Goal: Task Accomplishment & Management: Complete application form

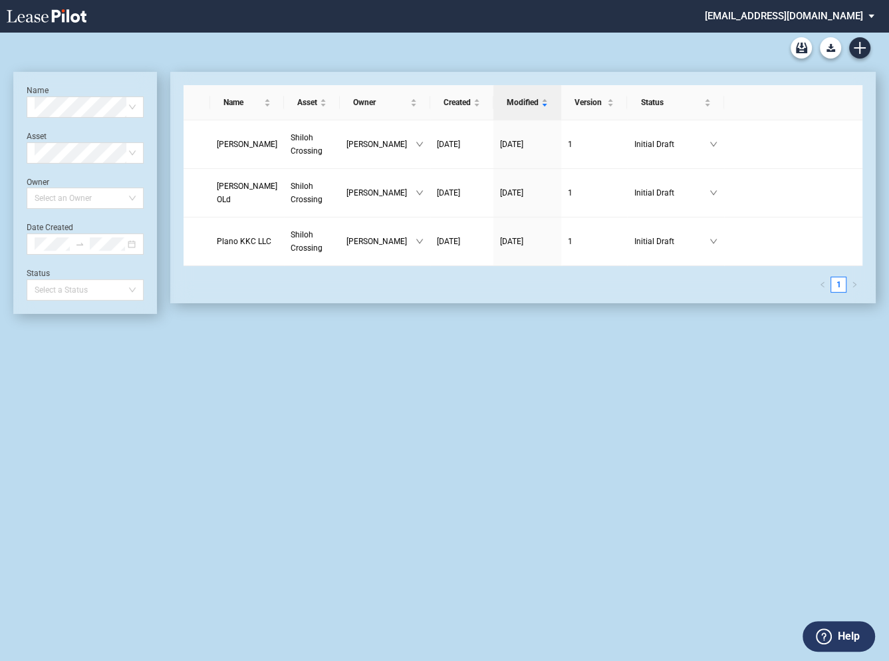
click at [775, 14] on md-select "eagleequity@leasepilot.co Change Password 2-Factor Authentication Admin Area Fo…" at bounding box center [794, 15] width 182 height 30
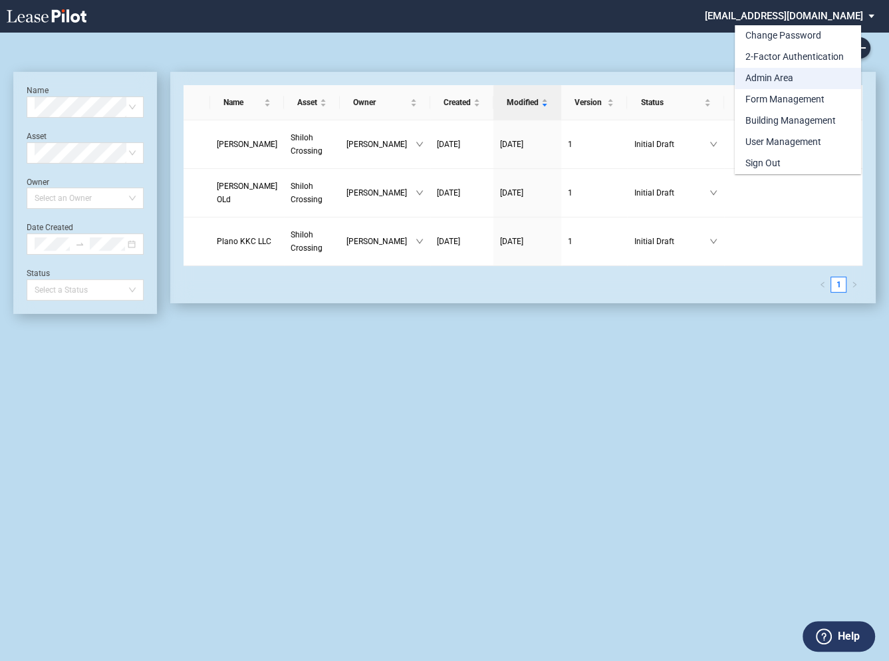
click at [760, 75] on div "Admin Area" at bounding box center [769, 78] width 48 height 13
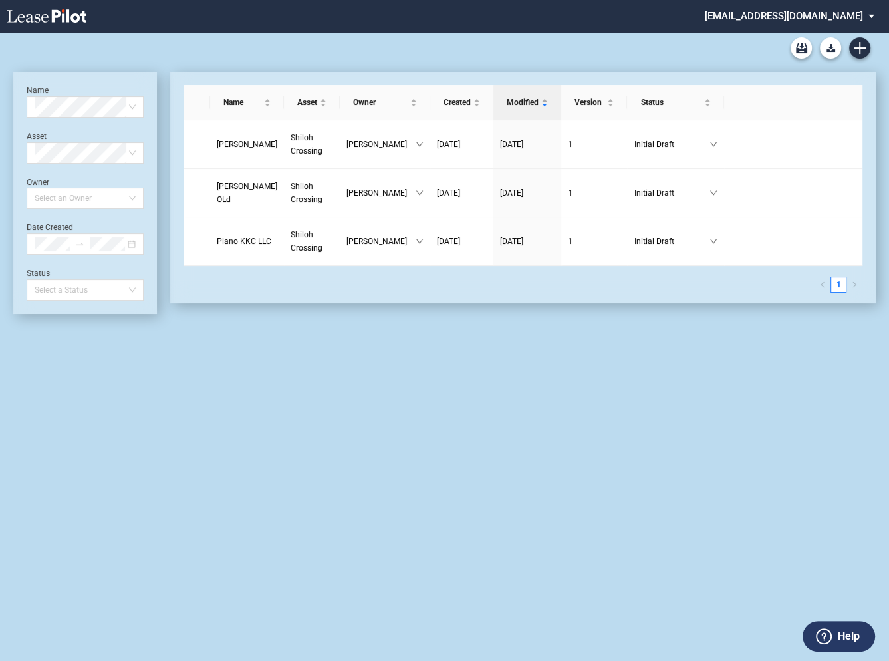
scroll to position [32, 0]
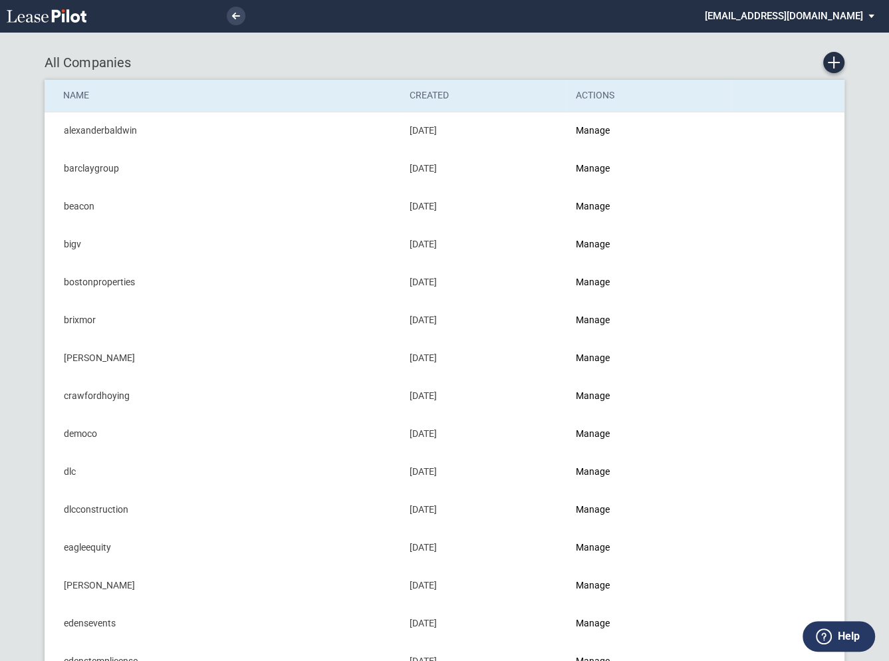
scroll to position [8, 0]
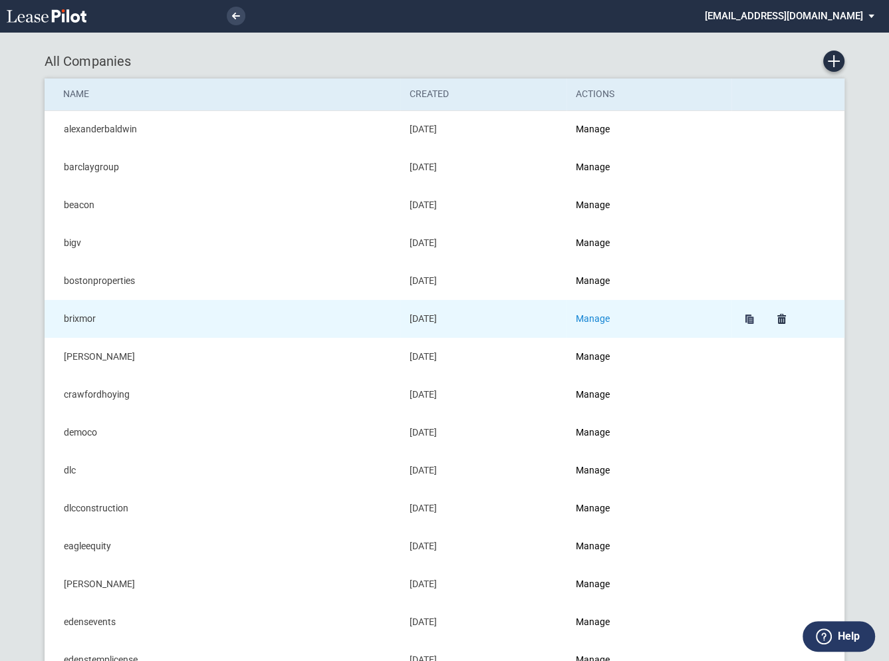
click at [606, 314] on link "Manage" at bounding box center [593, 318] width 34 height 11
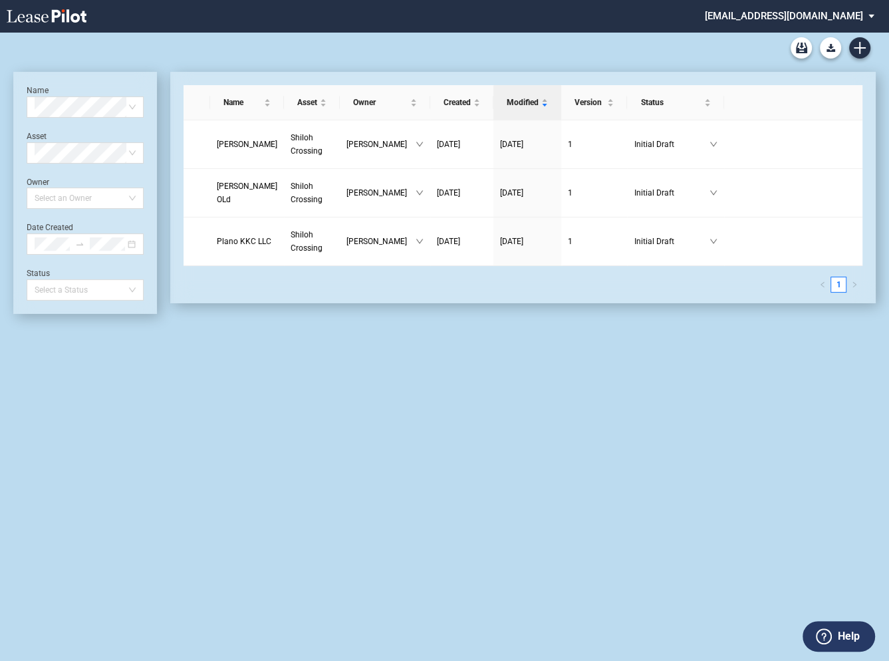
click at [756, 17] on md-select "eagleequity@leasepilot.co Change Password 2-Factor Authentication Admin Area Fo…" at bounding box center [794, 15] width 182 height 30
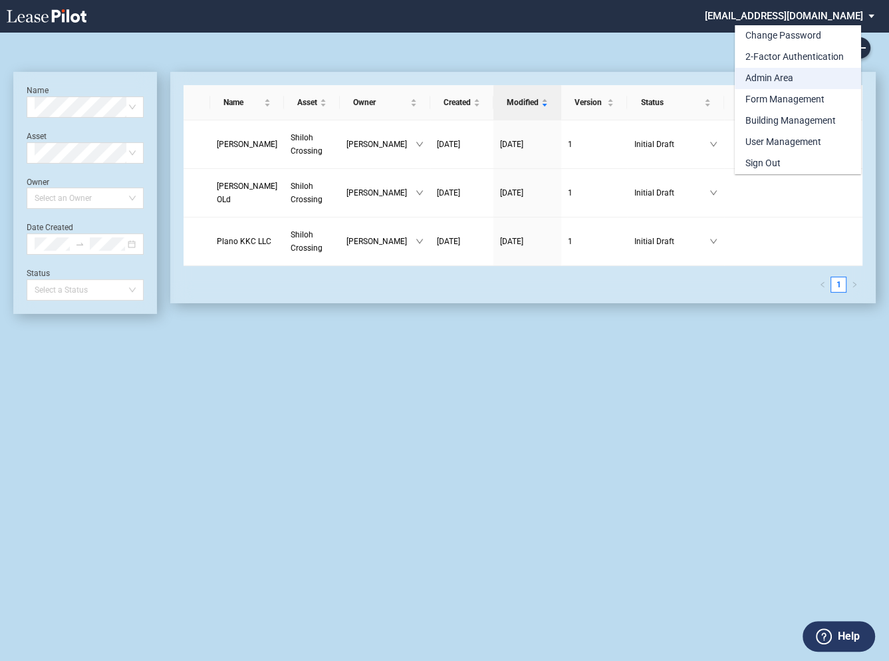
click at [755, 75] on div "Admin Area" at bounding box center [769, 78] width 48 height 13
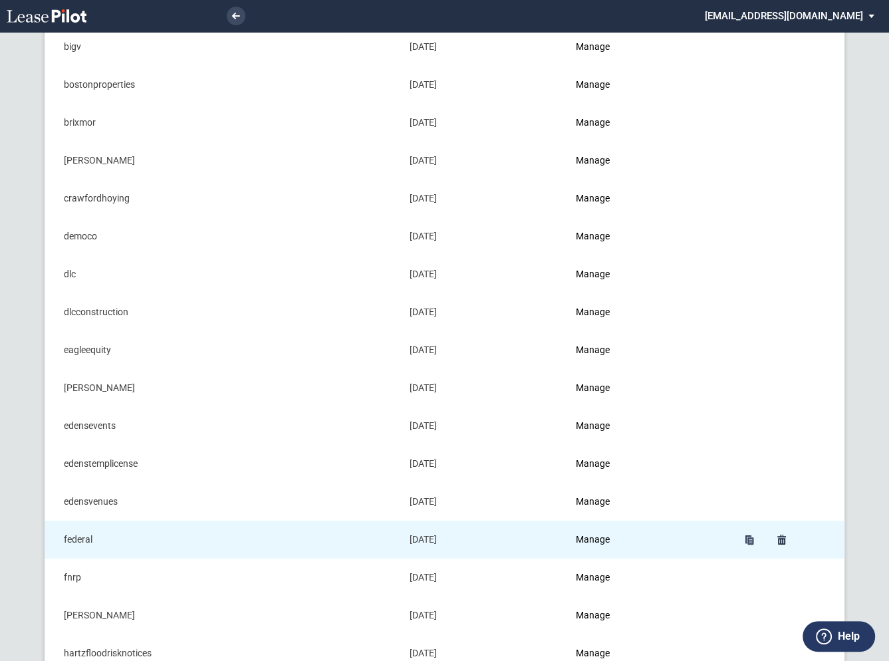
scroll to position [207, 0]
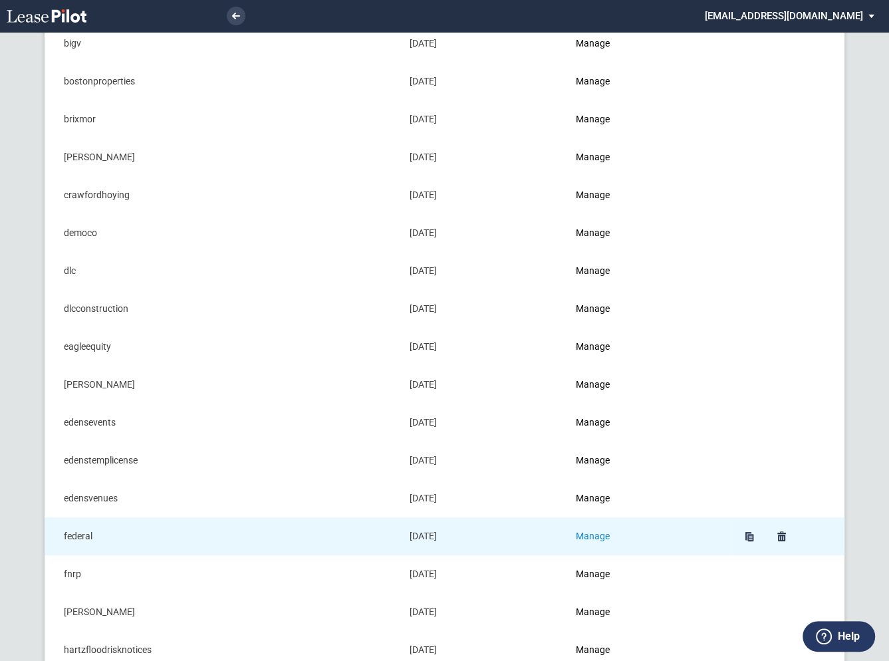
click at [601, 533] on link "Manage" at bounding box center [593, 535] width 34 height 11
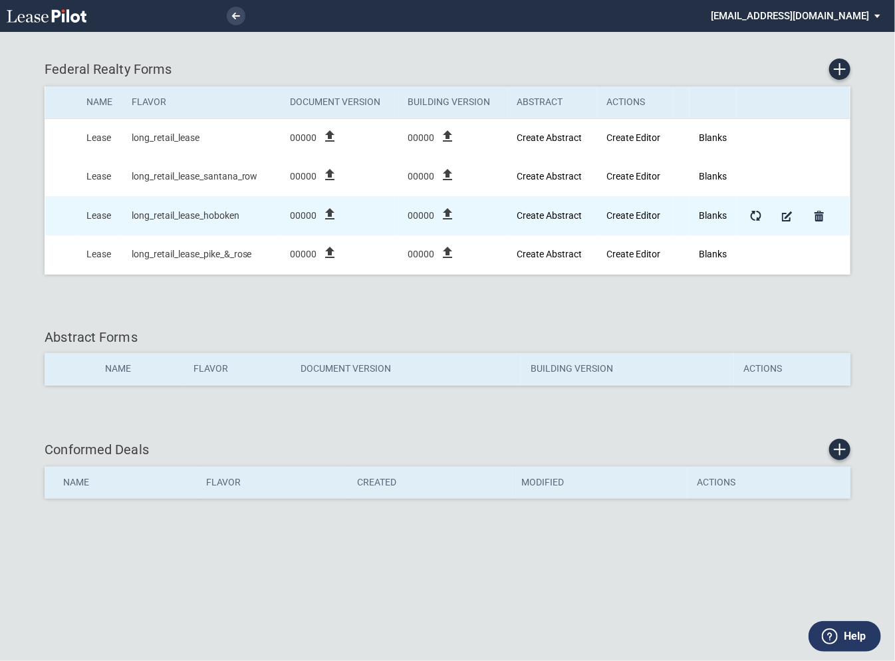
click at [330, 212] on icon "file_upload" at bounding box center [330, 214] width 16 height 16
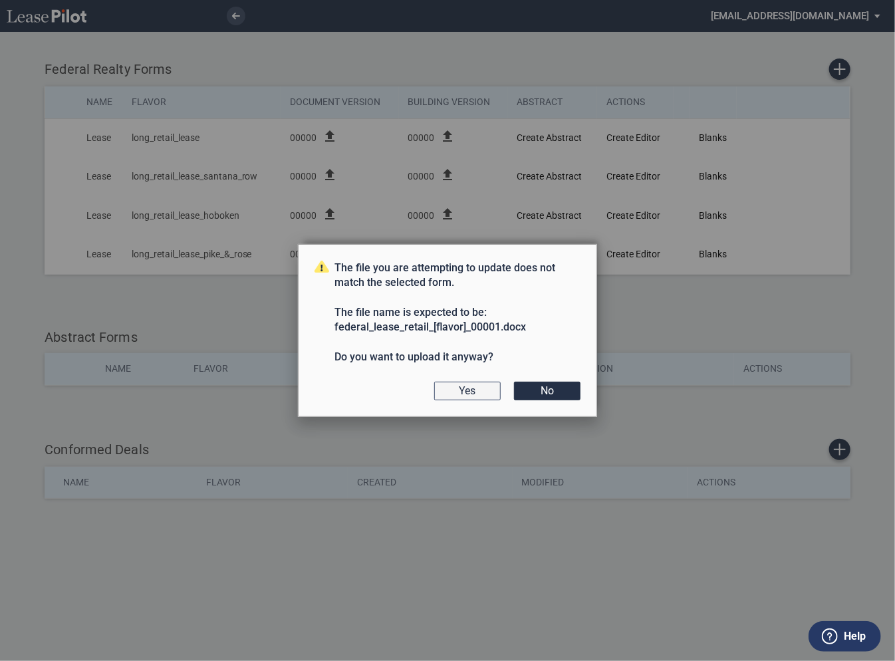
click at [479, 388] on button "Yes" at bounding box center [467, 391] width 66 height 19
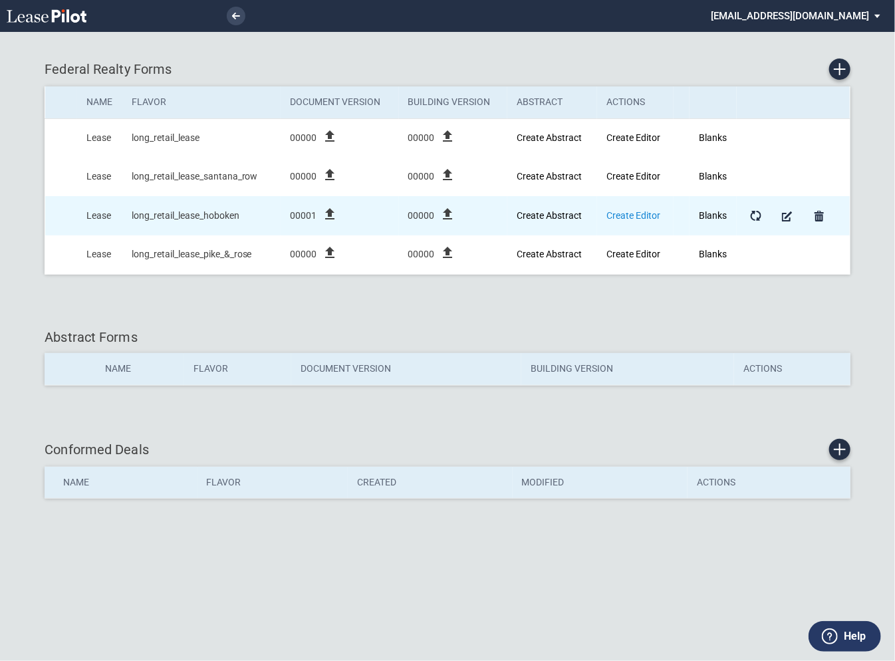
click at [621, 213] on link "Create Editor" at bounding box center [633, 215] width 54 height 11
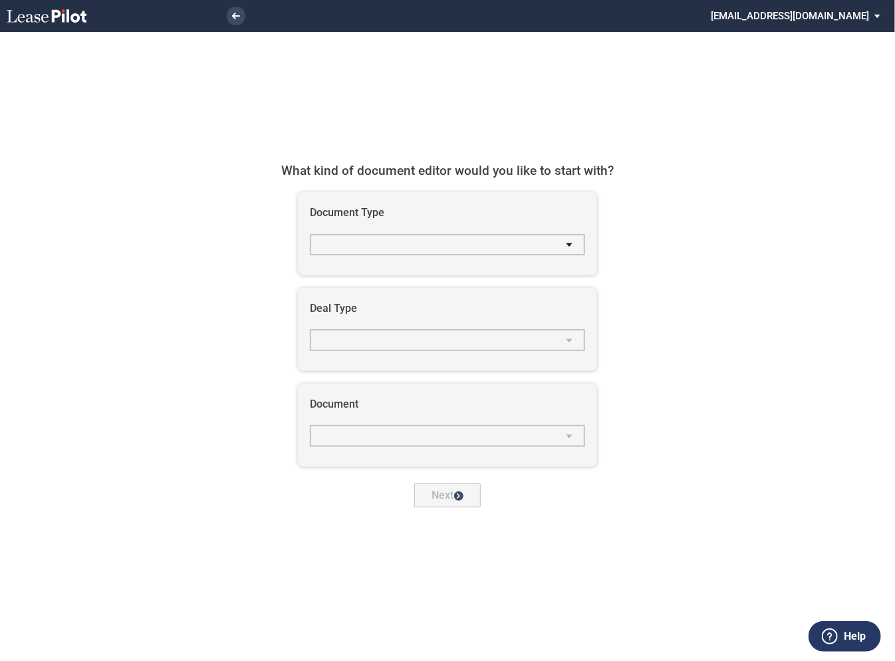
click at [421, 247] on md-select "select Document Type" at bounding box center [447, 244] width 275 height 21
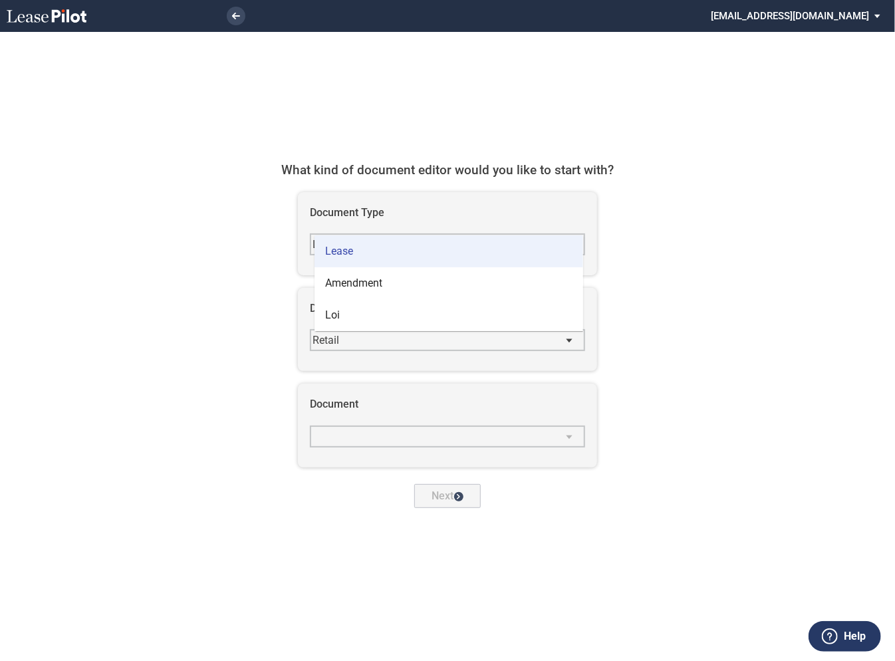
click at [354, 255] on md-option "Lease" at bounding box center [448, 251] width 269 height 32
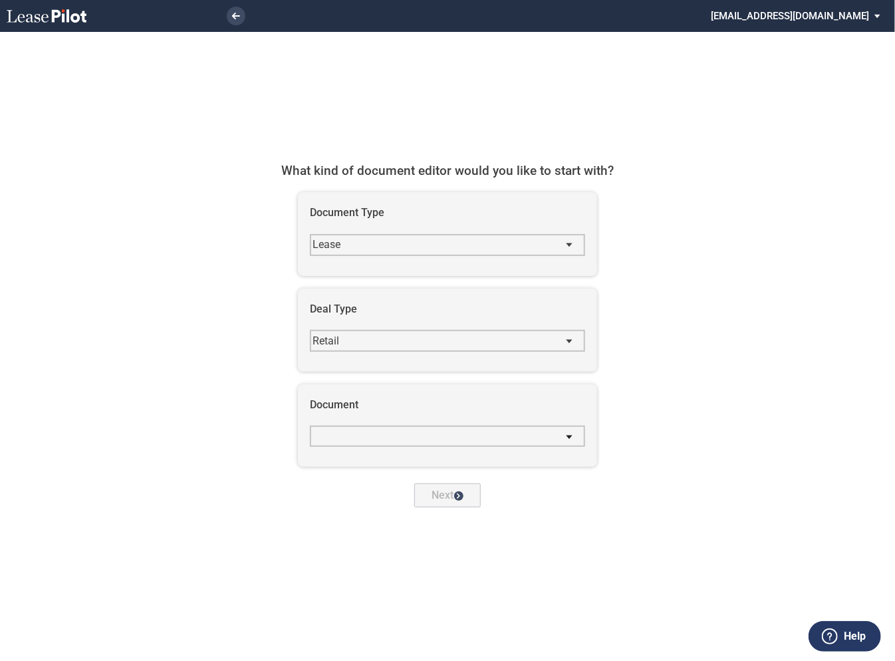
click at [375, 437] on md-select "Casto - Retail_lease Hajjar - Retail_lease Kite - Retail_lease Ubp - Retail_lea…" at bounding box center [447, 435] width 275 height 21
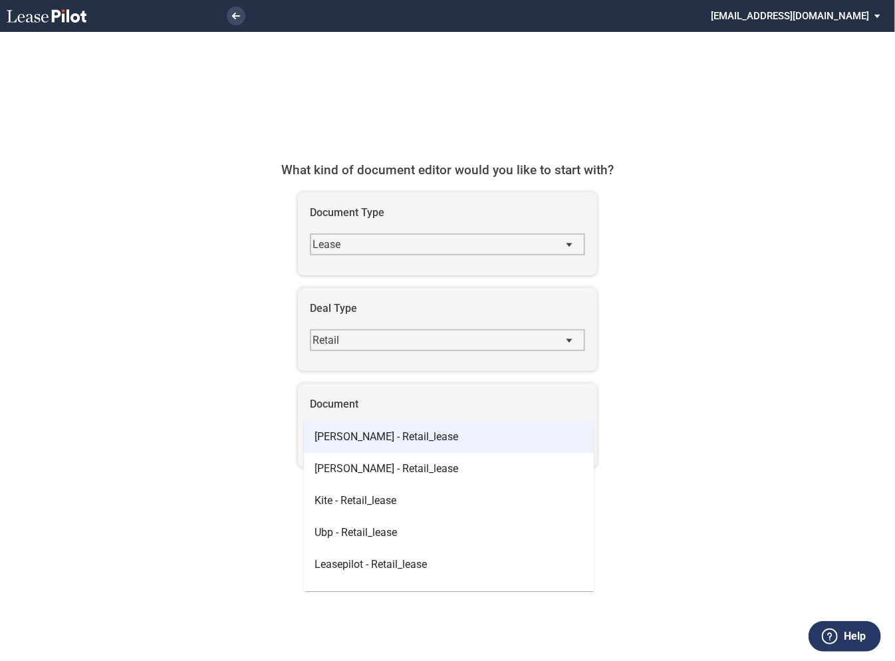
click at [367, 436] on span "Casto - Retail_lease" at bounding box center [386, 436] width 144 height 13
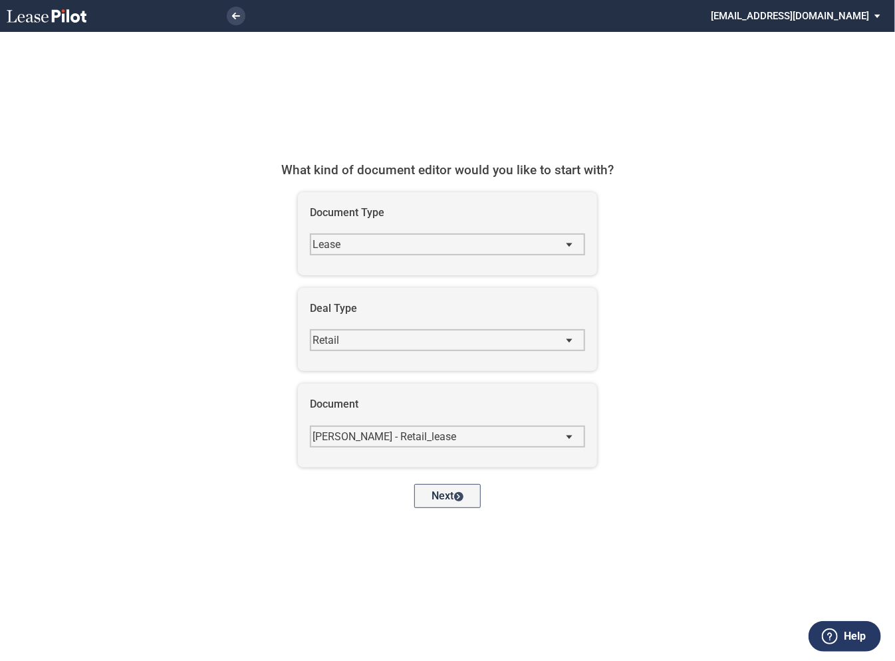
click at [457, 497] on div "Next" at bounding box center [458, 496] width 9 height 9
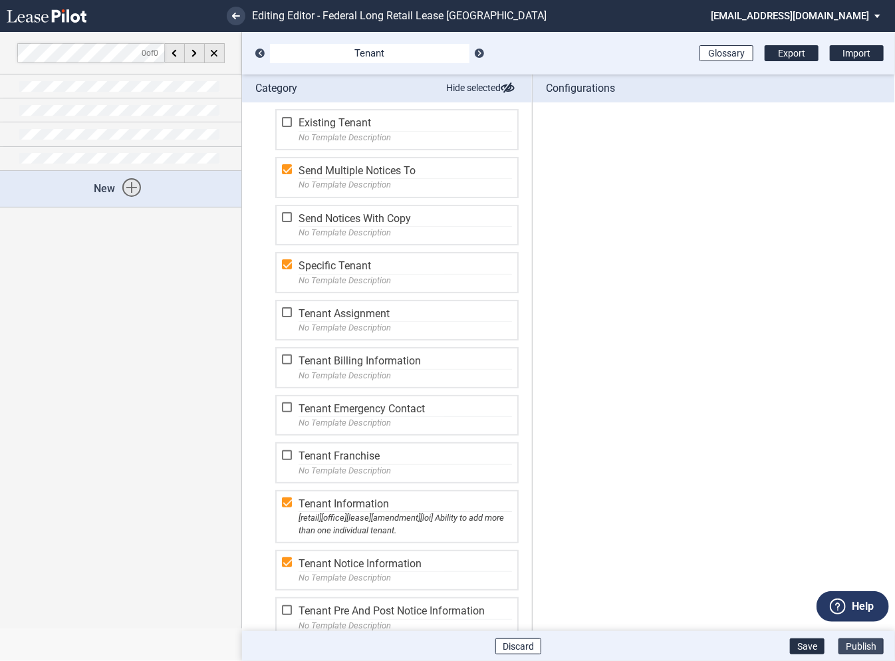
click at [859, 645] on button "Publish" at bounding box center [860, 646] width 45 height 16
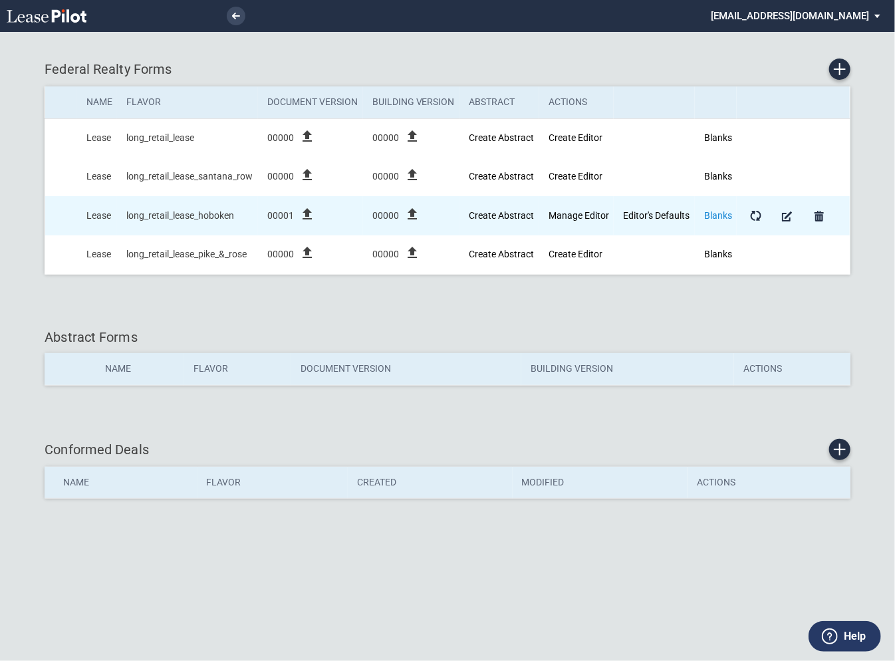
click at [718, 213] on link "Blanks" at bounding box center [718, 215] width 28 height 11
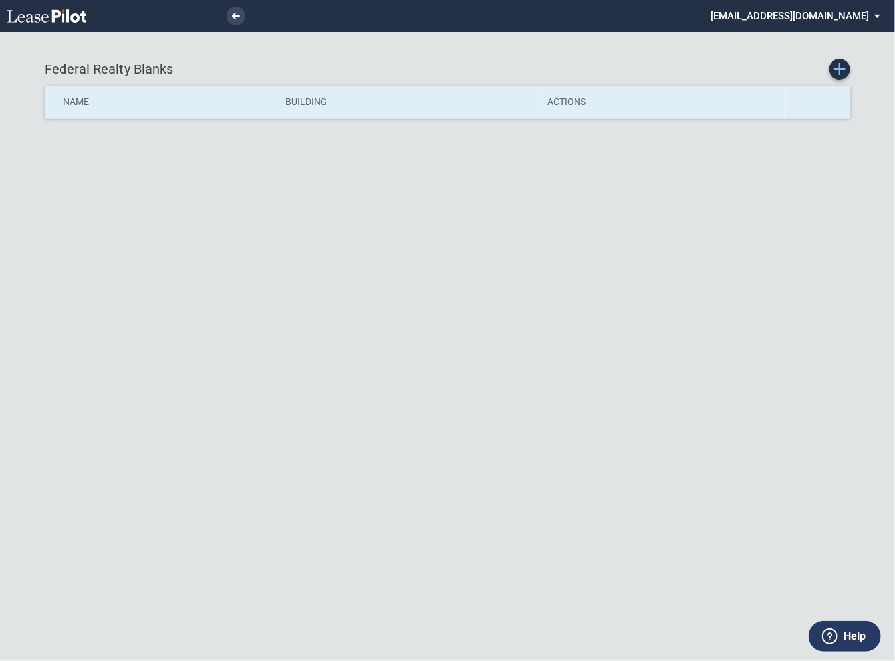
click at [837, 72] on icon "Create new Blank Form" at bounding box center [840, 69] width 12 height 12
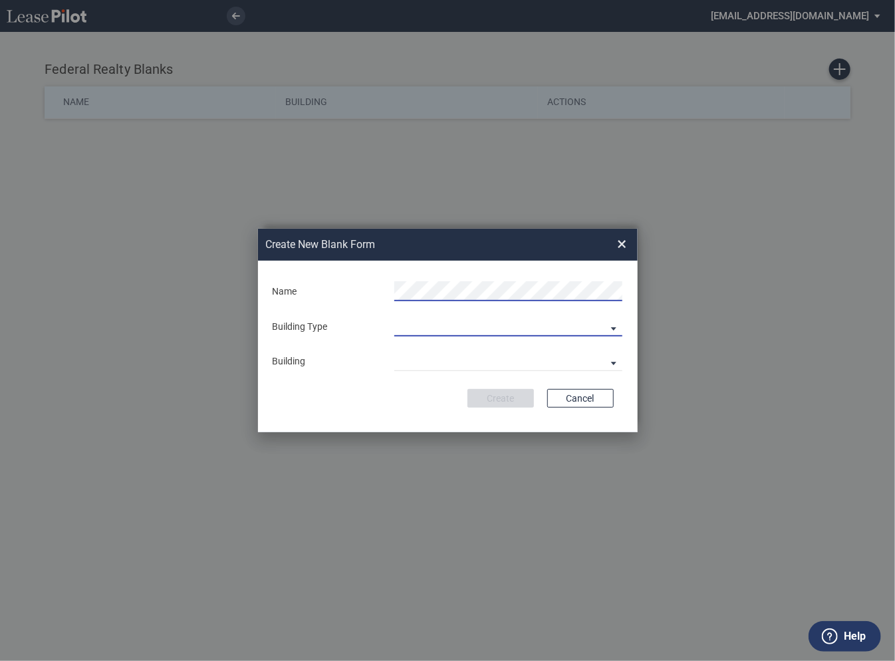
click at [612, 328] on md-select "Building Predefined Empty Building New Empty Building" at bounding box center [508, 326] width 228 height 20
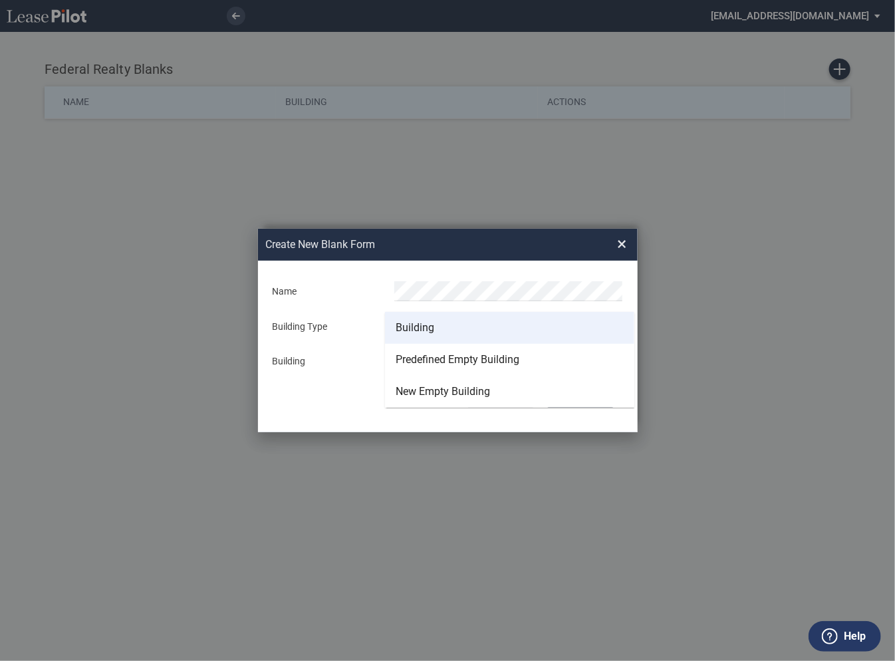
click at [455, 328] on md-option "Building" at bounding box center [509, 328] width 249 height 32
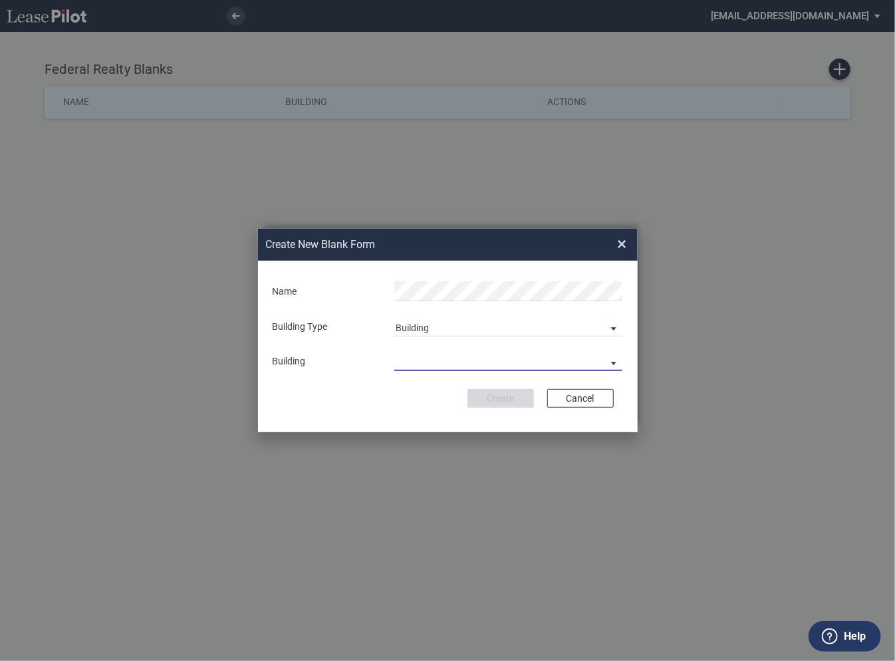
click at [442, 364] on md-select "Building Type" at bounding box center [508, 361] width 228 height 20
click at [587, 405] on md-backdrop at bounding box center [447, 330] width 895 height 661
click at [588, 360] on md-select "Building Type" at bounding box center [508, 361] width 228 height 20
click at [330, 404] on md-backdrop at bounding box center [447, 330] width 895 height 661
click at [583, 401] on button "Cancel" at bounding box center [580, 398] width 66 height 19
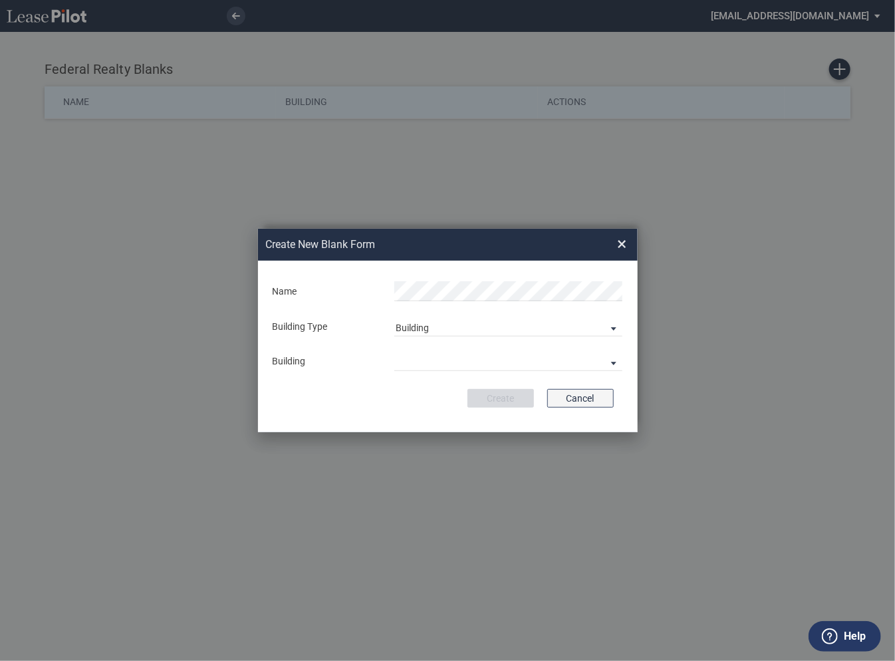
click at [566, 392] on button "Cancel" at bounding box center [580, 398] width 66 height 19
click at [622, 246] on span "×" at bounding box center [622, 243] width 9 height 21
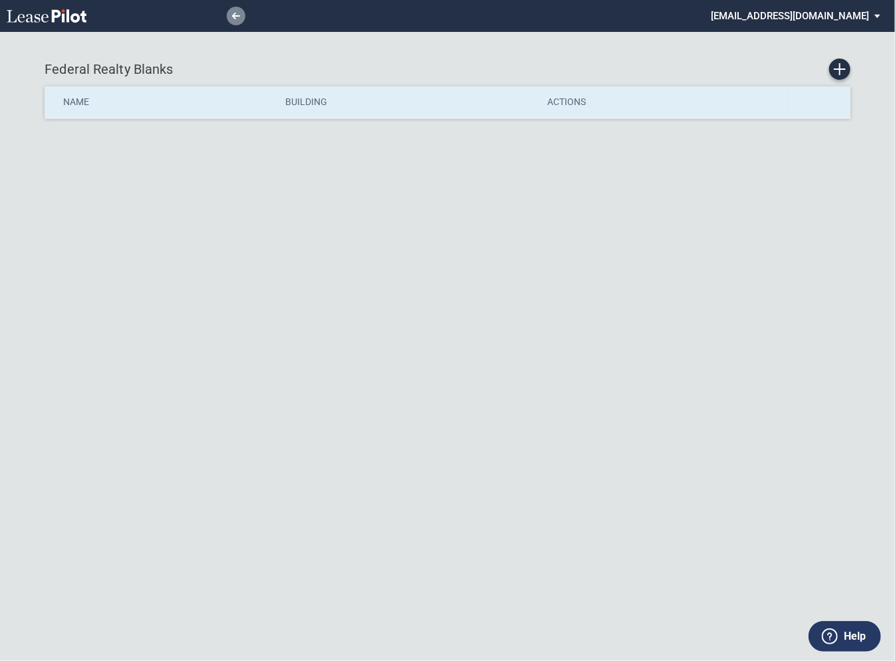
click at [235, 15] on use at bounding box center [236, 16] width 8 height 7
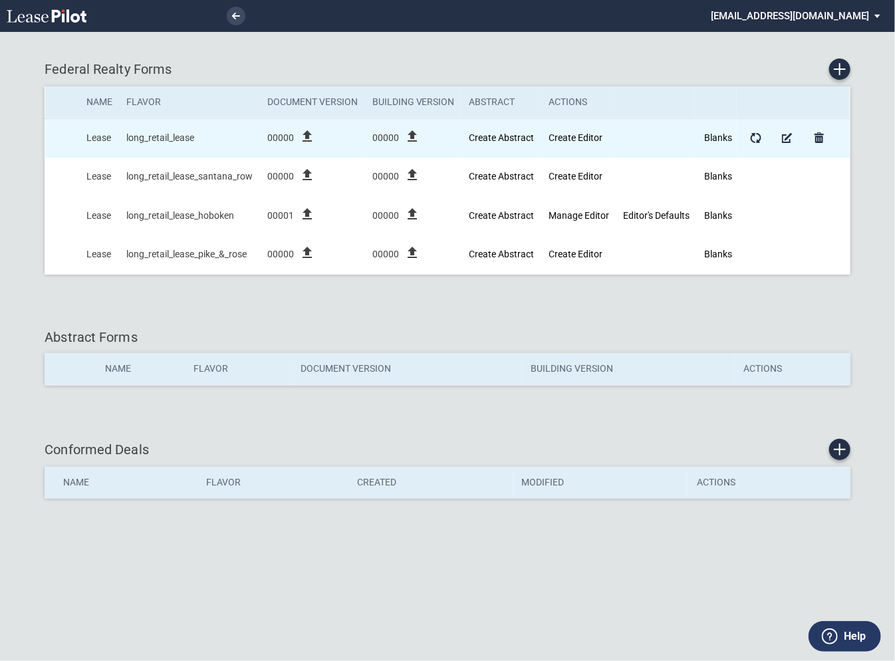
click at [310, 134] on icon "file_upload" at bounding box center [307, 136] width 16 height 16
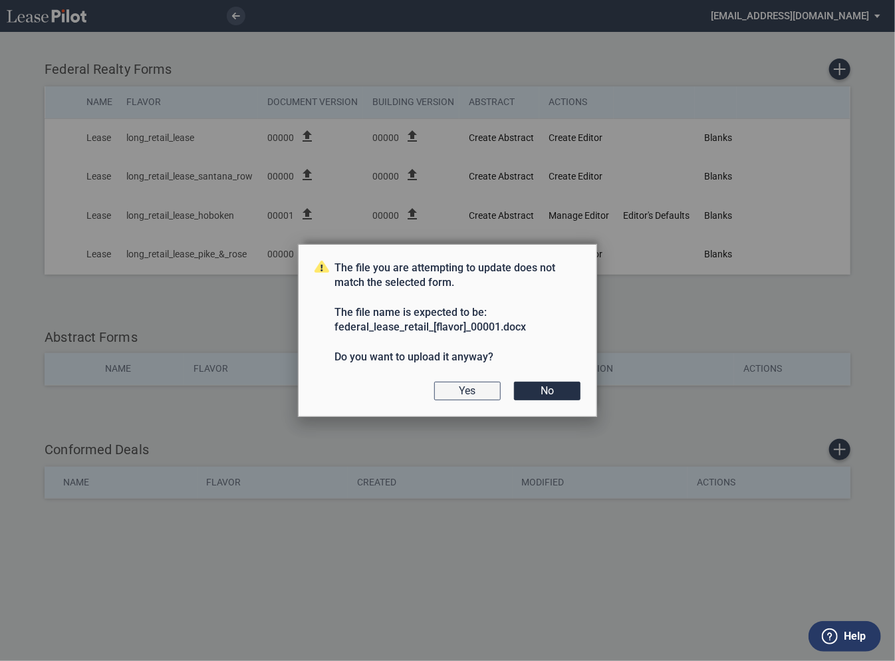
click at [476, 388] on button "Yes" at bounding box center [467, 391] width 66 height 19
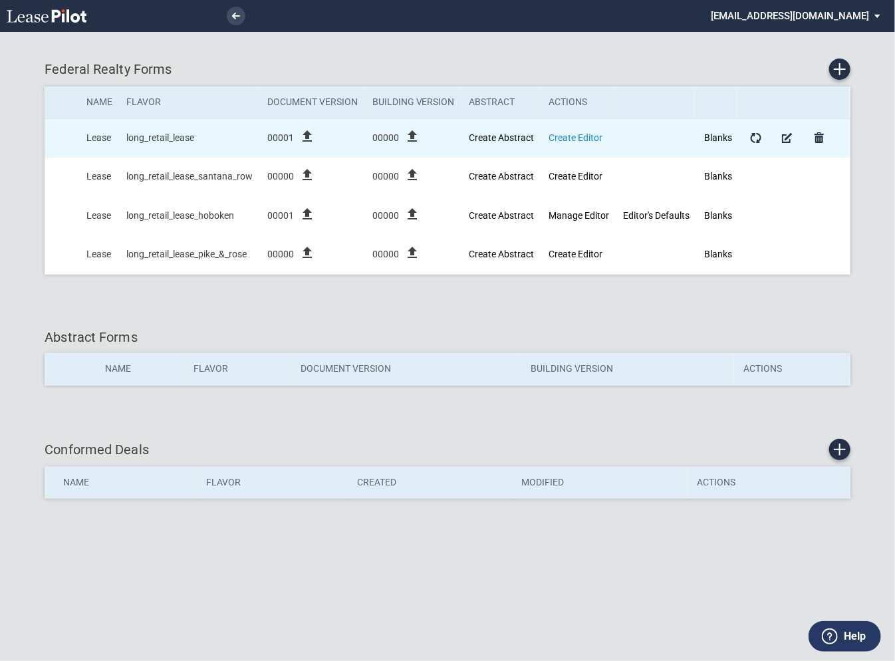
click at [560, 140] on link "Create Editor" at bounding box center [575, 137] width 54 height 11
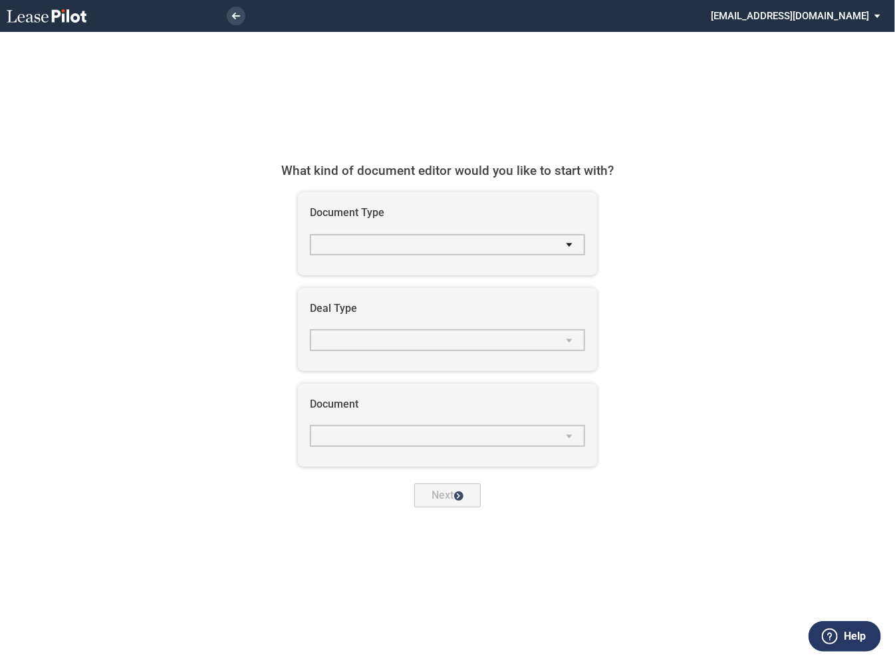
click at [439, 248] on md-select "select Document Type" at bounding box center [447, 244] width 275 height 21
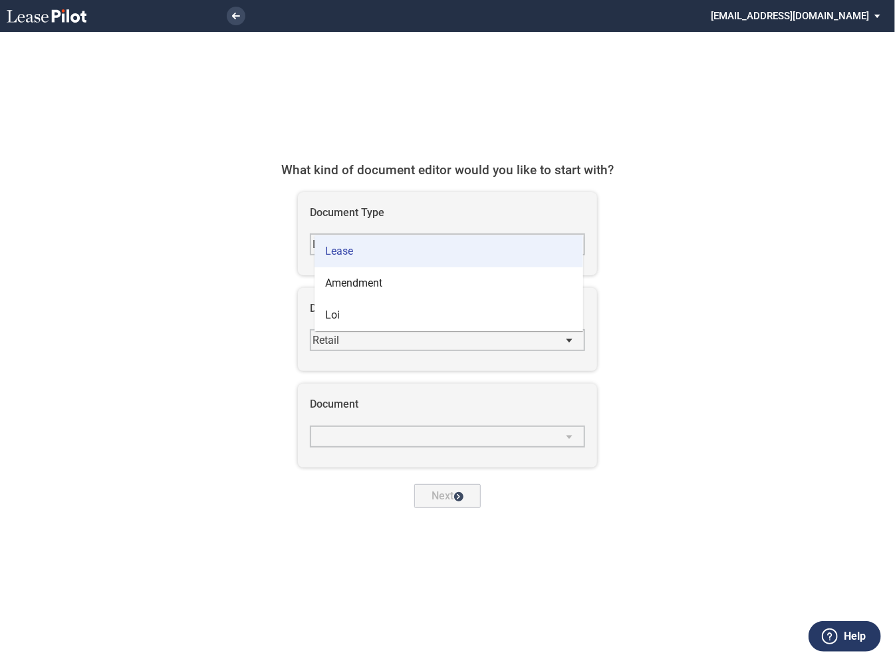
click at [343, 250] on span "Lease" at bounding box center [339, 251] width 28 height 13
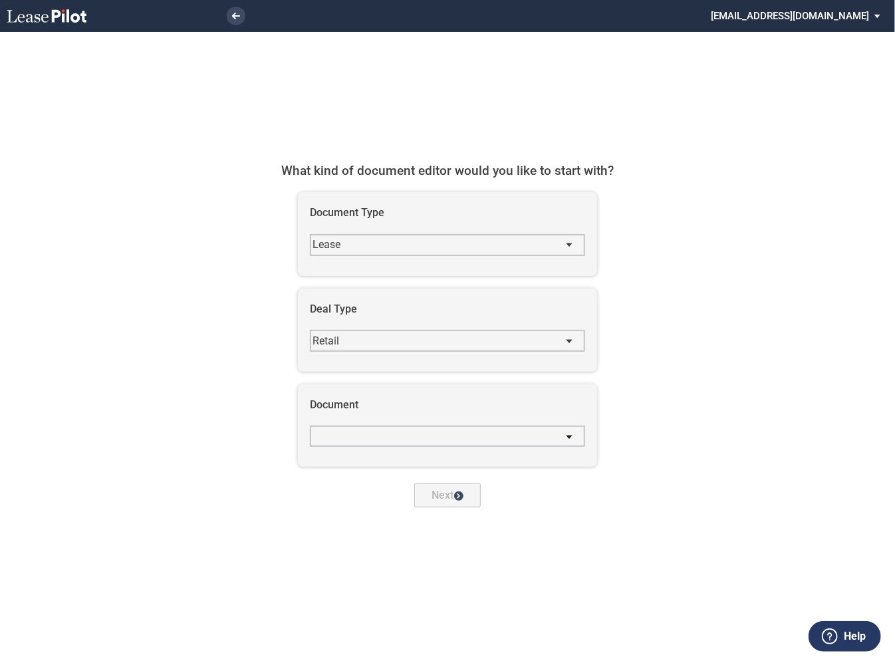
click at [378, 435] on md-select "Casto - Retail_lease Hajjar - Retail_lease Kite - Retail_lease Ubp - Retail_lea…" at bounding box center [447, 435] width 275 height 21
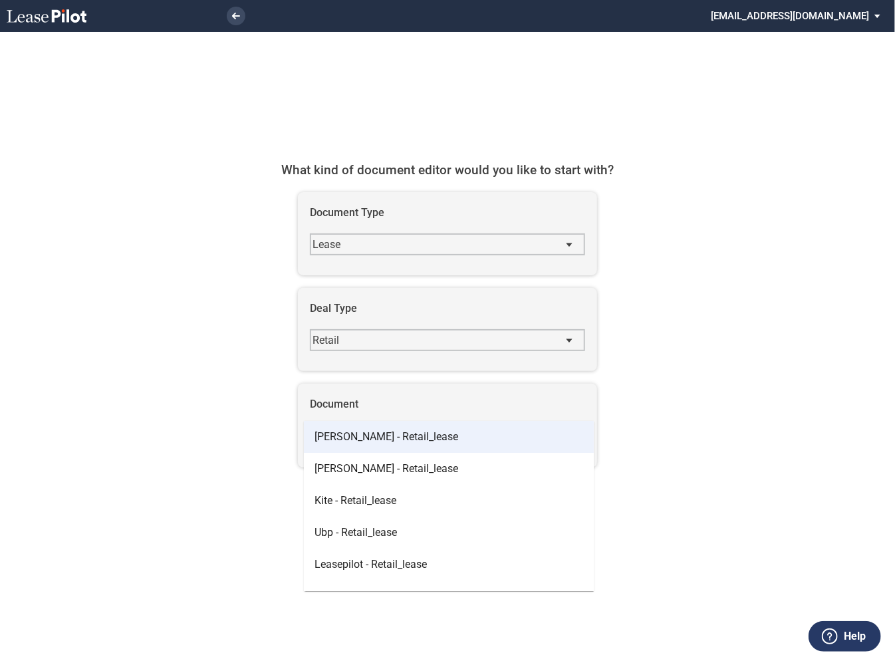
click at [368, 439] on span "Casto - Retail_lease" at bounding box center [386, 436] width 144 height 13
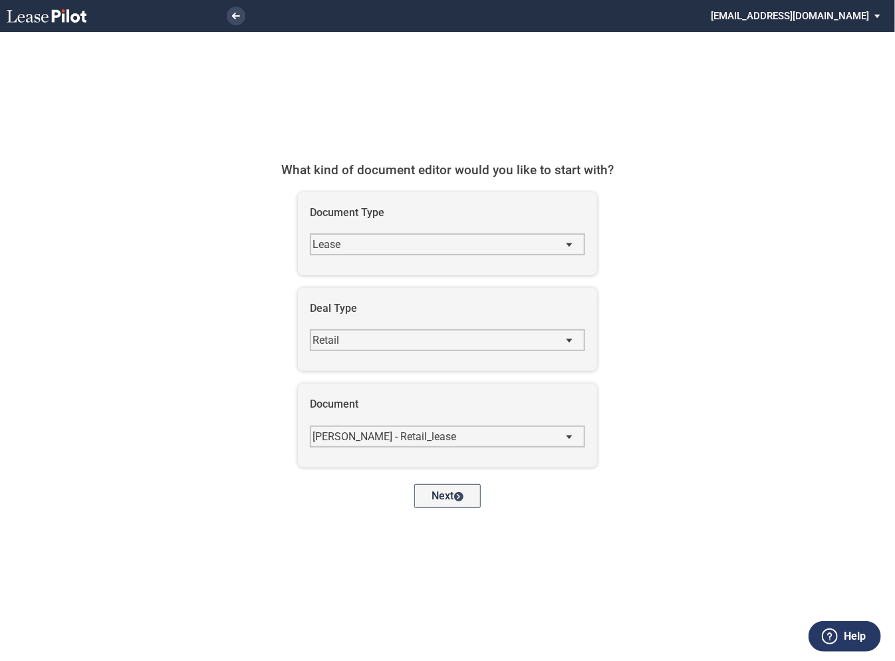
click at [459, 495] on icon "Next" at bounding box center [458, 496] width 3 height 5
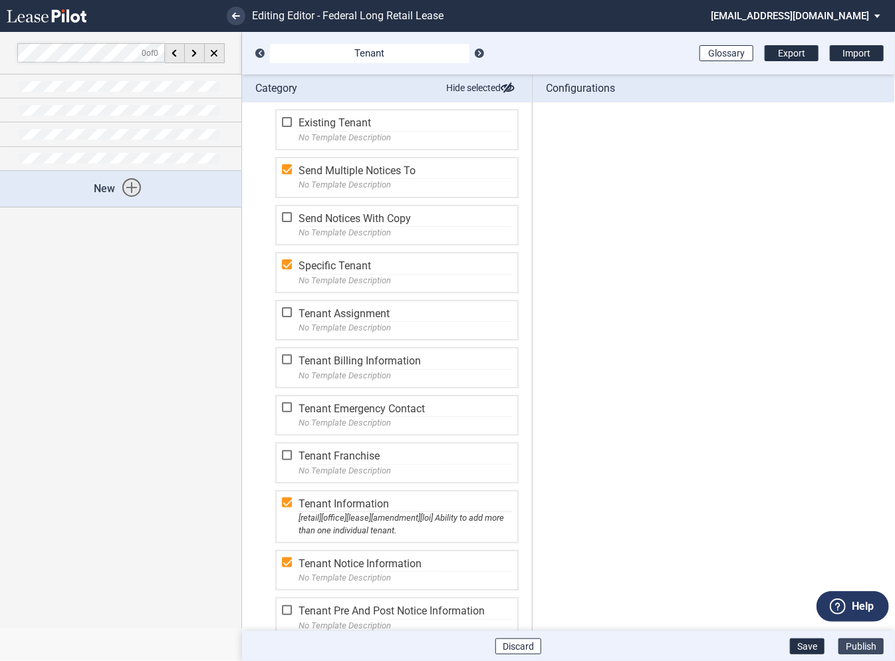
click at [859, 648] on button "Publish" at bounding box center [860, 646] width 45 height 16
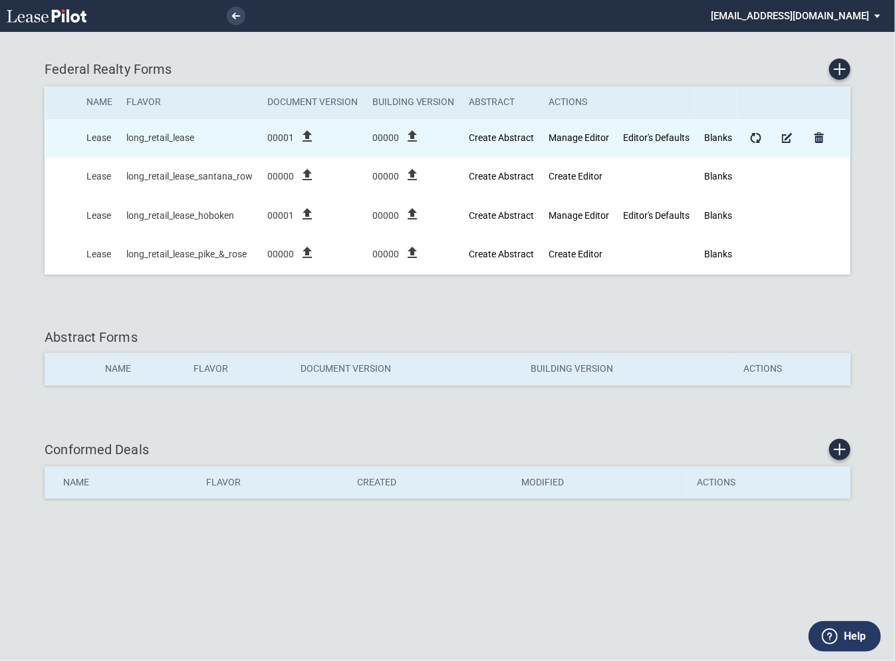
click at [412, 136] on icon "file_upload" at bounding box center [412, 136] width 16 height 16
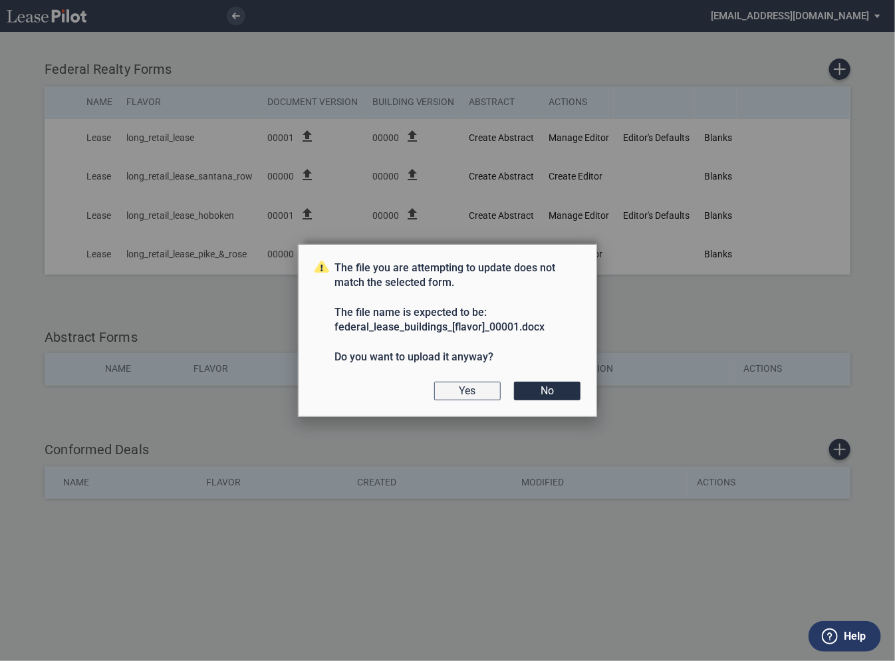
click at [478, 388] on button "Yes" at bounding box center [467, 391] width 66 height 19
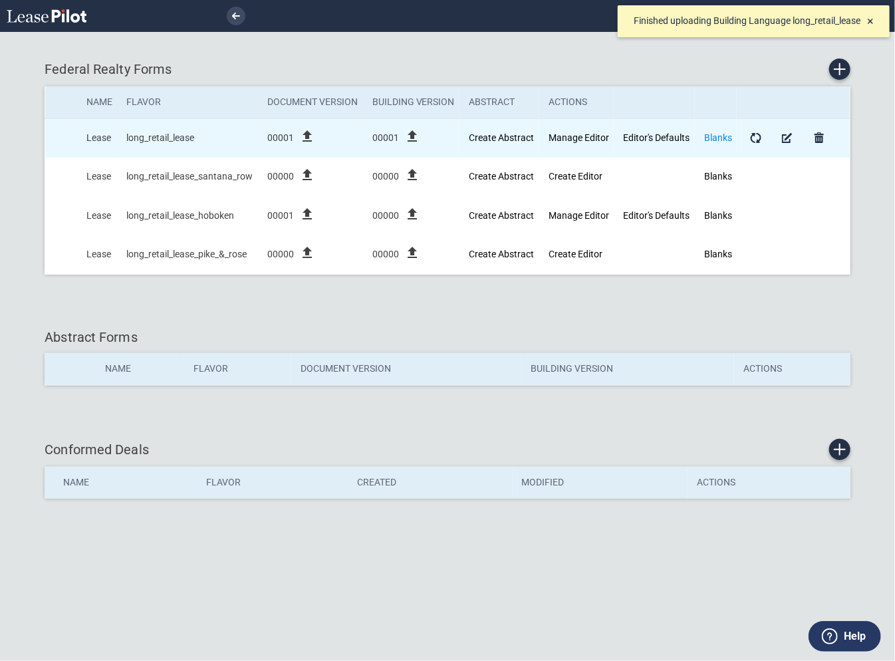
click at [727, 138] on link "Blanks" at bounding box center [718, 137] width 28 height 11
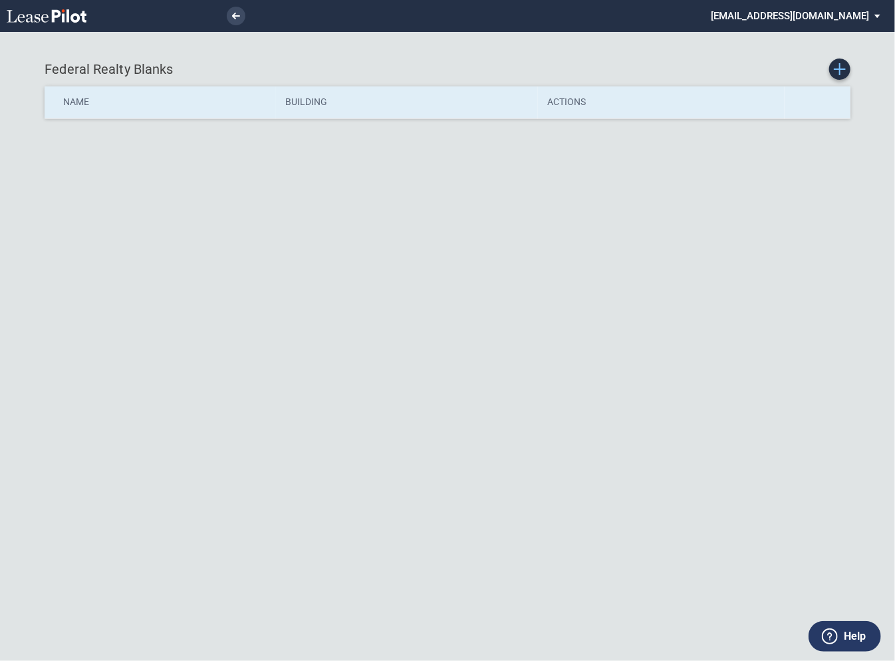
click at [842, 73] on icon "Create new Blank Form" at bounding box center [840, 69] width 12 height 12
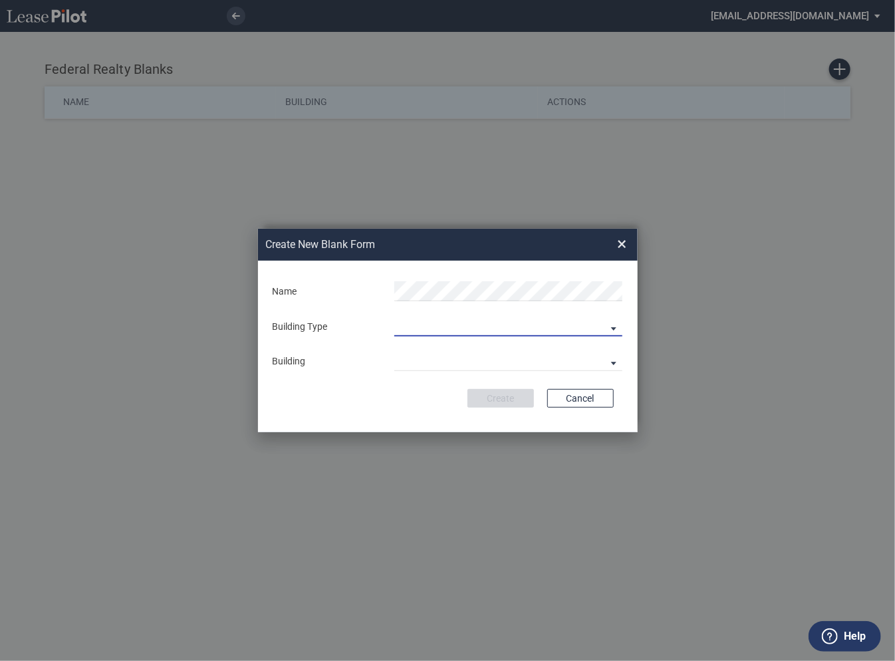
click at [612, 332] on md-select "Building Predefined Empty Building New Empty Building" at bounding box center [508, 326] width 228 height 20
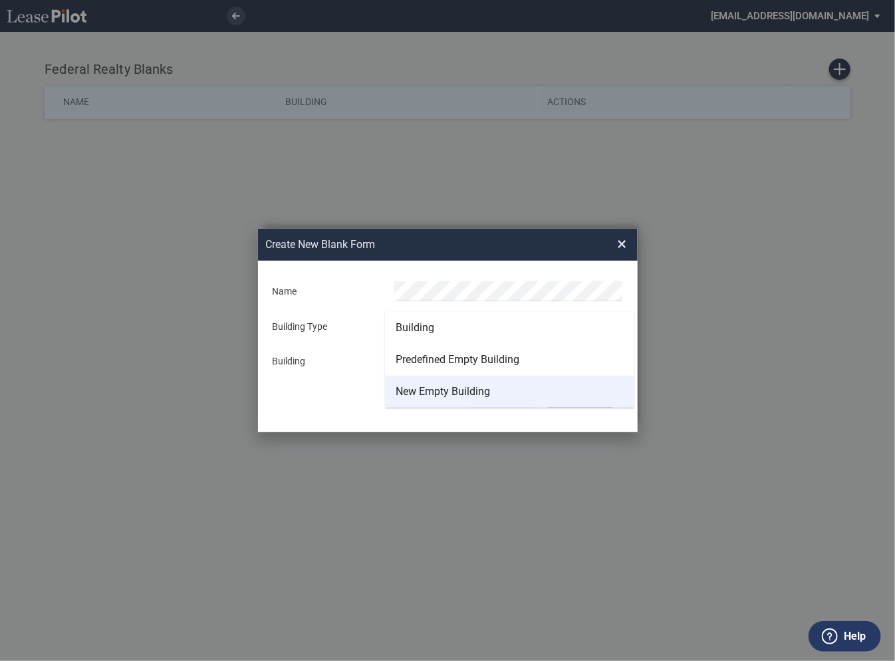
click at [563, 388] on md-option "New Empty Building" at bounding box center [509, 392] width 249 height 32
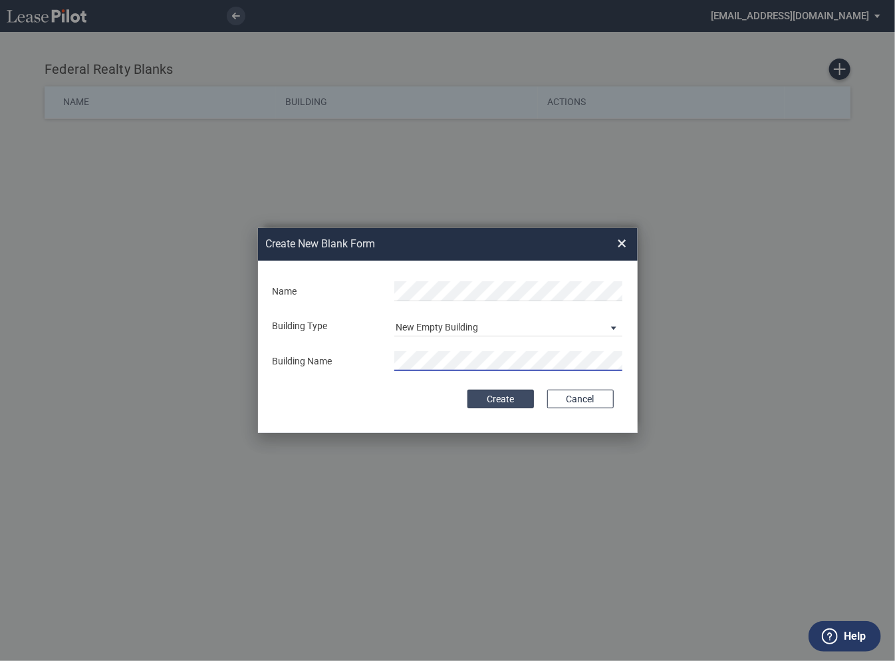
click at [513, 400] on button "Create" at bounding box center [500, 399] width 66 height 19
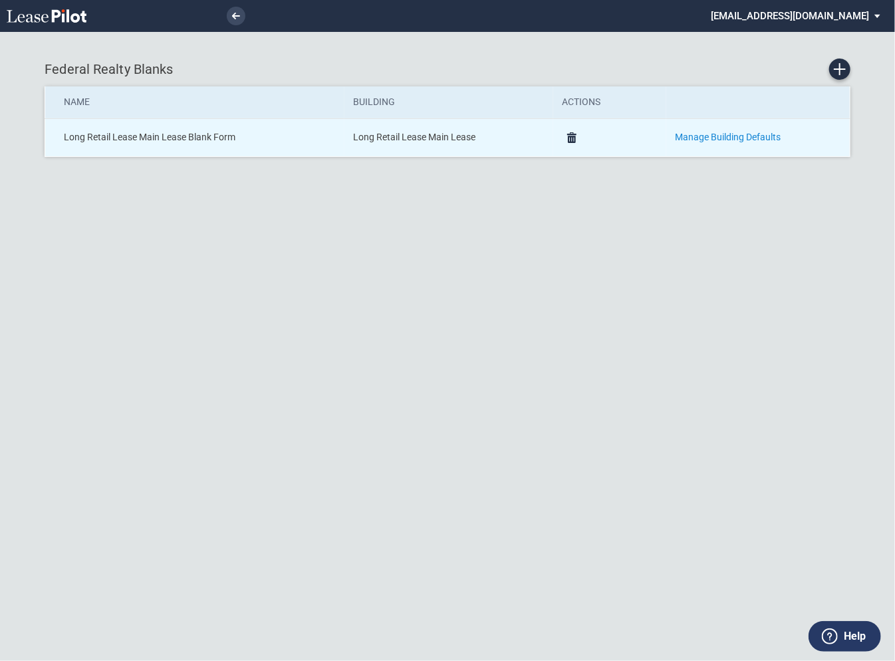
click at [681, 137] on link "Manage Building Defaults" at bounding box center [728, 137] width 106 height 11
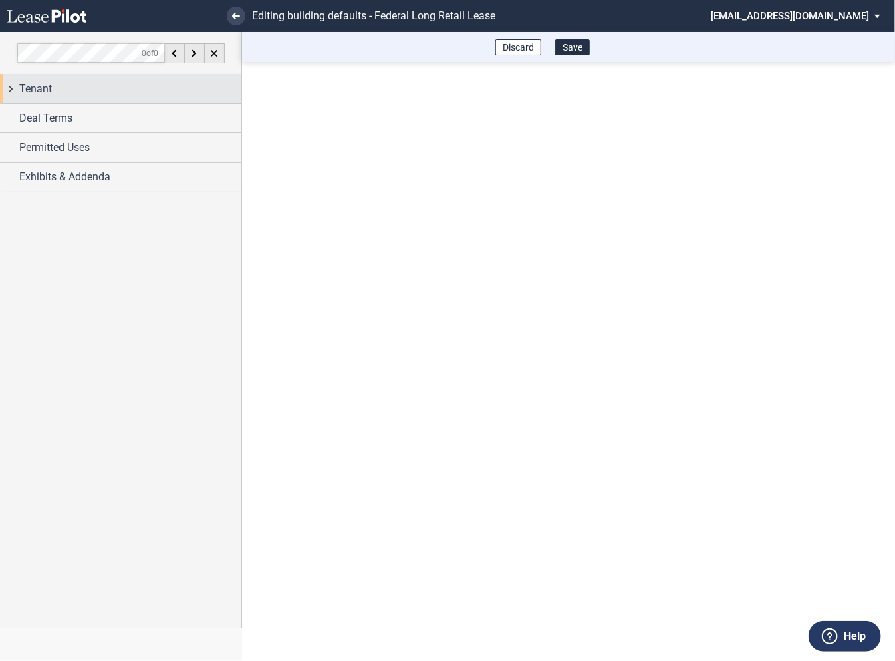
click at [11, 90] on div "Tenant" at bounding box center [120, 88] width 241 height 29
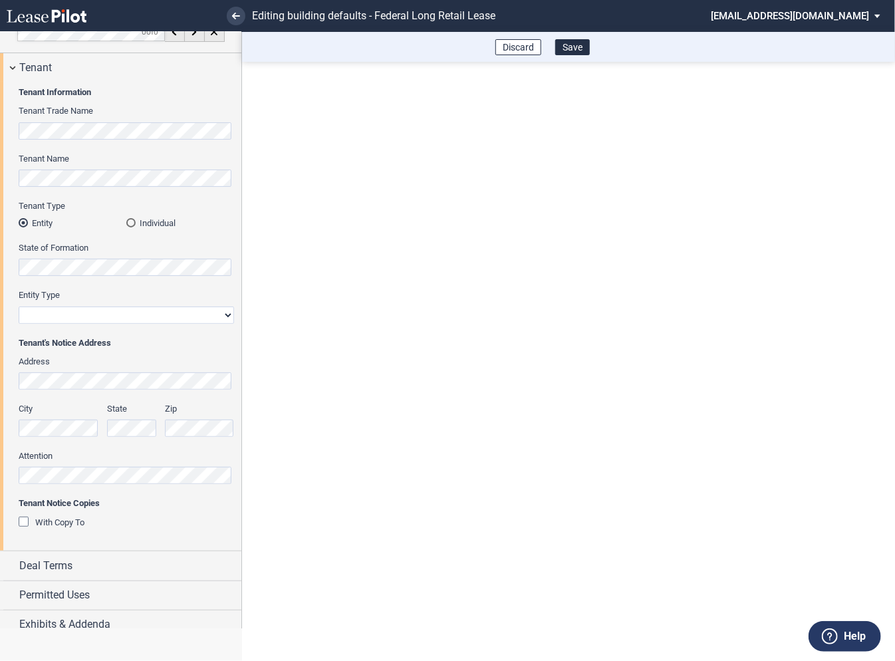
scroll to position [32, 0]
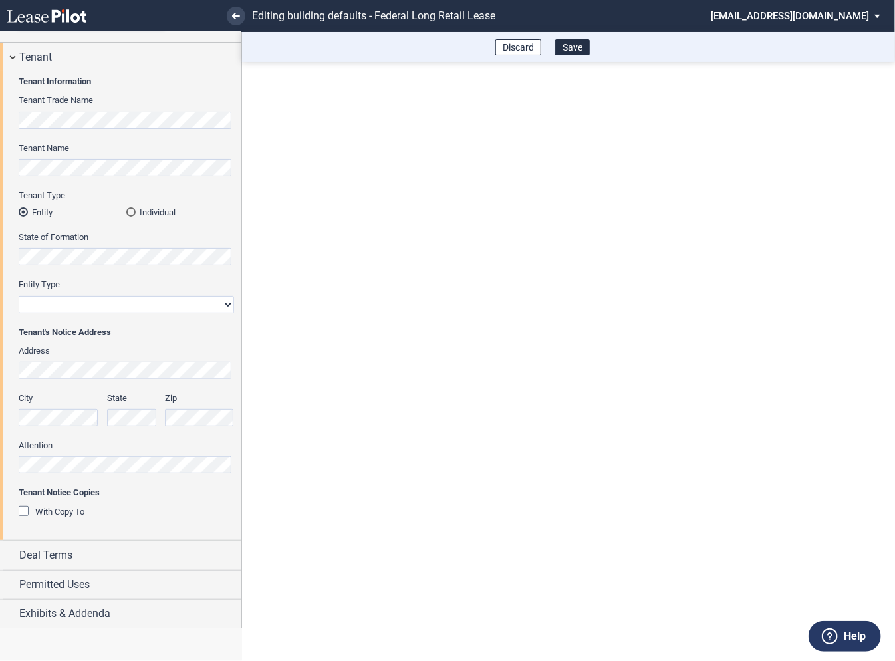
click at [25, 509] on div "With Copy To" at bounding box center [25, 512] width 13 height 13
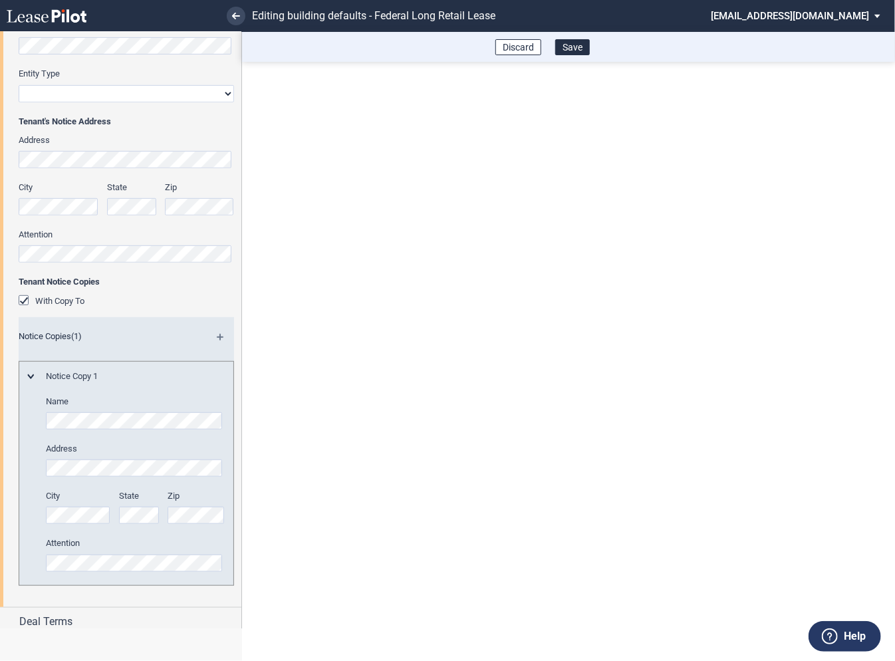
scroll to position [308, 0]
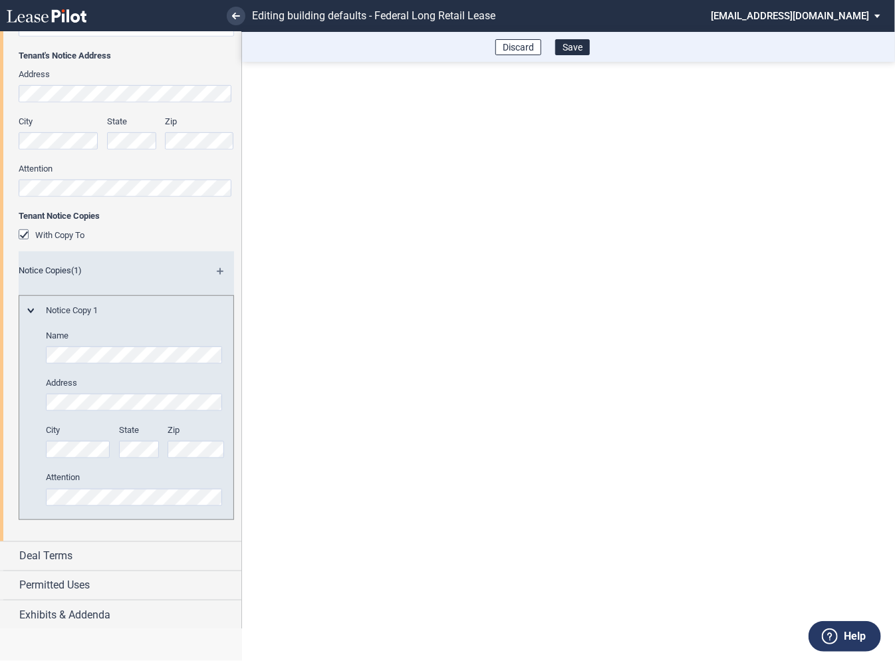
click at [24, 234] on div "With Copy To" at bounding box center [25, 235] width 13 height 13
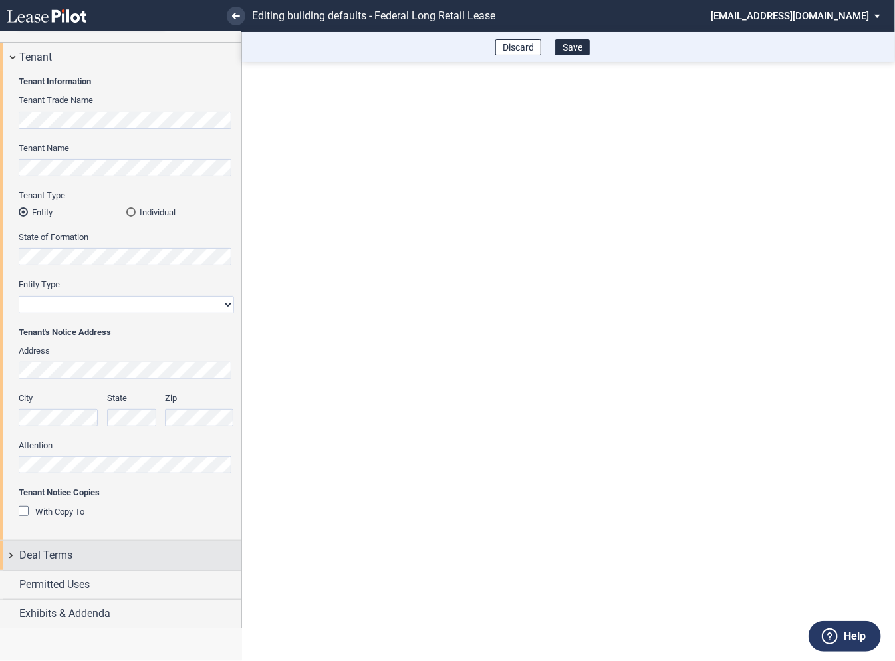
click at [6, 554] on div "Deal Terms" at bounding box center [120, 554] width 241 height 29
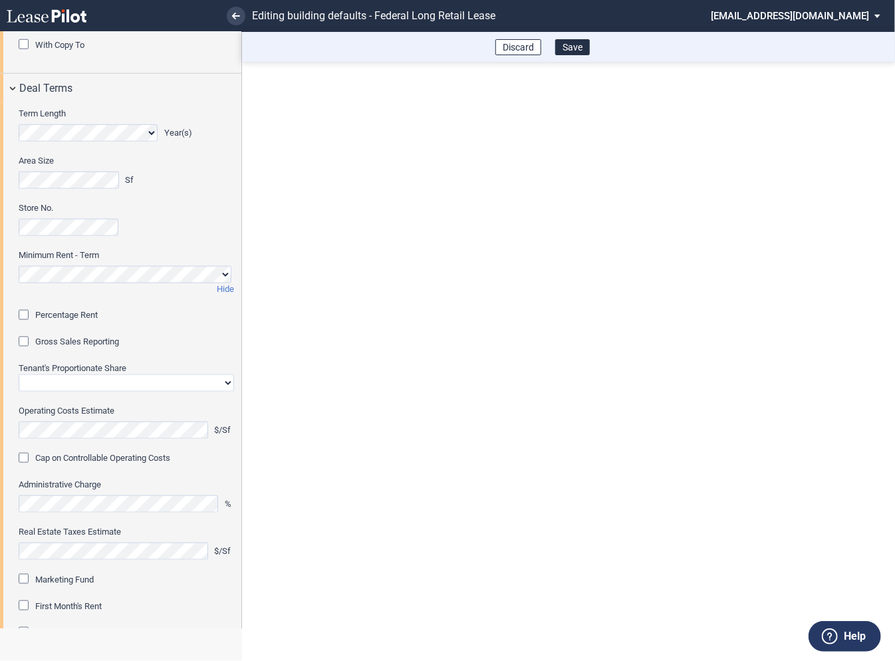
scroll to position [508, 0]
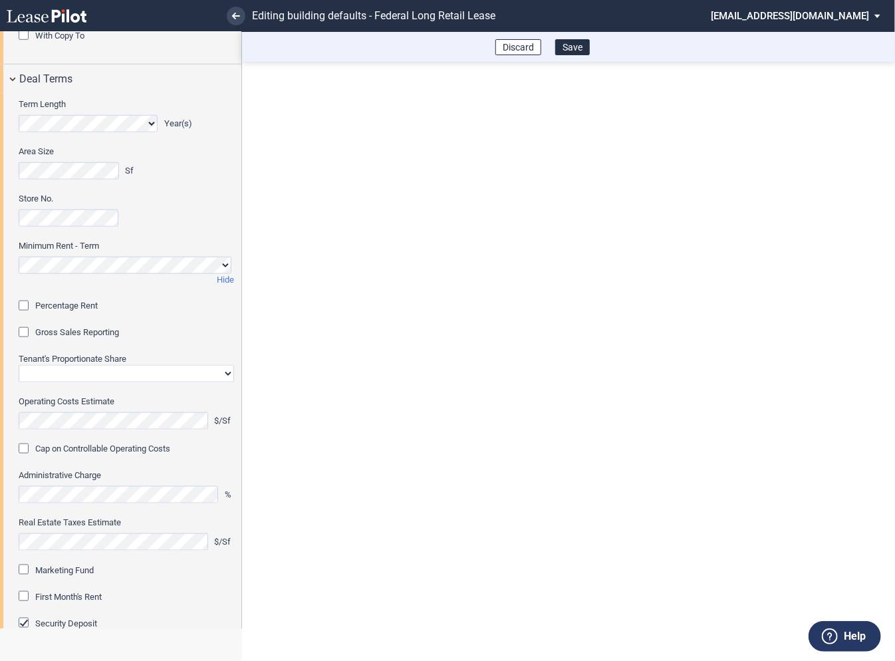
click at [26, 304] on div "Percentage Rent" at bounding box center [25, 306] width 13 height 13
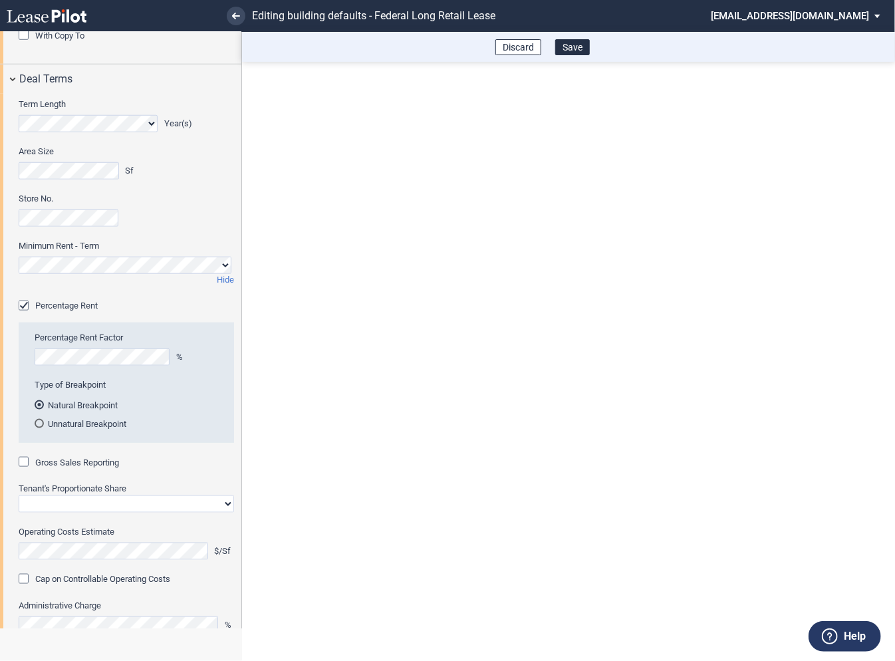
click at [26, 304] on div "Percentage Rent" at bounding box center [25, 306] width 13 height 13
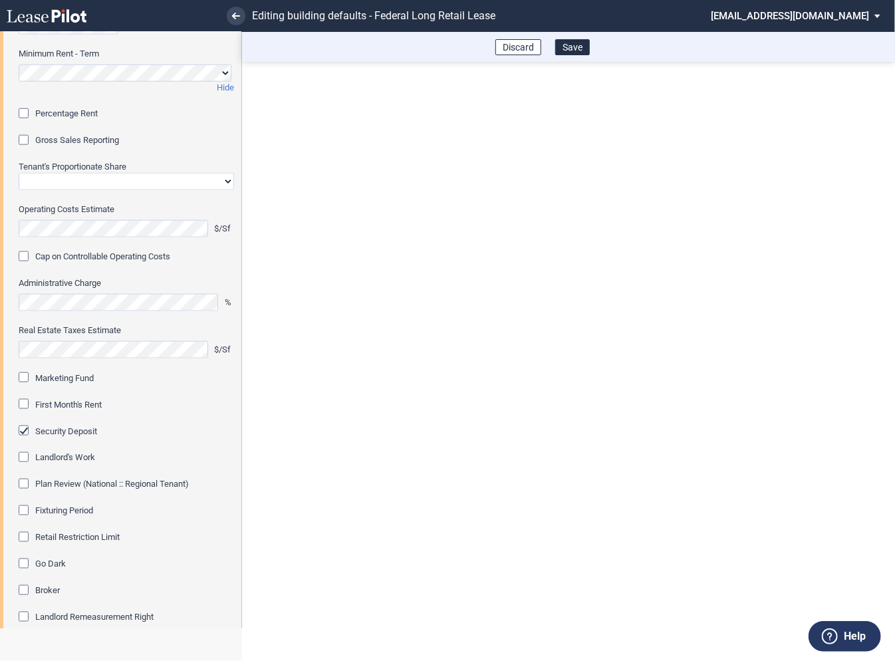
scroll to position [803, 0]
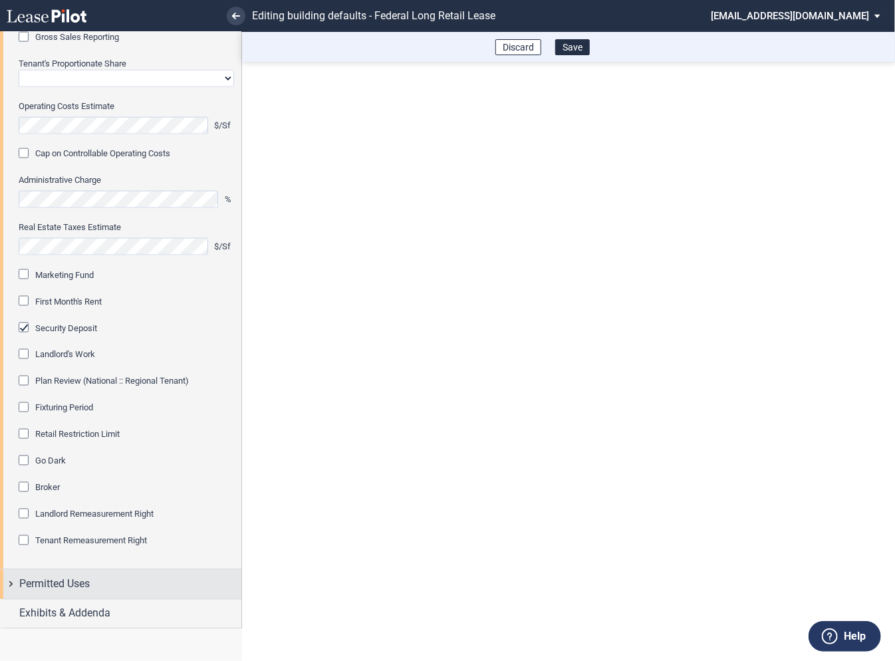
click at [11, 585] on div "Permitted Uses" at bounding box center [120, 584] width 241 height 29
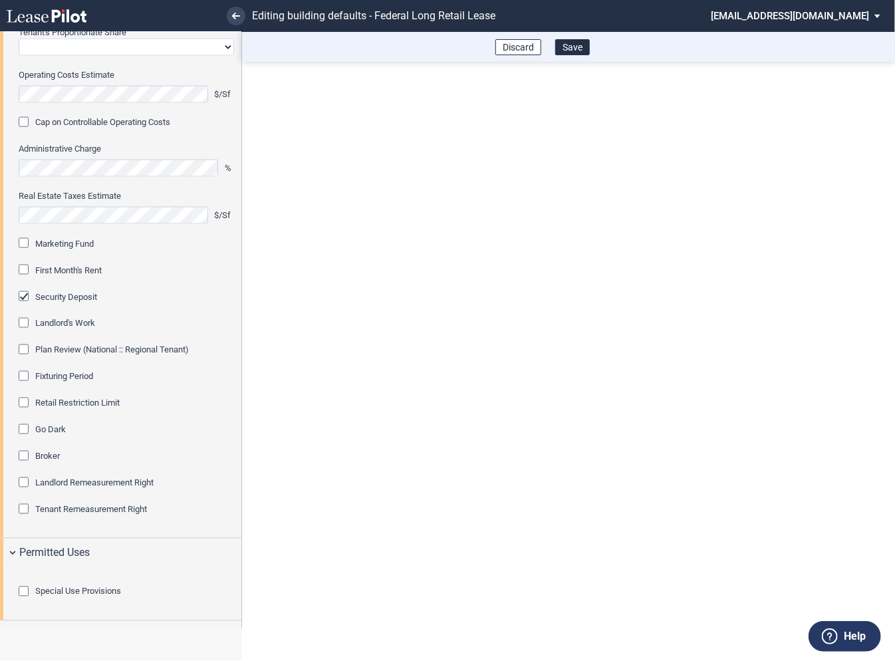
scroll to position [928, 0]
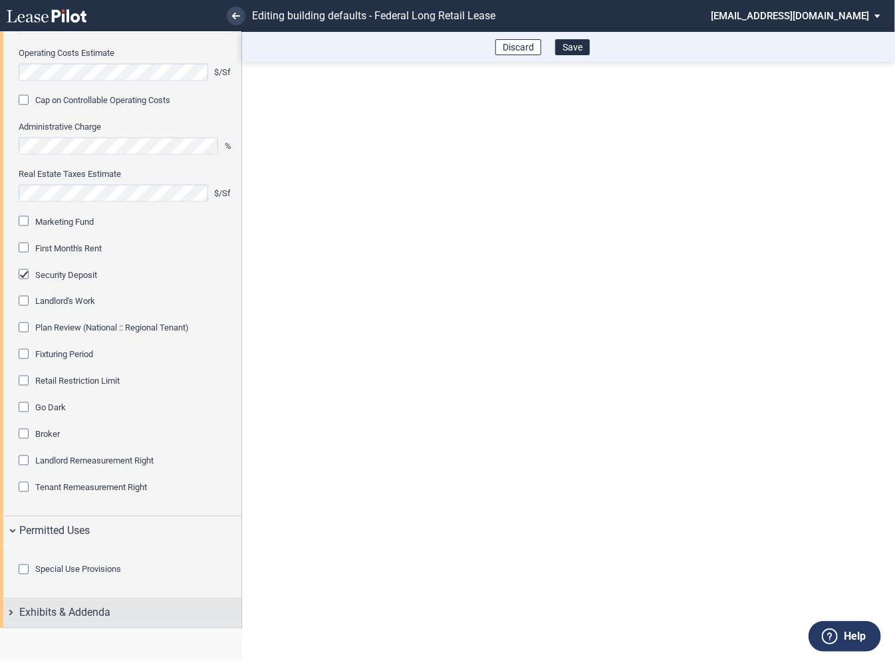
click at [12, 611] on div "Exhibits & Addenda" at bounding box center [120, 613] width 241 height 29
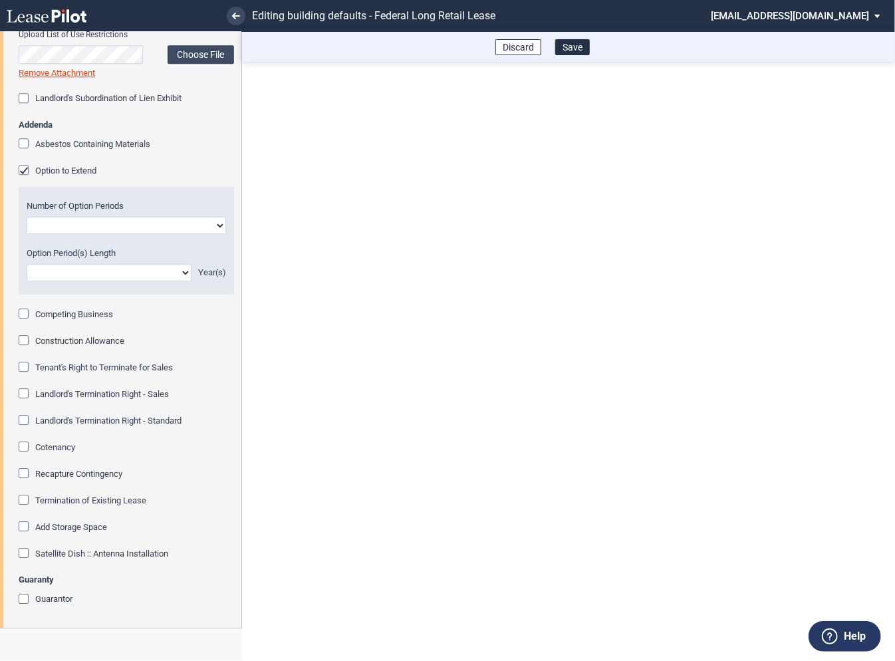
scroll to position [1720, 0]
click at [571, 47] on button "Save" at bounding box center [572, 47] width 35 height 16
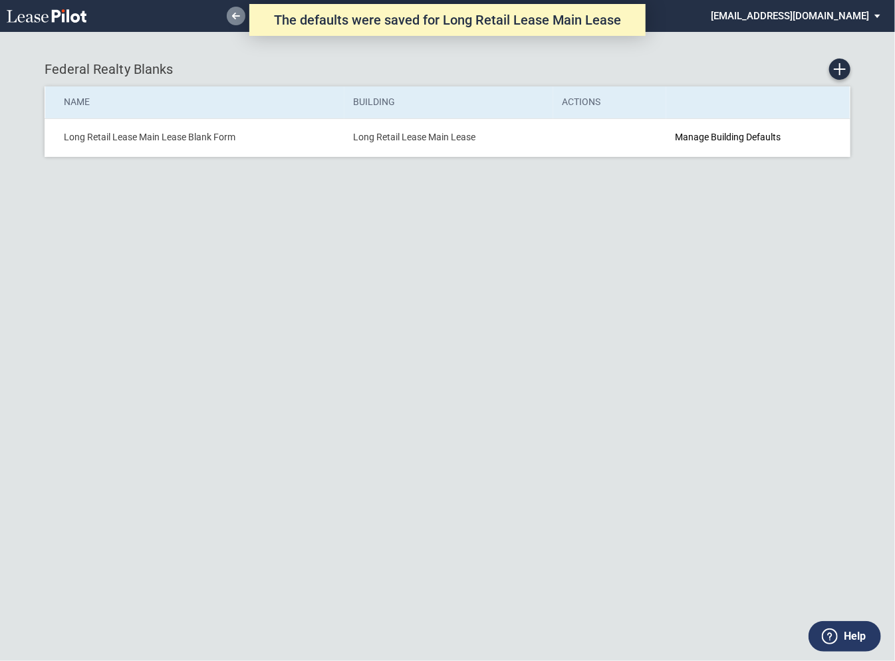
click at [234, 15] on use at bounding box center [236, 16] width 8 height 7
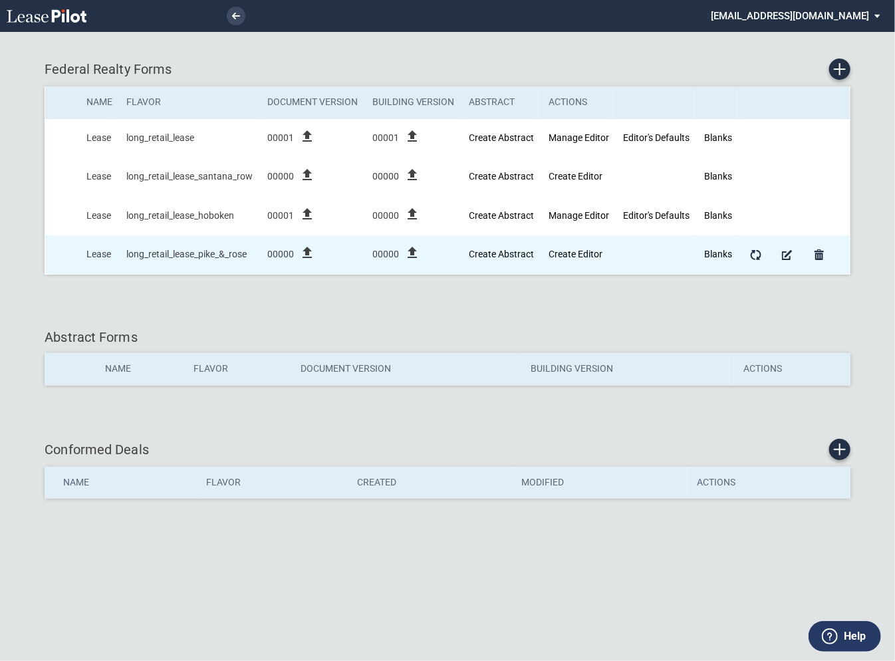
click at [308, 252] on icon "file_upload" at bounding box center [307, 253] width 16 height 16
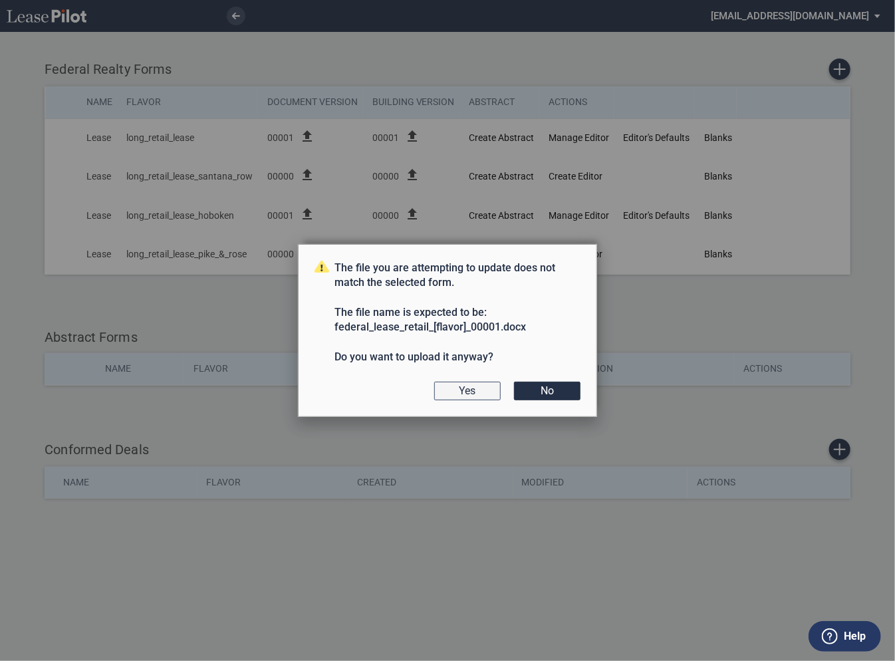
click at [473, 394] on button "Yes" at bounding box center [467, 391] width 66 height 19
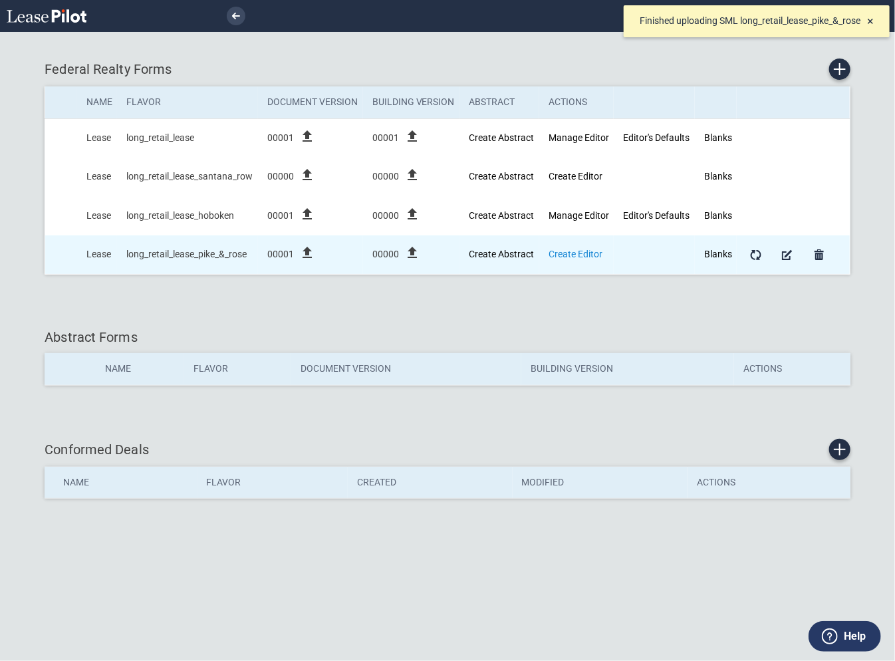
click at [560, 251] on link "Create Editor" at bounding box center [575, 254] width 54 height 11
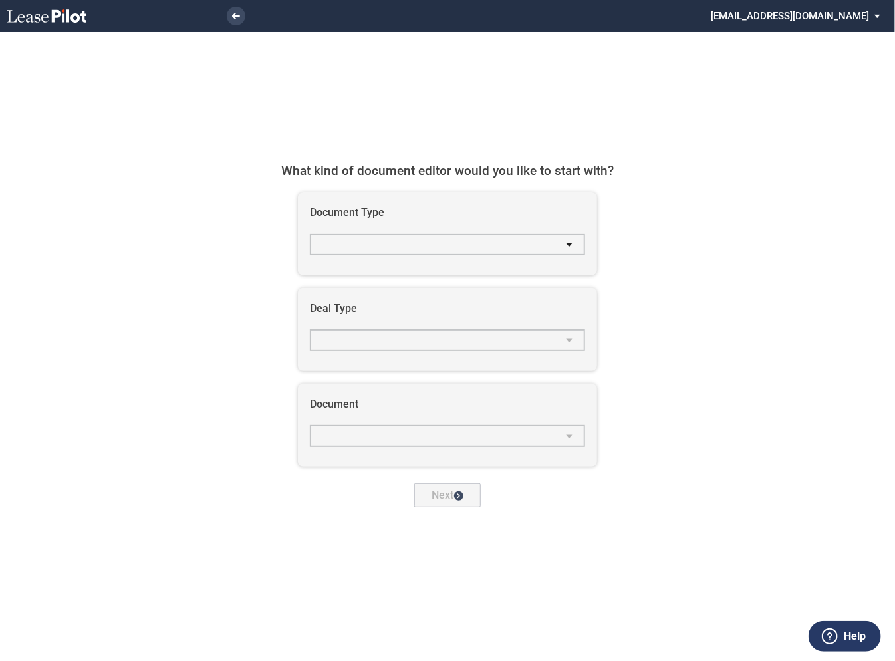
click at [388, 245] on md-select "select Document Type" at bounding box center [447, 244] width 275 height 21
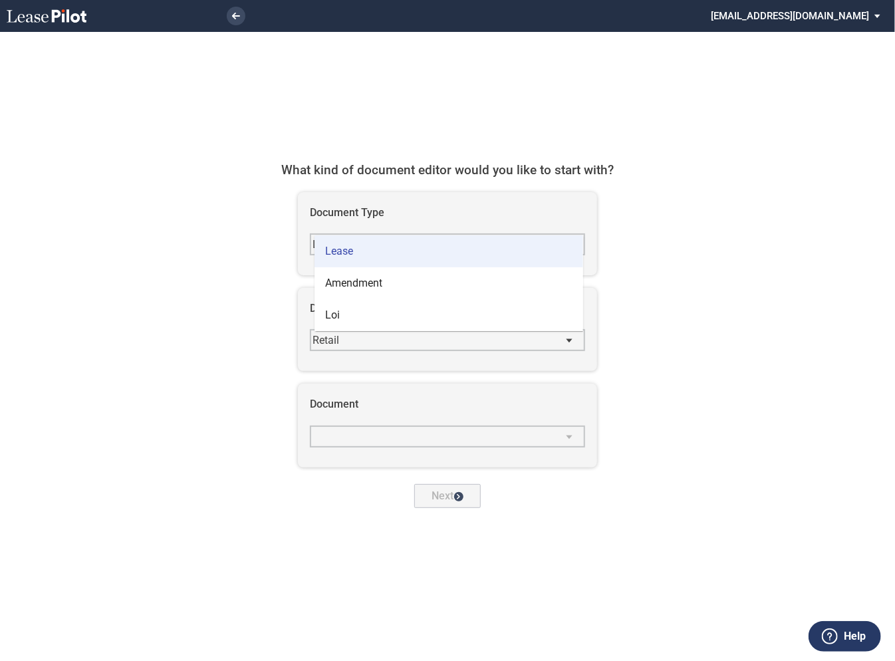
click at [346, 248] on span "Lease" at bounding box center [339, 251] width 28 height 13
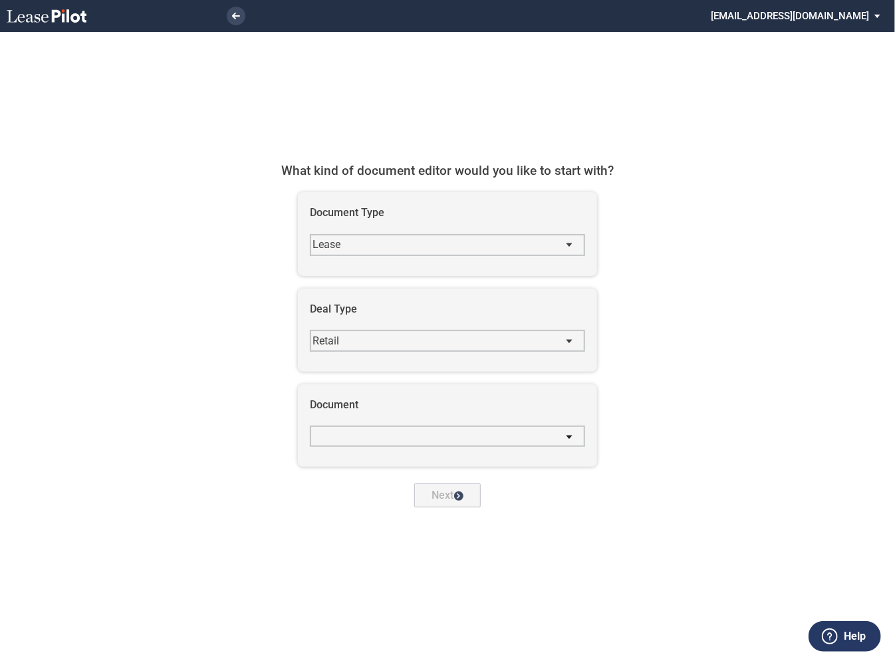
click at [364, 442] on md-select "Casto - Retail_lease Hajjar - Retail_lease Kite - Retail_lease Ubp - Retail_lea…" at bounding box center [447, 435] width 275 height 21
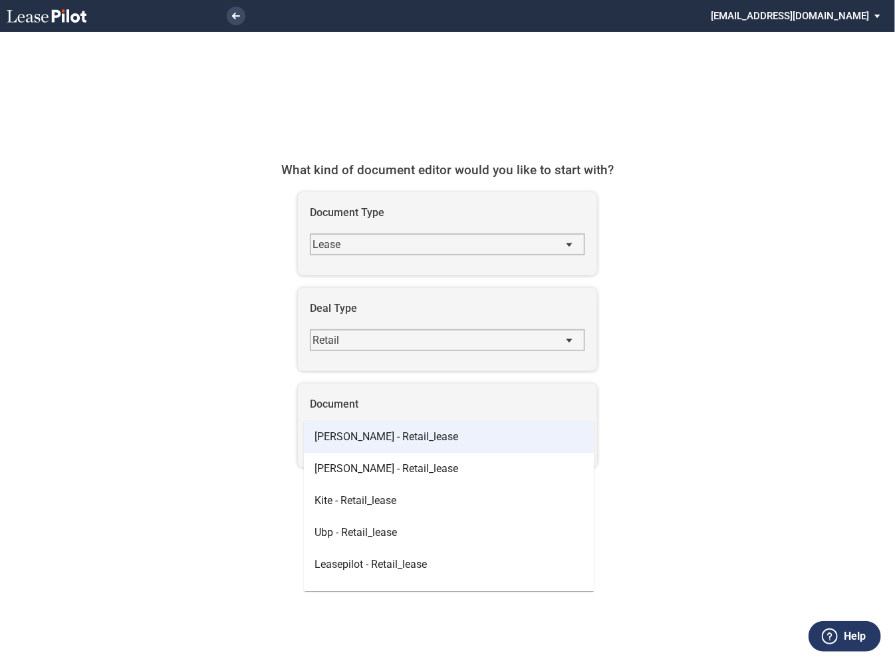
click at [364, 433] on span "Casto - Retail_lease" at bounding box center [386, 436] width 144 height 13
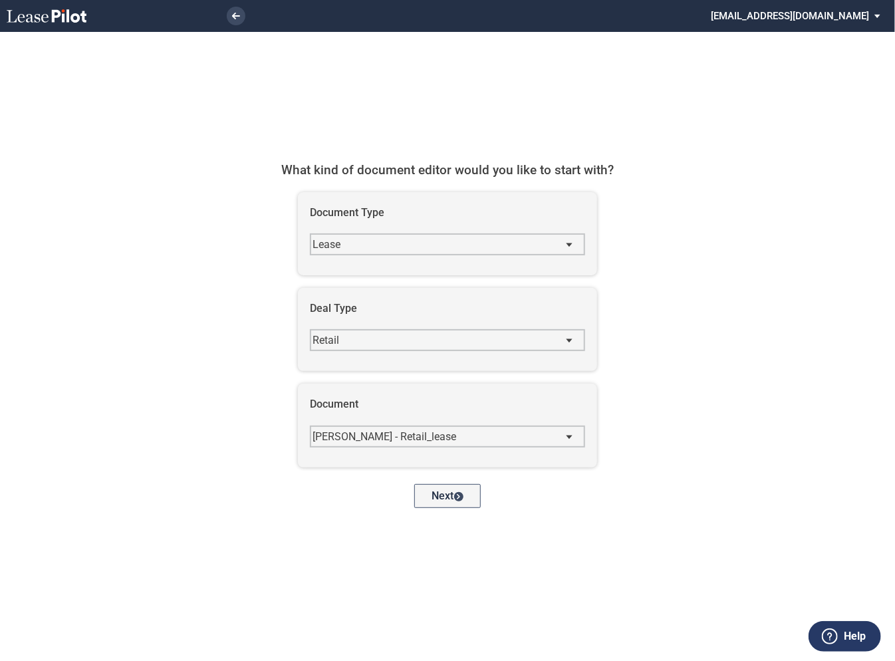
click at [459, 497] on use "Next" at bounding box center [458, 496] width 3 height 5
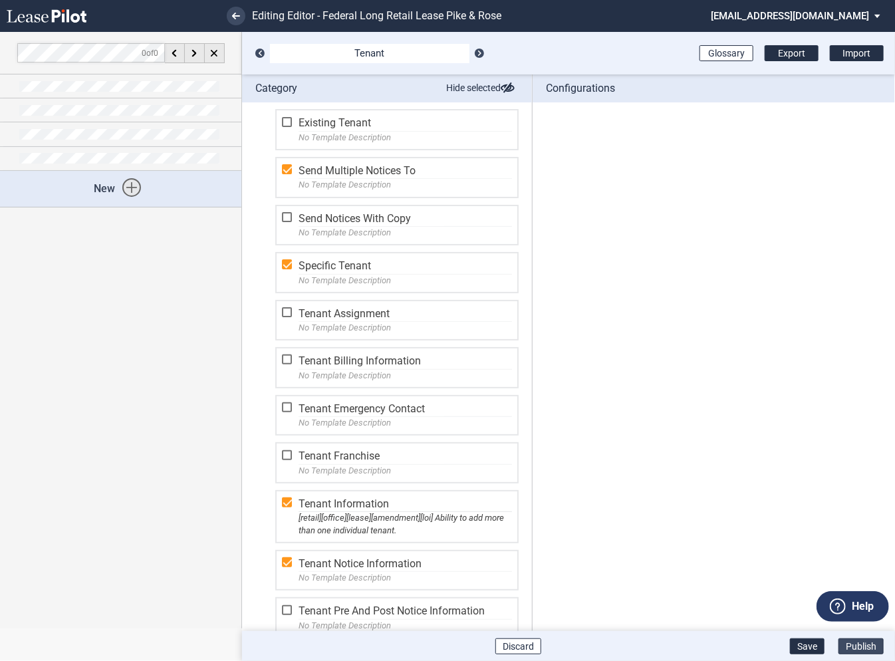
click at [863, 647] on button "Publish" at bounding box center [860, 646] width 45 height 16
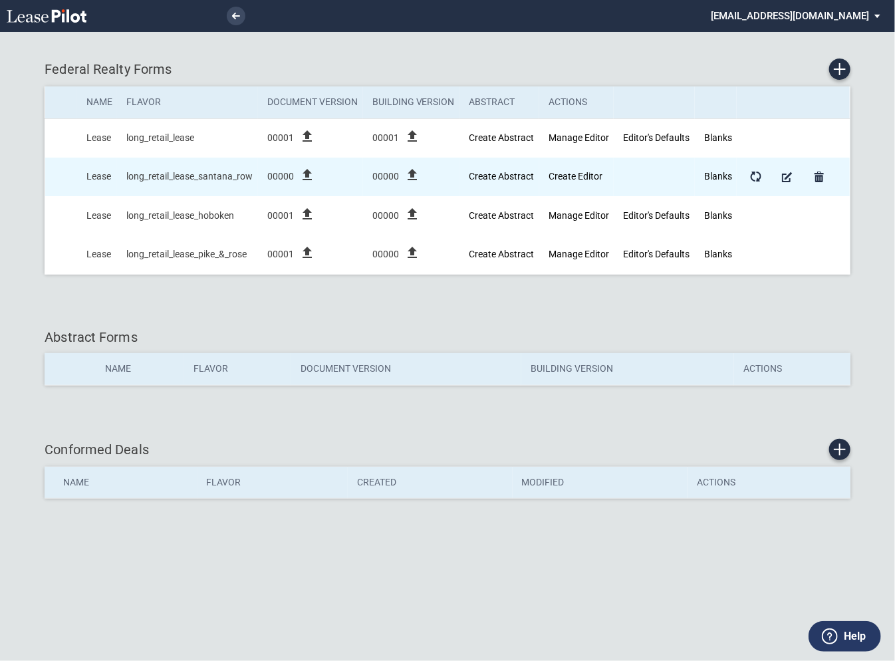
click at [307, 177] on icon "file_upload" at bounding box center [307, 175] width 16 height 16
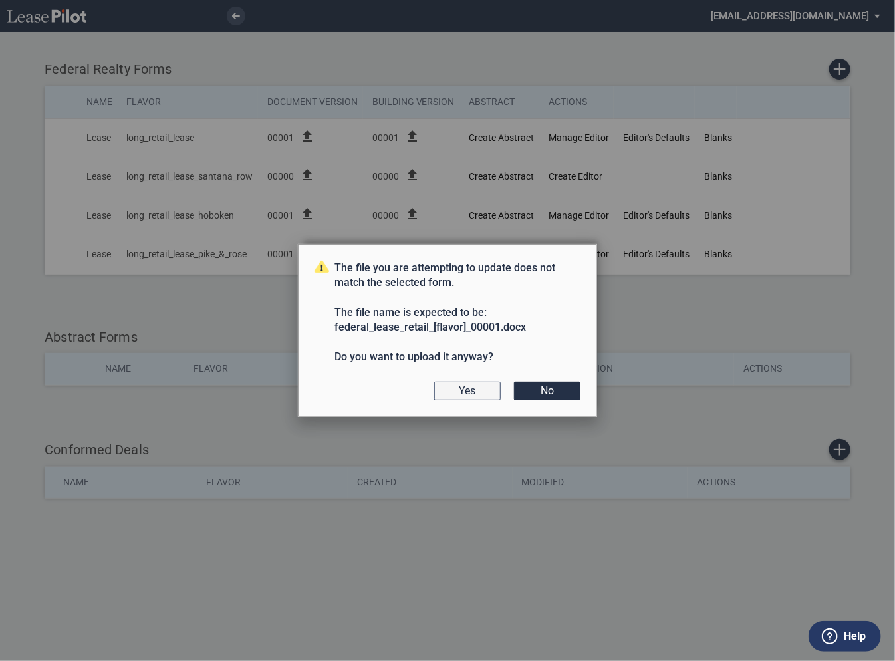
click at [465, 386] on button "Yes" at bounding box center [467, 391] width 66 height 19
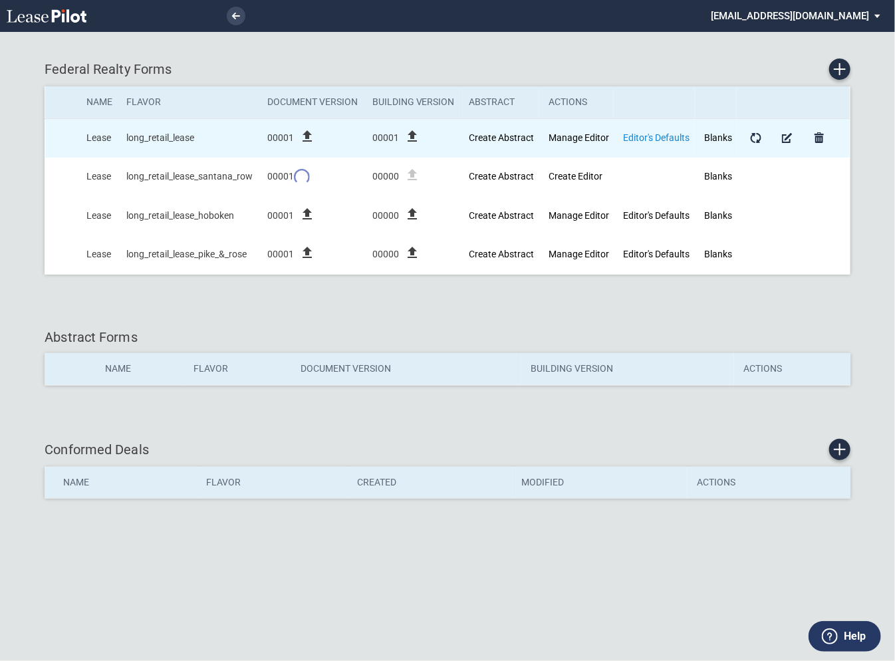
click at [644, 136] on link "Editor's Defaults" at bounding box center [656, 137] width 66 height 11
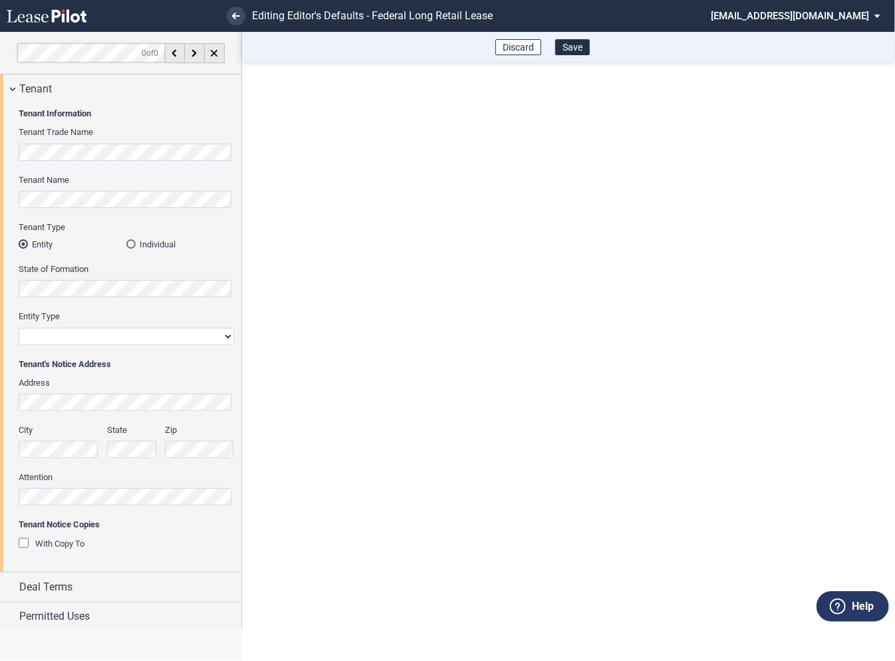
scroll to position [32, 0]
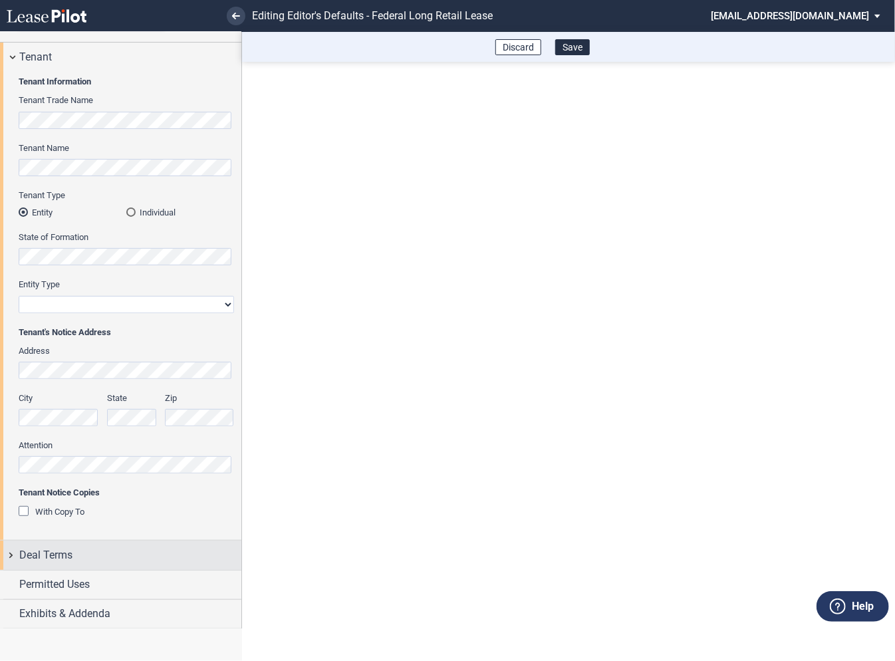
click at [7, 554] on div "Deal Terms" at bounding box center [120, 554] width 241 height 29
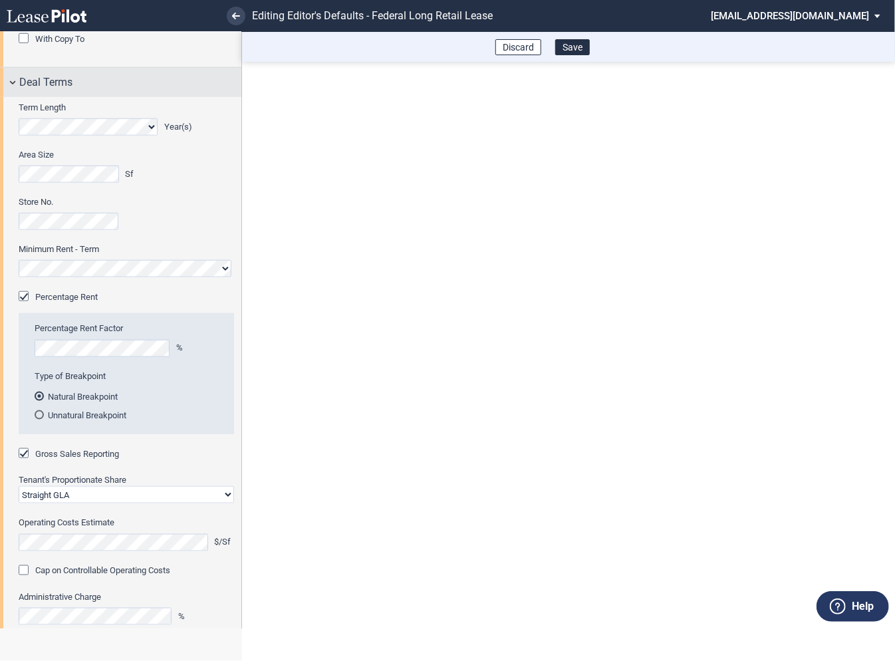
scroll to position [0, 0]
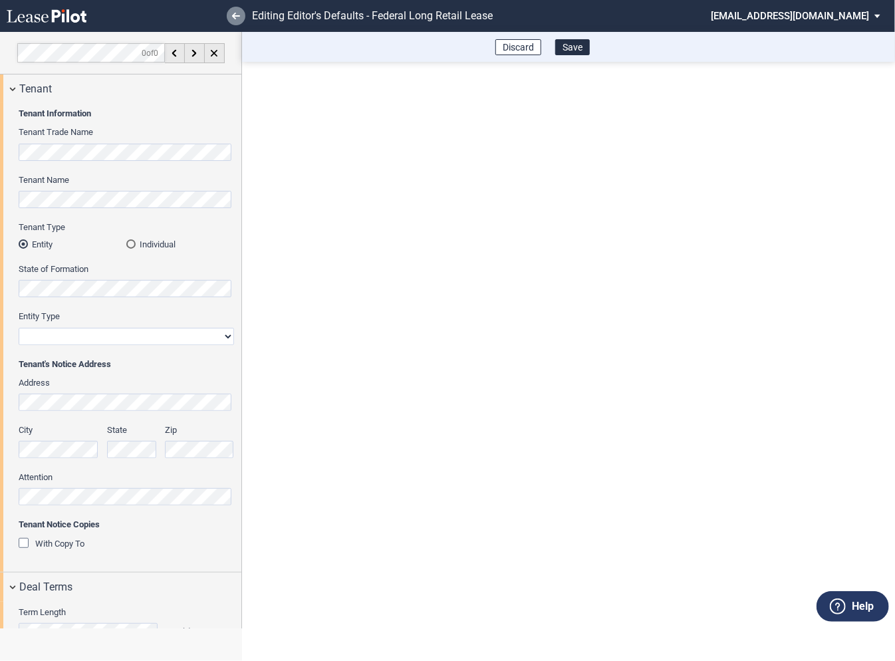
click at [235, 15] on use at bounding box center [236, 16] width 8 height 7
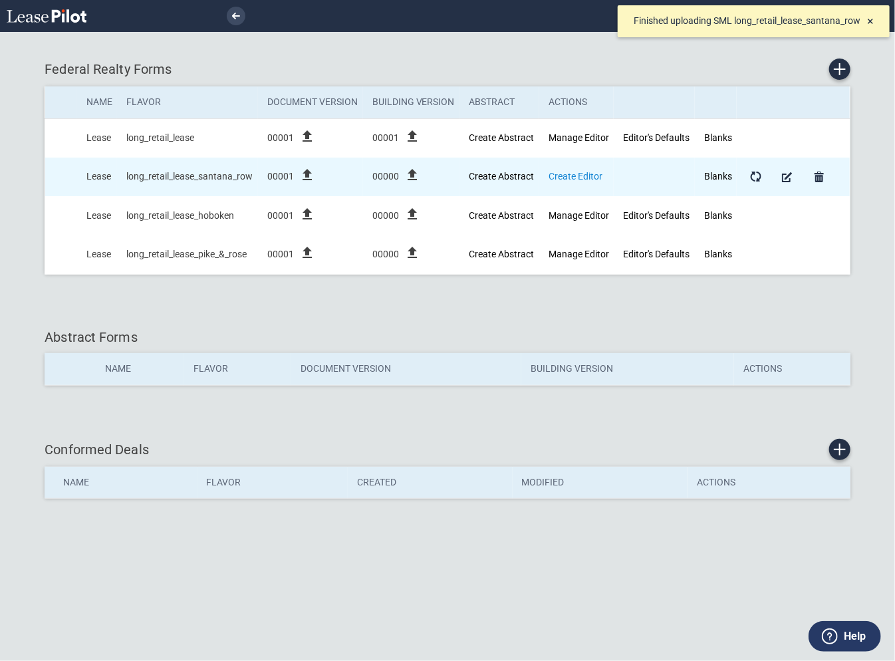
click at [592, 175] on link "Create Editor" at bounding box center [575, 176] width 54 height 11
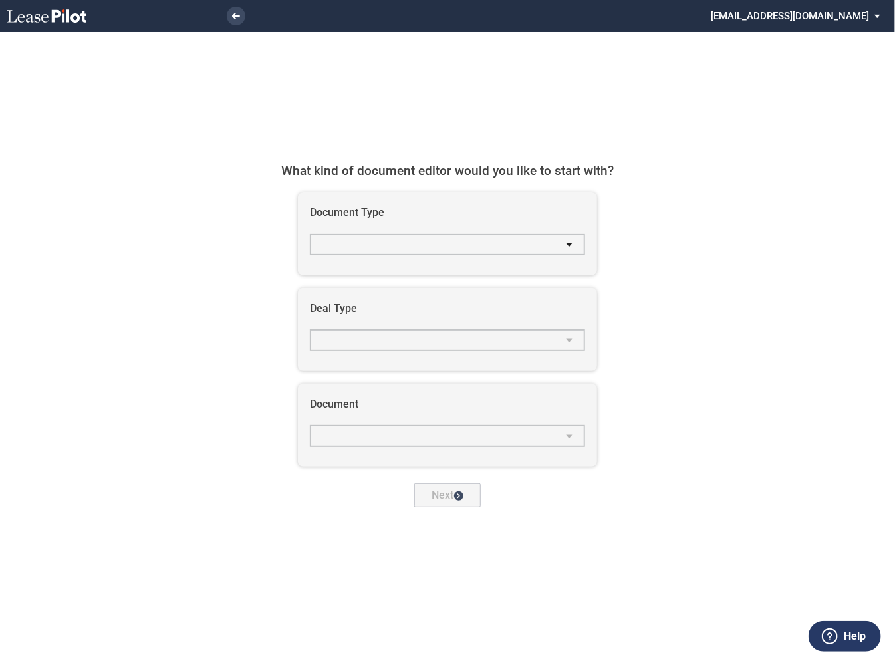
click at [407, 247] on md-select "select Document Type" at bounding box center [447, 244] width 275 height 21
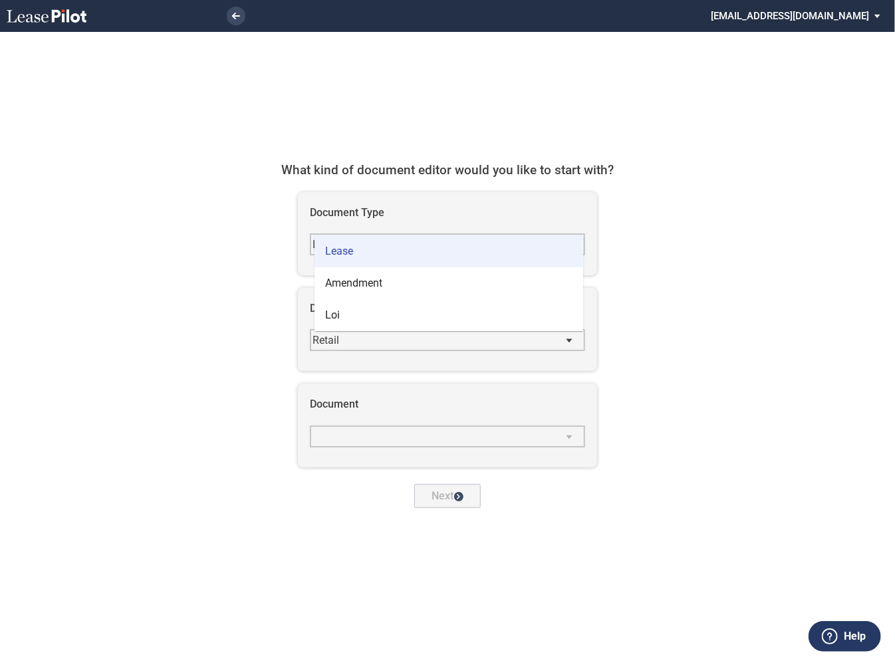
click at [345, 249] on span "Lease" at bounding box center [339, 251] width 28 height 13
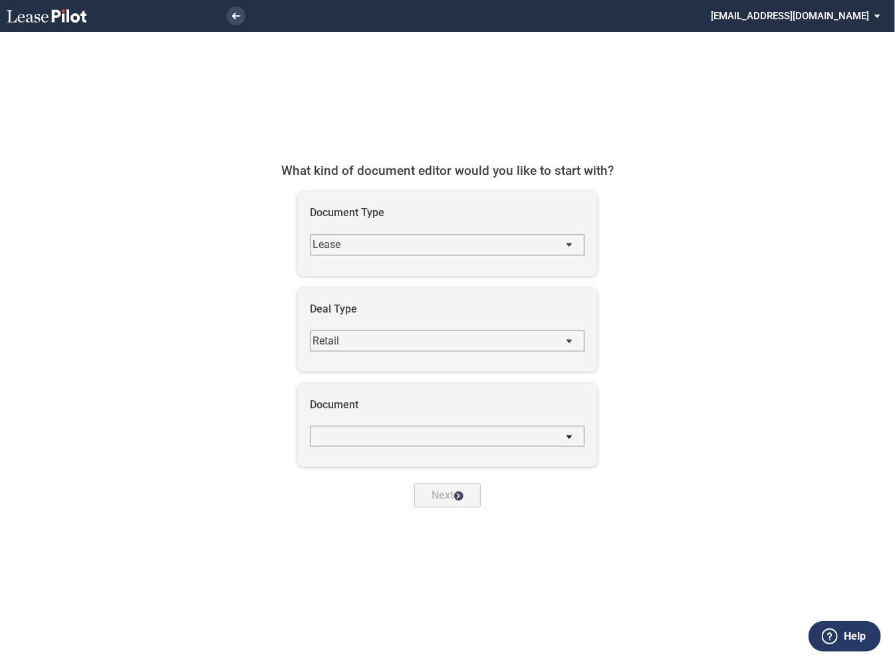
click at [348, 442] on md-select "Casto - Retail_lease Hajjar - Retail_lease Kite - Retail_lease Ubp - Retail_lea…" at bounding box center [447, 435] width 275 height 21
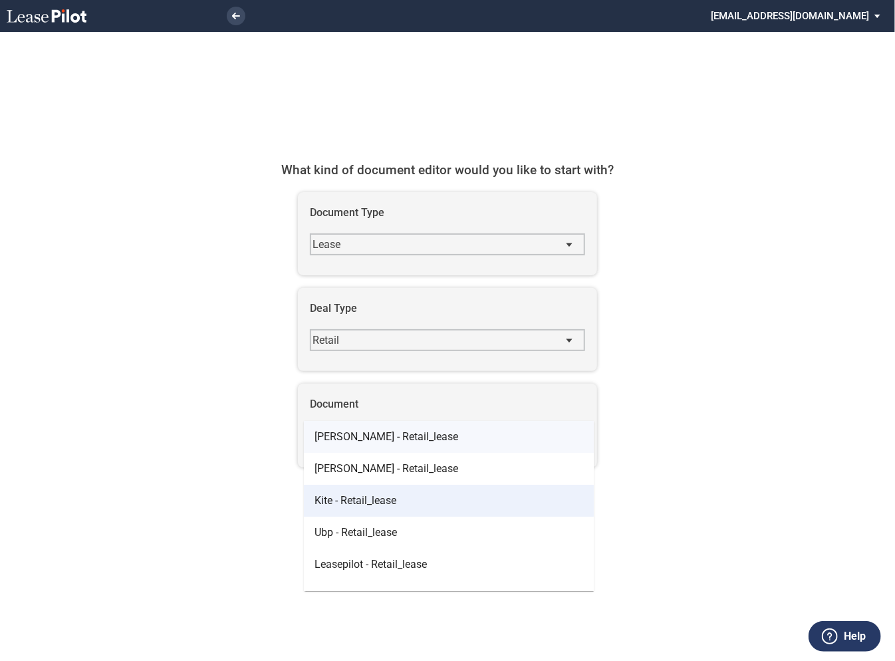
click at [350, 435] on span "Casto - Retail_lease" at bounding box center [386, 436] width 144 height 13
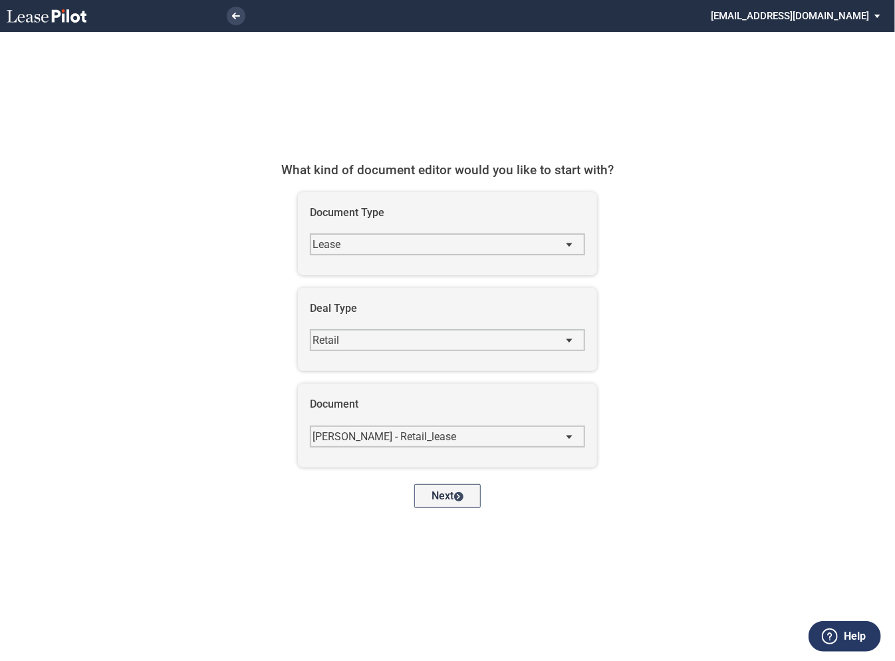
click at [459, 489] on button "Next" at bounding box center [447, 496] width 66 height 24
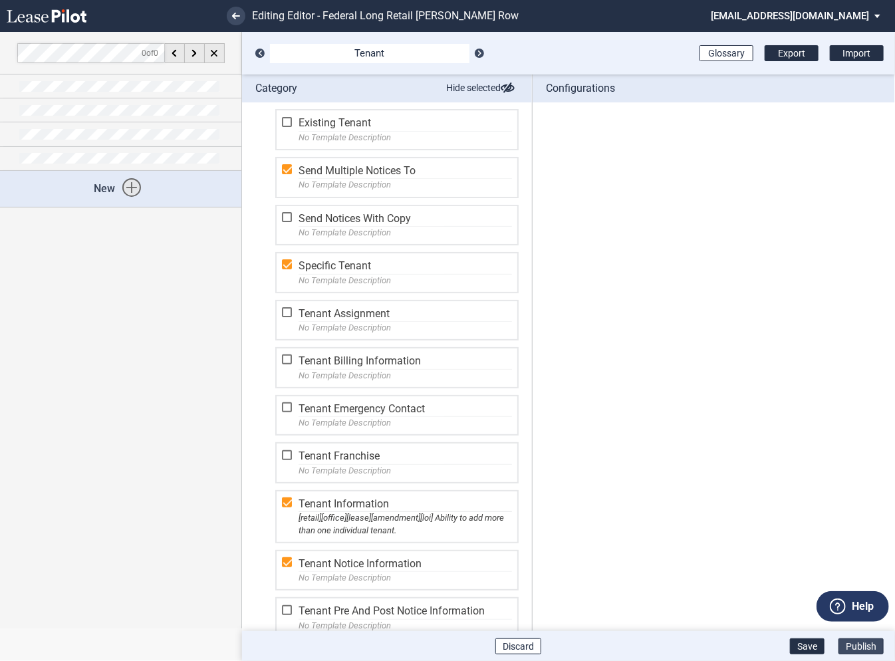
click at [863, 645] on button "Publish" at bounding box center [860, 646] width 45 height 16
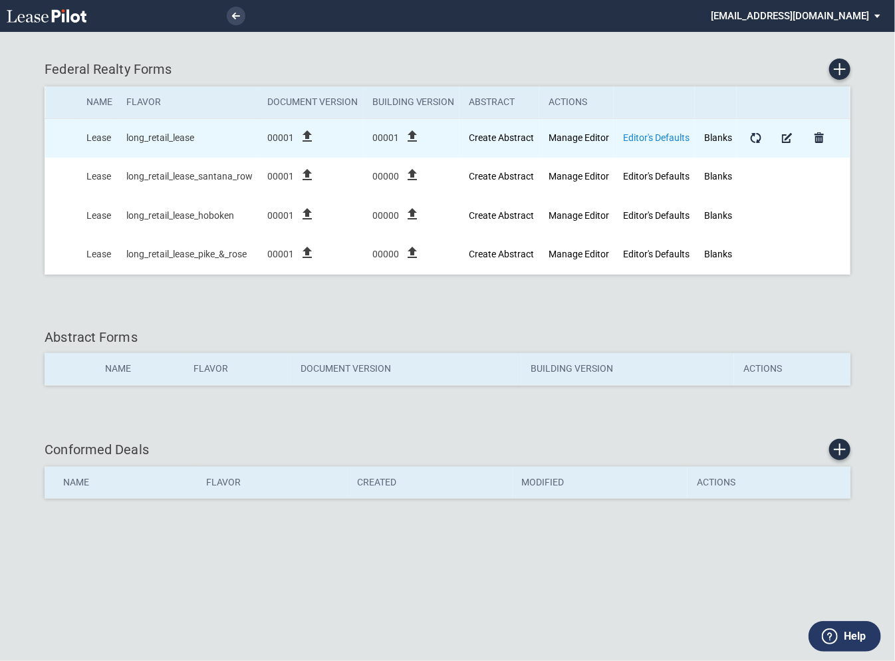
click at [645, 136] on link "Editor's Defaults" at bounding box center [656, 137] width 66 height 11
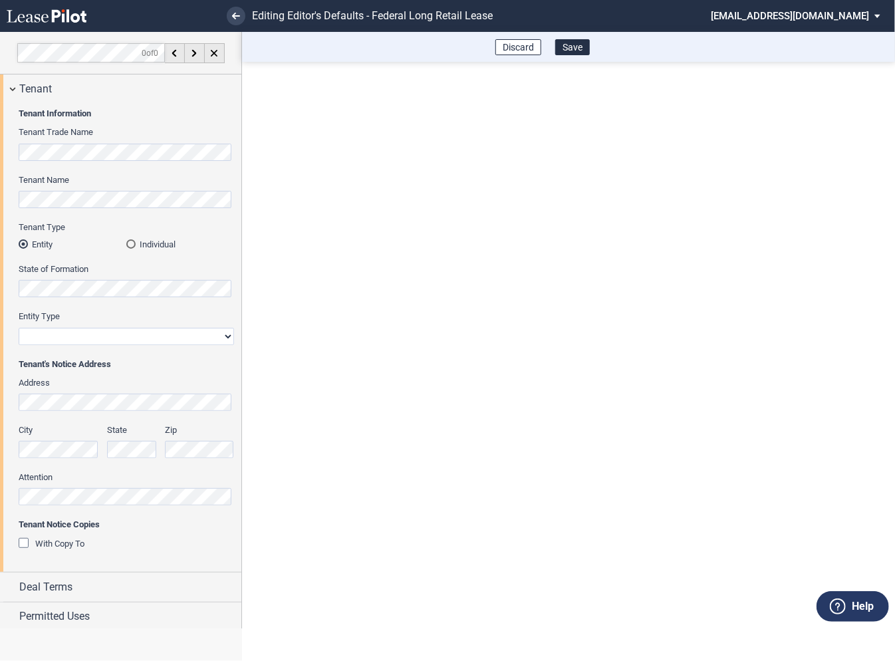
scroll to position [32, 0]
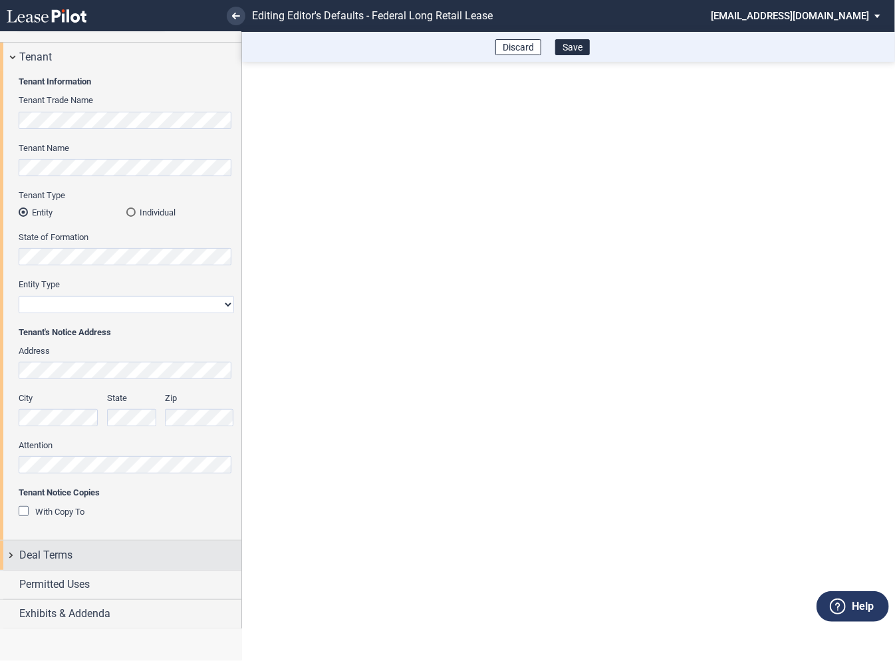
click at [10, 553] on div "Deal Terms" at bounding box center [120, 554] width 241 height 29
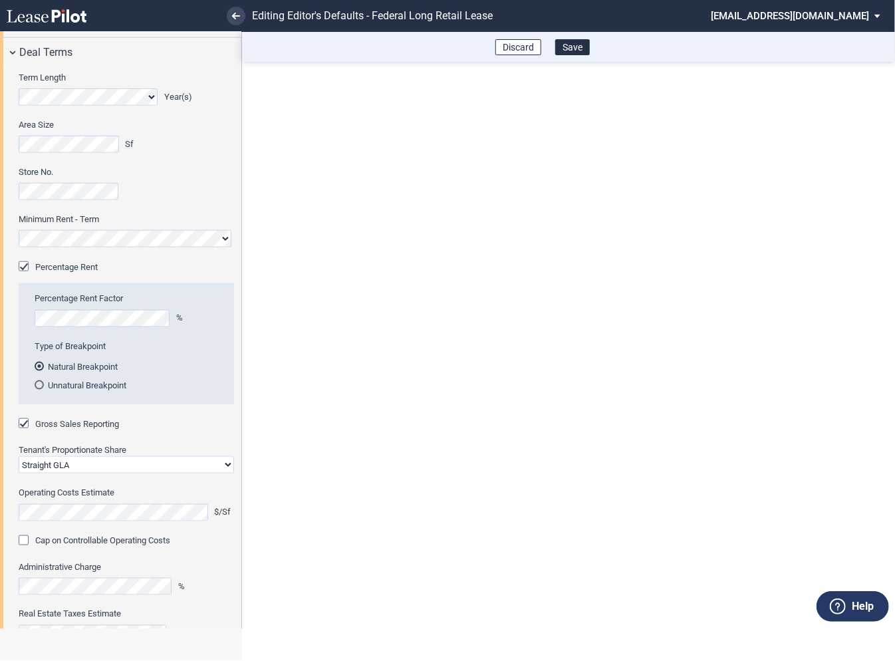
scroll to position [80, 0]
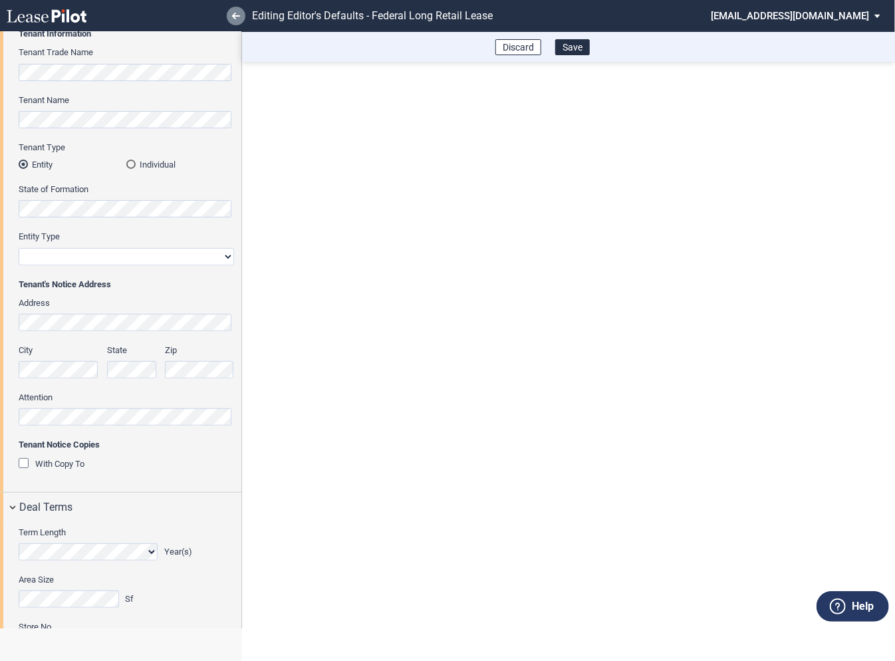
click at [237, 17] on icon at bounding box center [236, 16] width 8 height 7
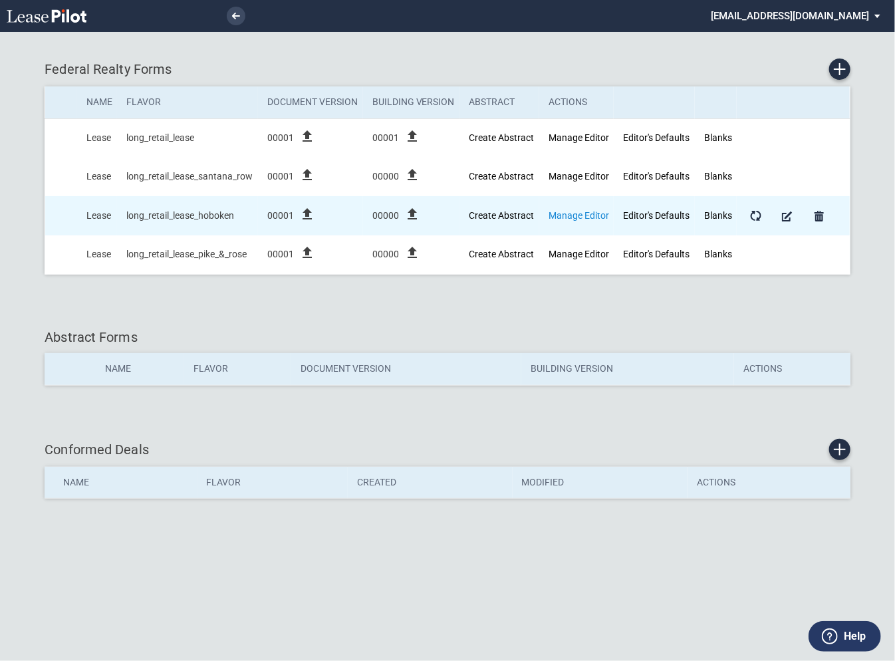
click at [596, 213] on link "Manage Editor" at bounding box center [578, 215] width 60 height 11
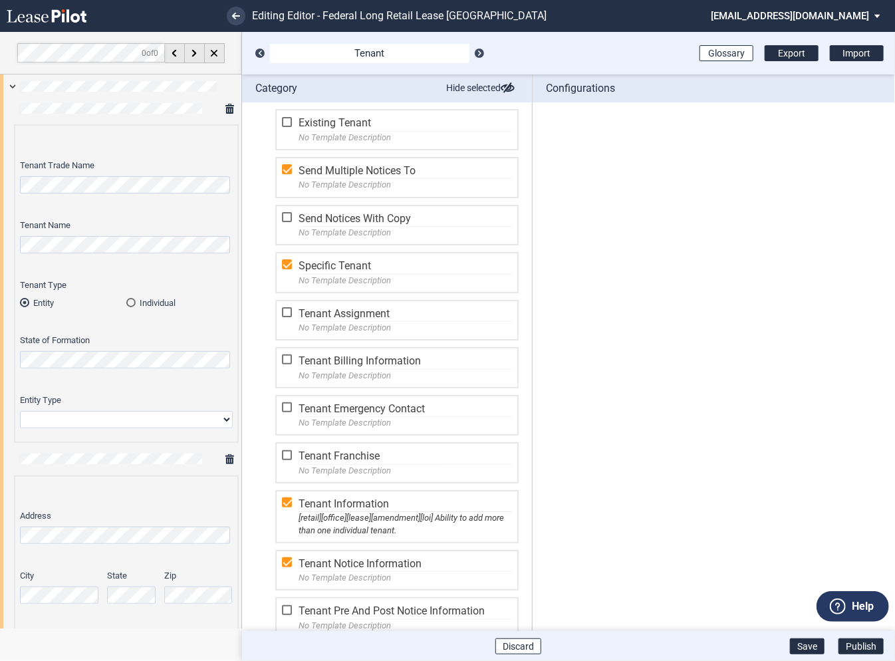
scroll to position [269, 0]
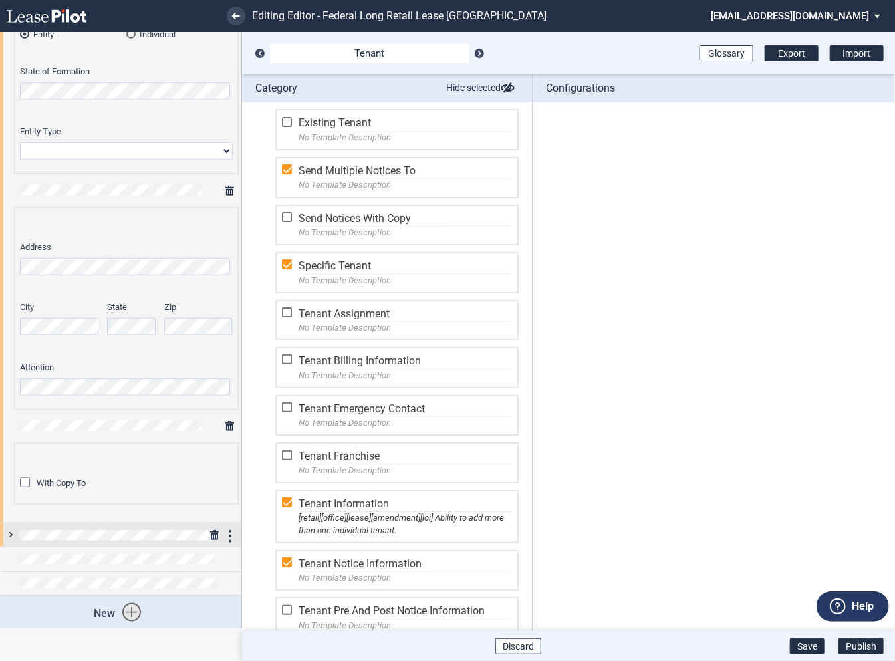
click at [9, 535] on div at bounding box center [120, 534] width 241 height 23
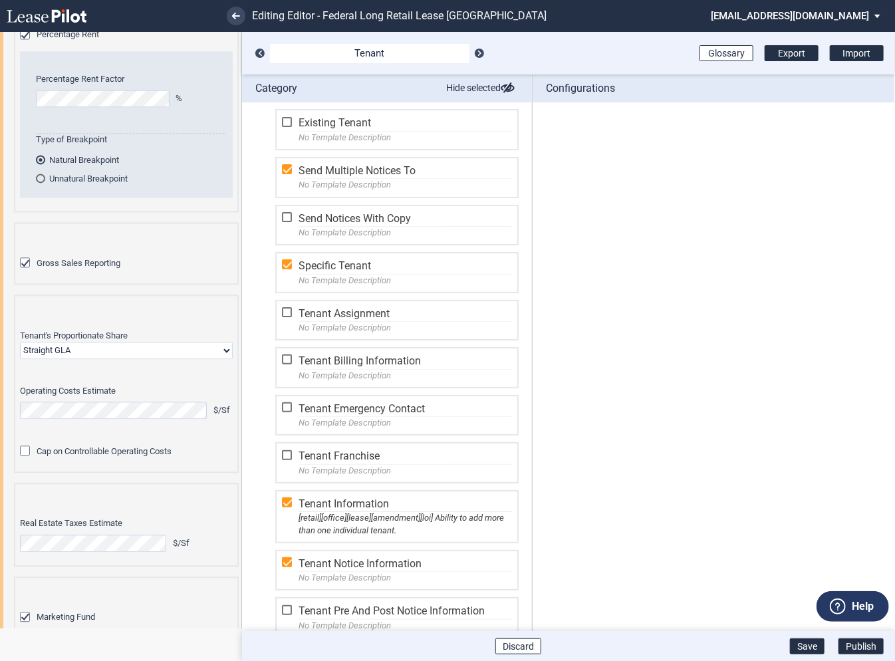
scroll to position [1231, 0]
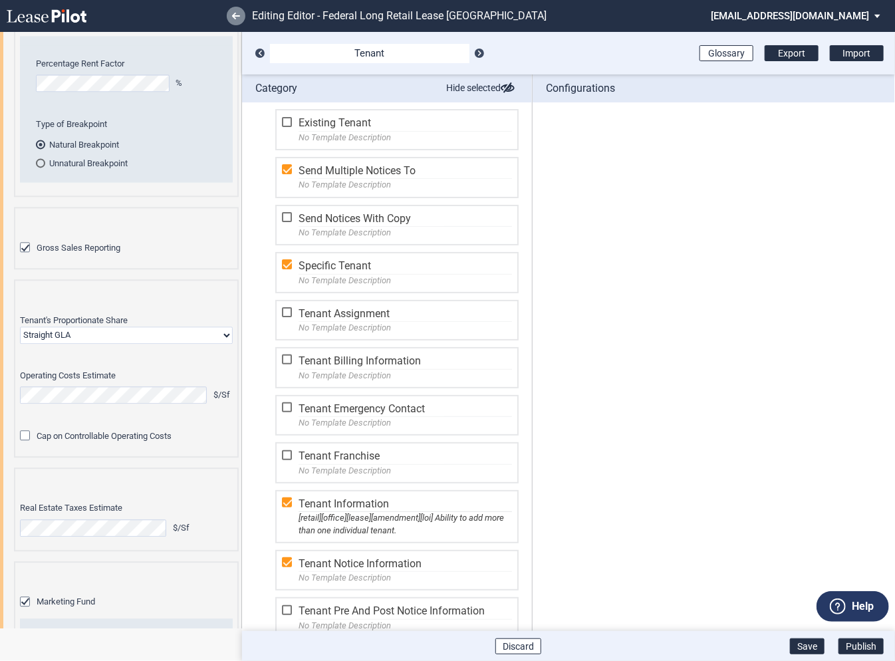
click at [238, 17] on icon at bounding box center [236, 16] width 8 height 7
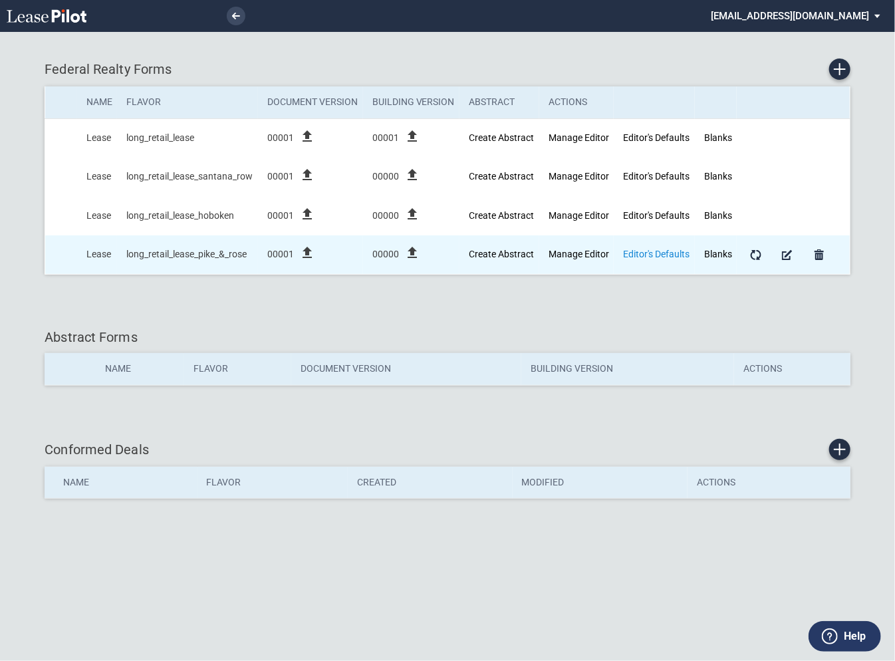
click at [637, 253] on link "Editor's Defaults" at bounding box center [656, 254] width 66 height 11
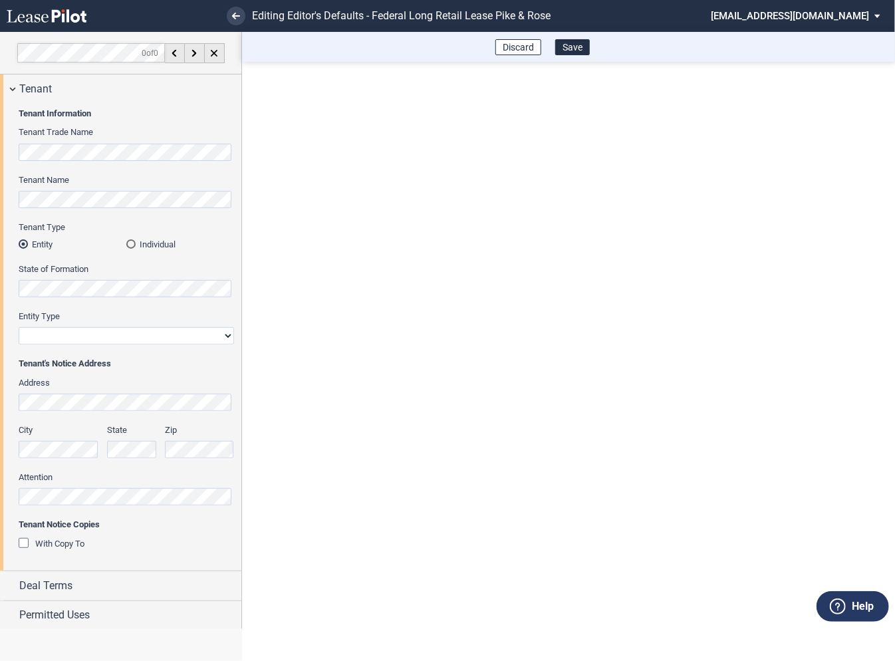
scroll to position [32, 0]
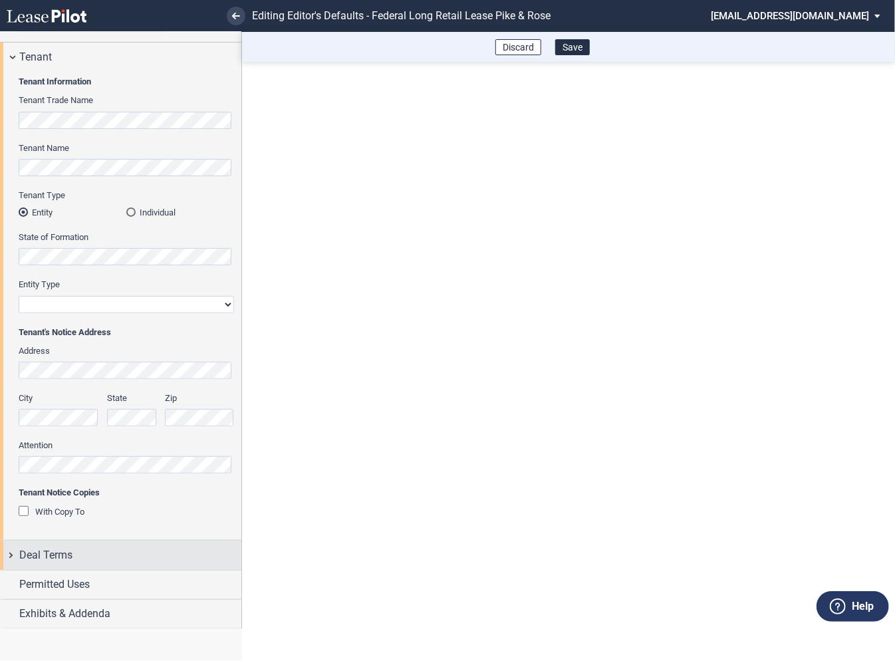
click at [12, 552] on div "Deal Terms" at bounding box center [120, 554] width 241 height 29
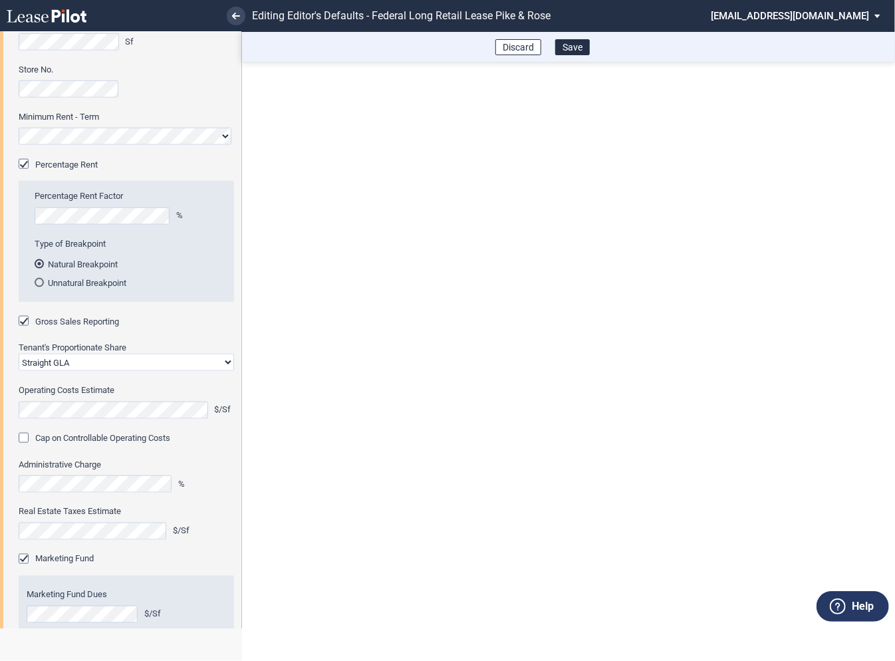
scroll to position [639, 0]
click at [241, 20] on link at bounding box center [236, 16] width 19 height 19
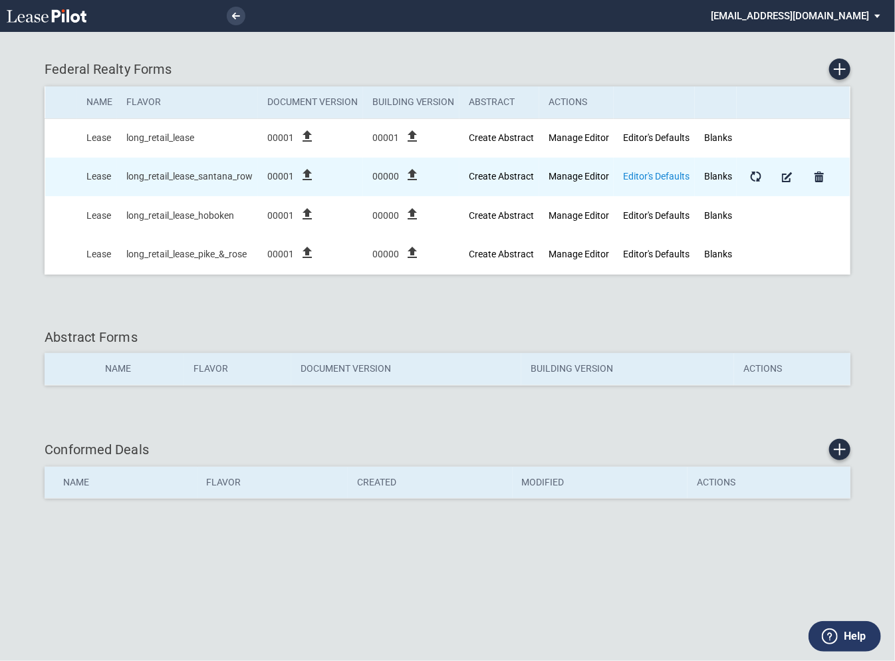
click at [682, 176] on link "Editor's Defaults" at bounding box center [656, 176] width 66 height 11
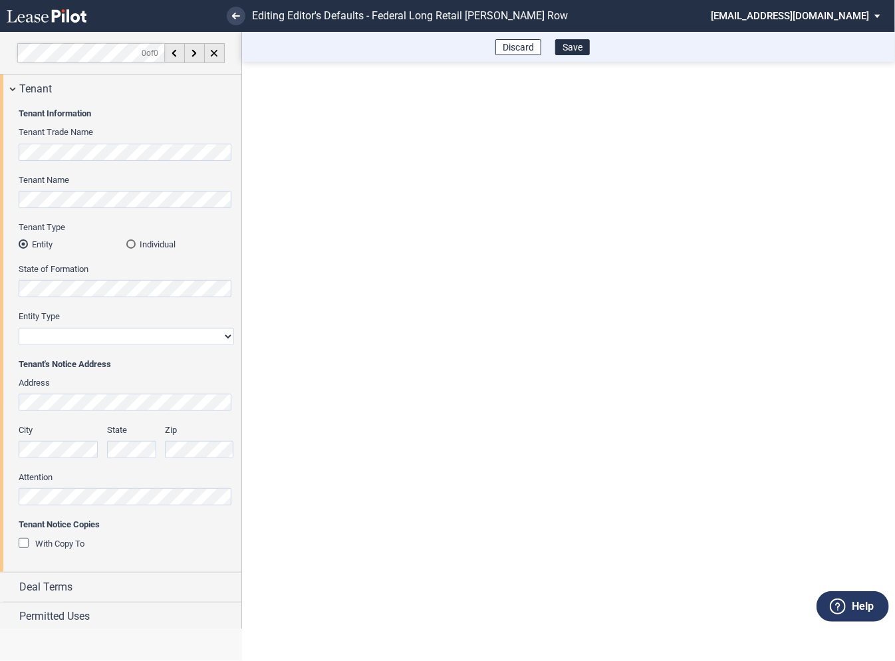
scroll to position [32, 0]
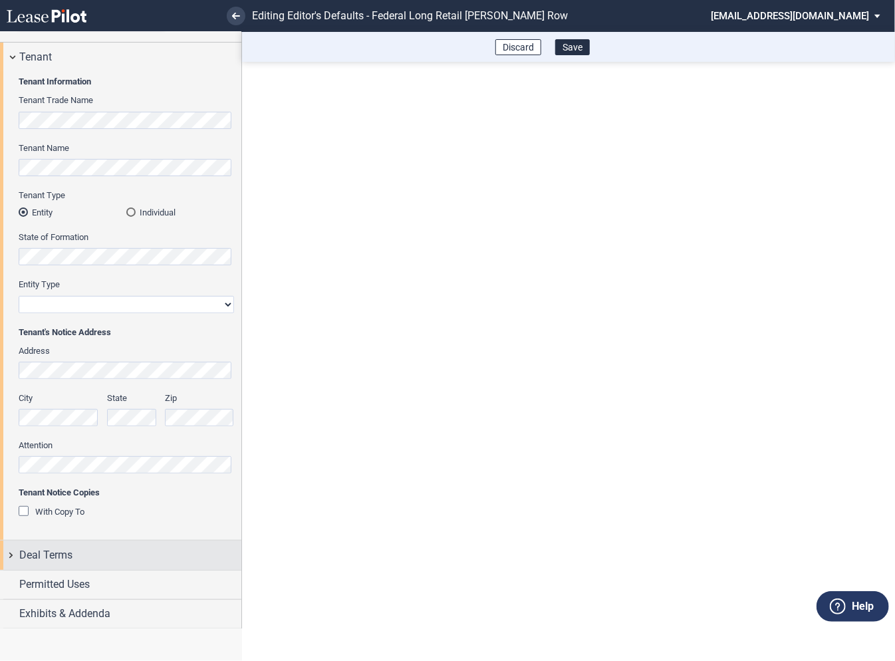
click at [9, 550] on div "Deal Terms" at bounding box center [120, 554] width 241 height 29
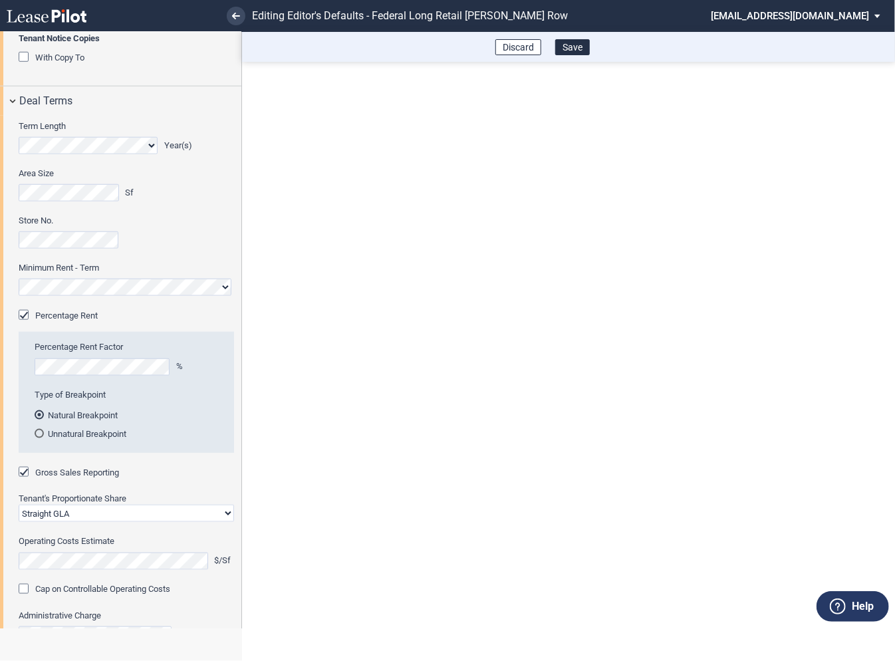
scroll to position [0, 0]
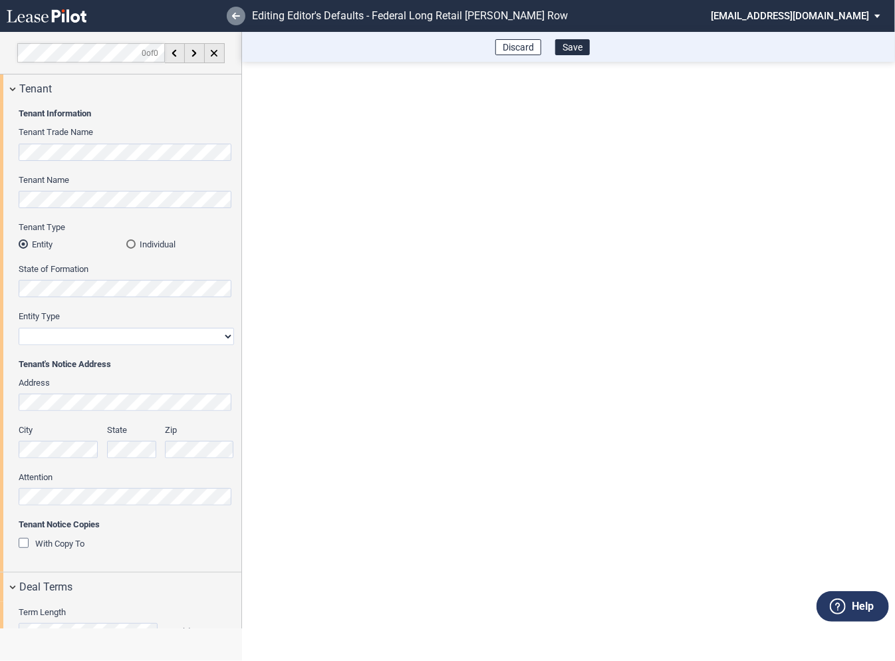
click at [235, 17] on use at bounding box center [236, 16] width 8 height 7
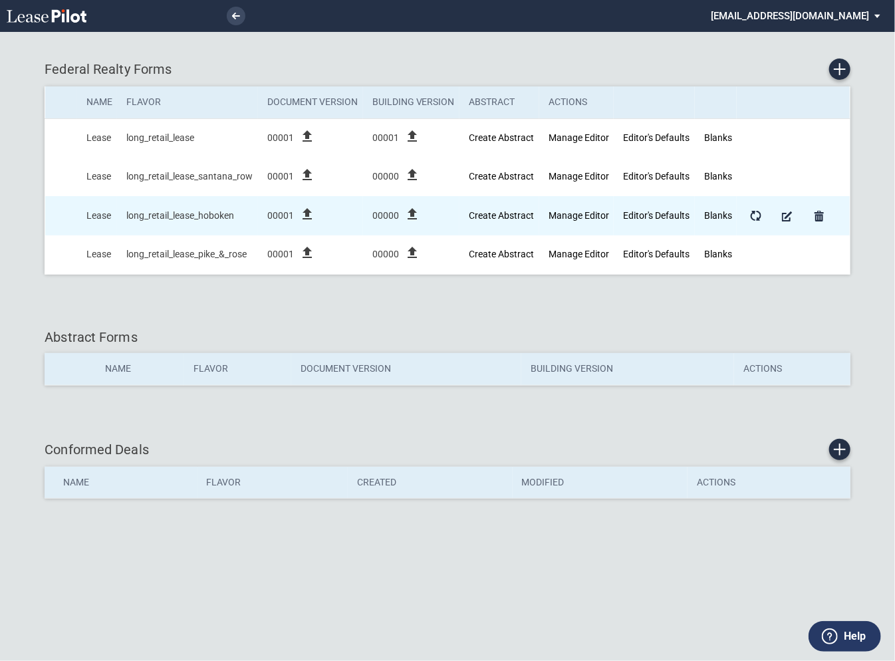
click at [413, 211] on icon "file_upload" at bounding box center [412, 214] width 16 height 16
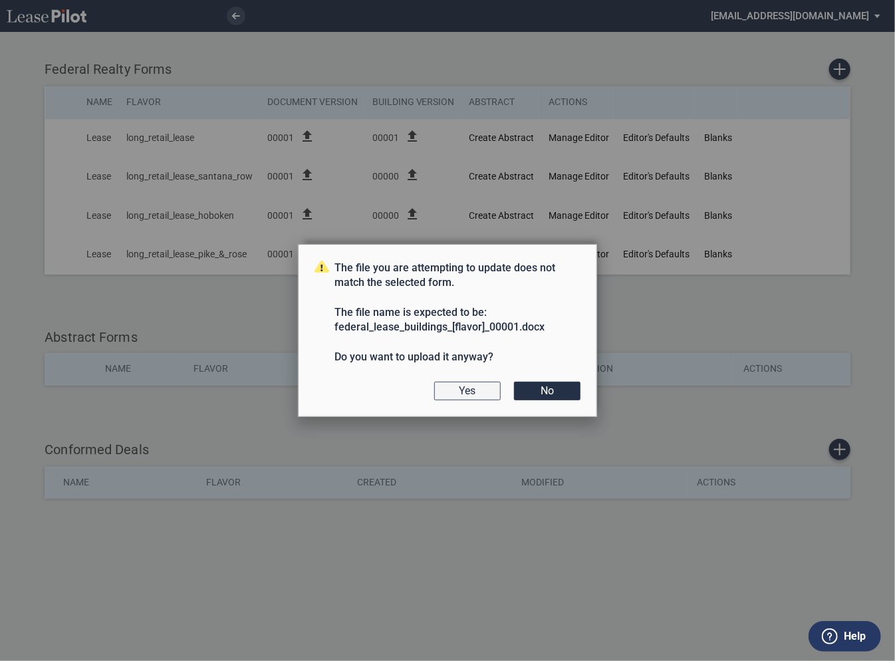
click at [467, 394] on button "Yes" at bounding box center [467, 391] width 66 height 19
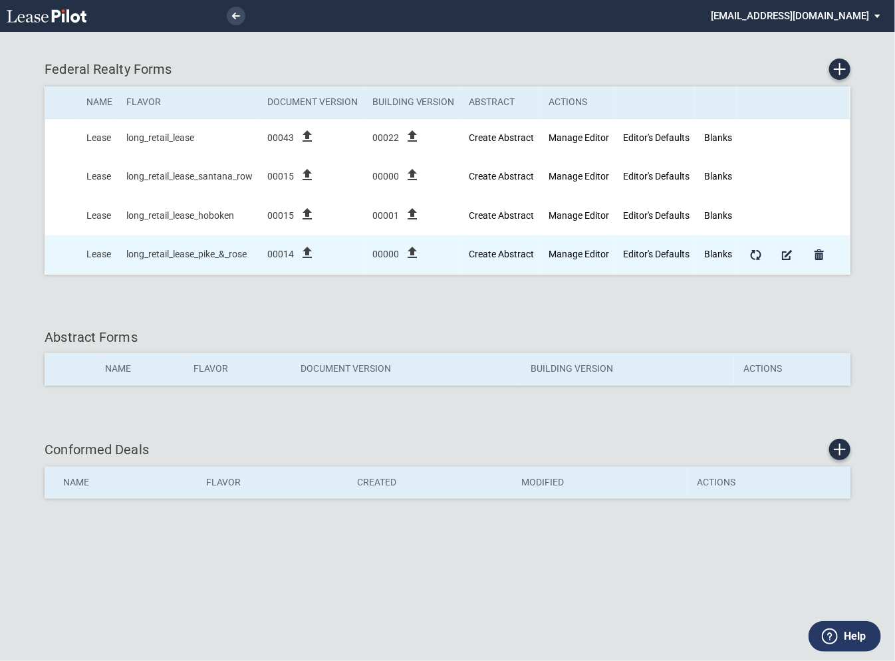
click at [412, 256] on icon "file_upload" at bounding box center [412, 253] width 16 height 16
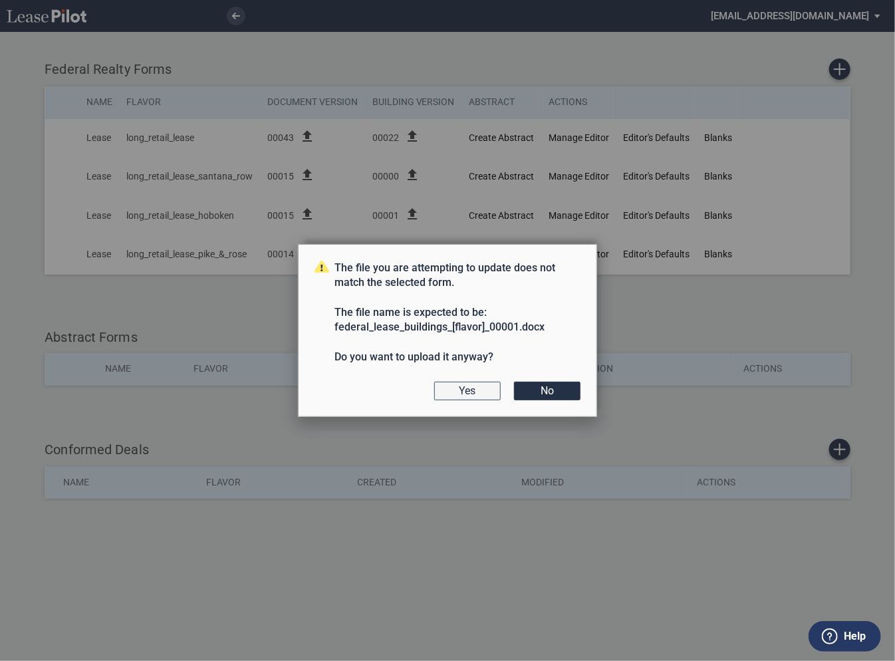
click at [469, 396] on button "Yes" at bounding box center [467, 391] width 66 height 19
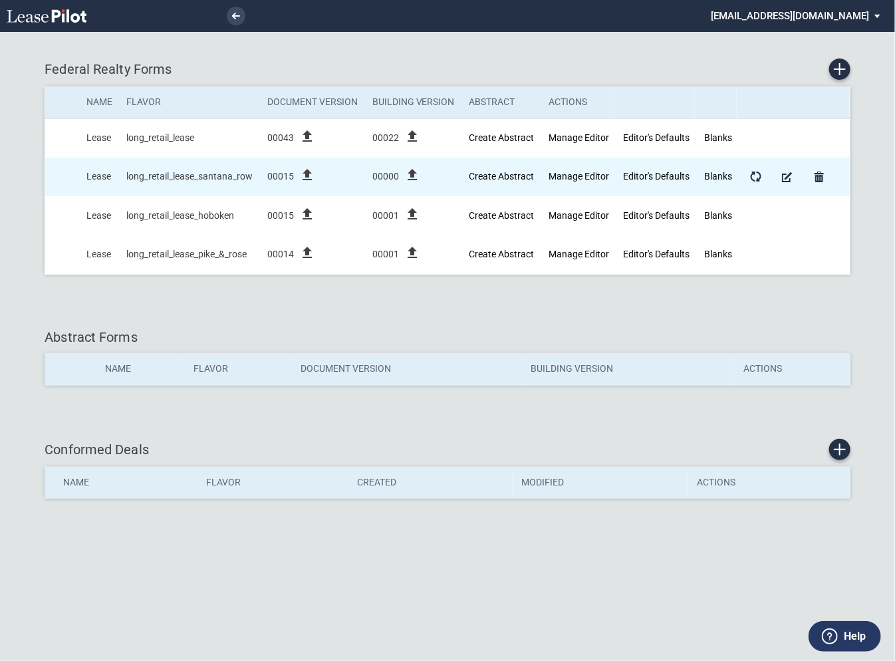
click at [413, 175] on icon "file_upload" at bounding box center [412, 175] width 16 height 16
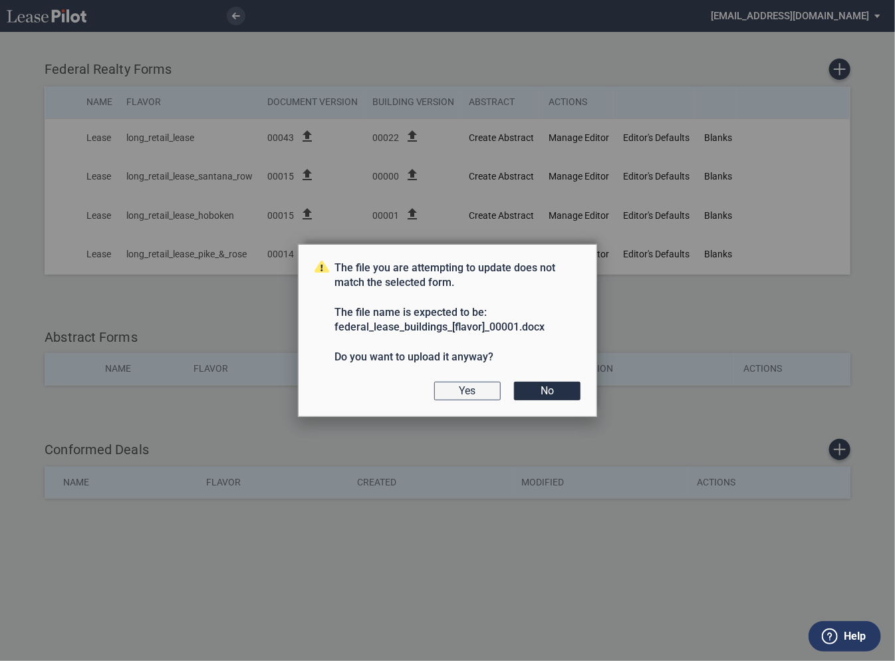
click at [461, 385] on button "Yes" at bounding box center [467, 391] width 66 height 19
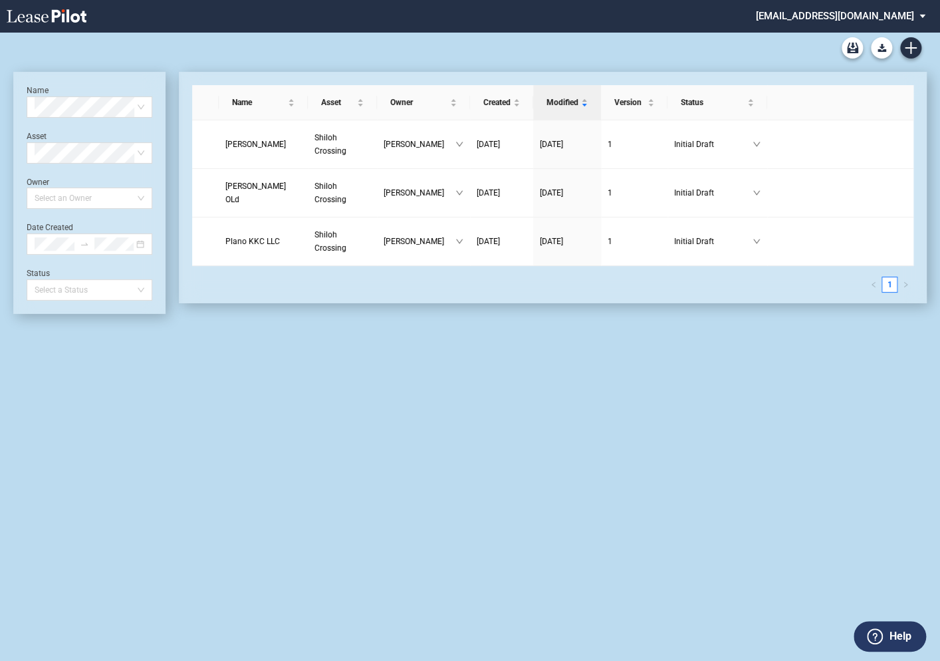
click at [819, 17] on md-select "eagleequity@leasepilot.co Change Password 2-Factor Authentication Admin Area Fo…" at bounding box center [845, 15] width 182 height 30
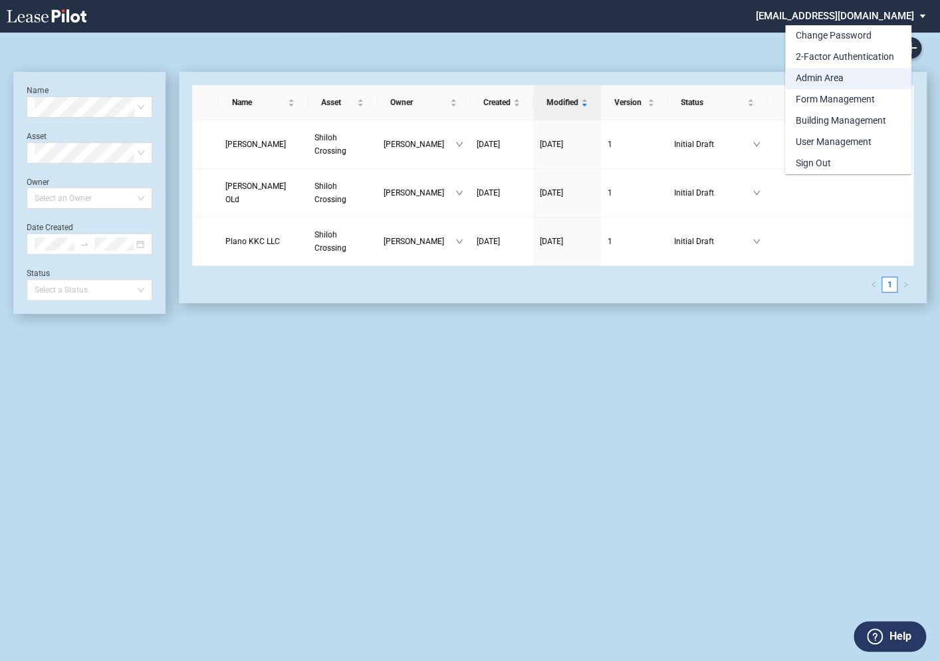
click at [811, 75] on div "Admin Area" at bounding box center [820, 78] width 48 height 13
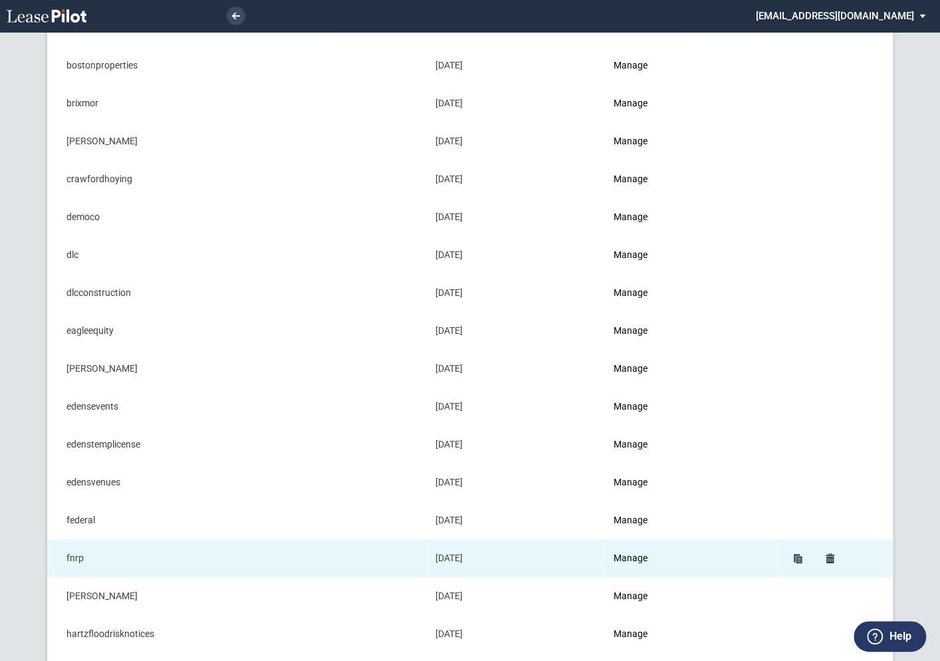
scroll to position [239, 0]
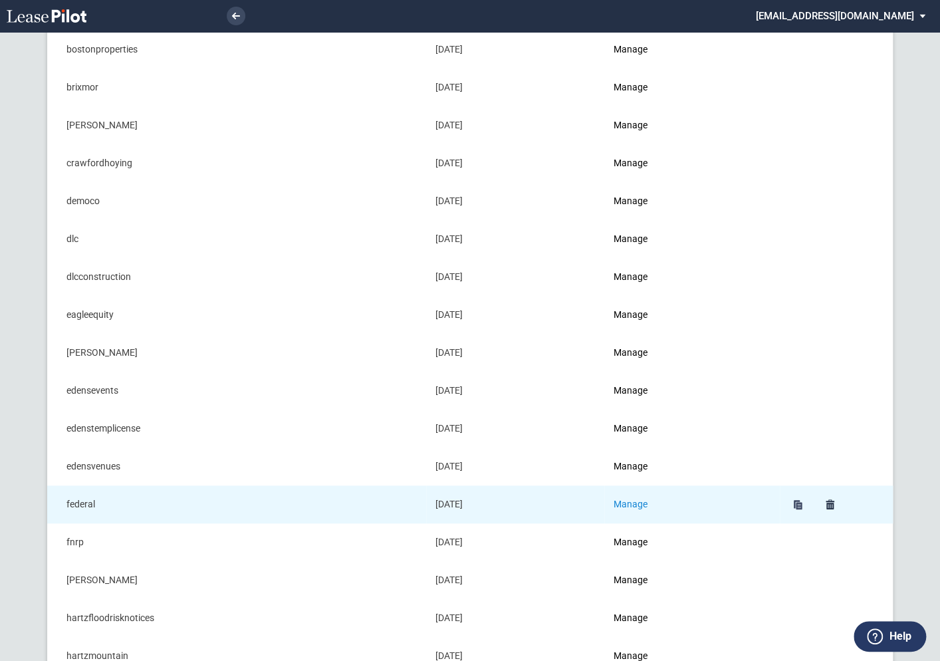
click at [628, 504] on link "Manage" at bounding box center [631, 504] width 34 height 11
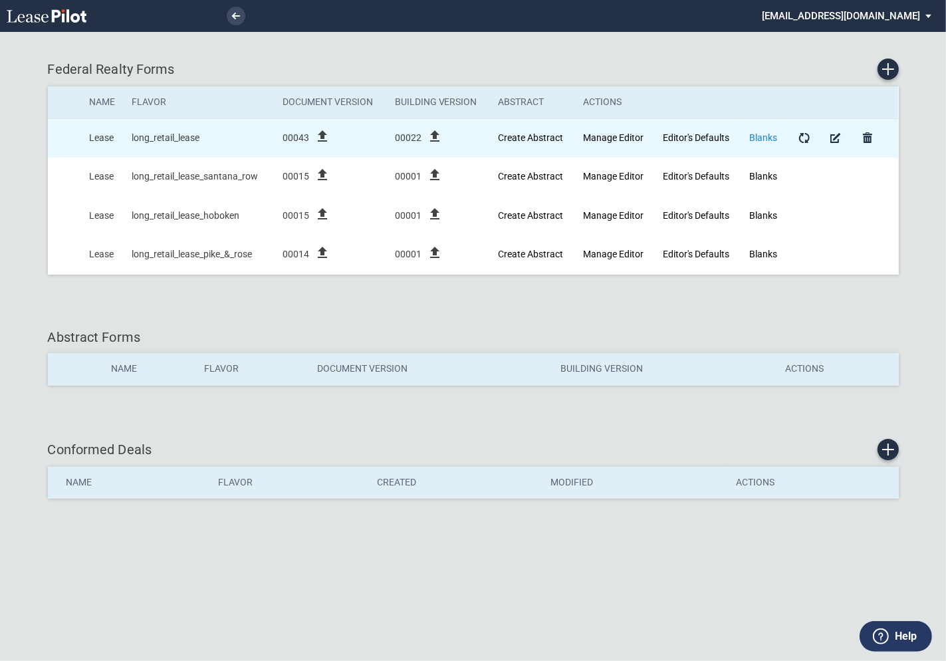
click at [772, 136] on link "Blanks" at bounding box center [763, 137] width 28 height 11
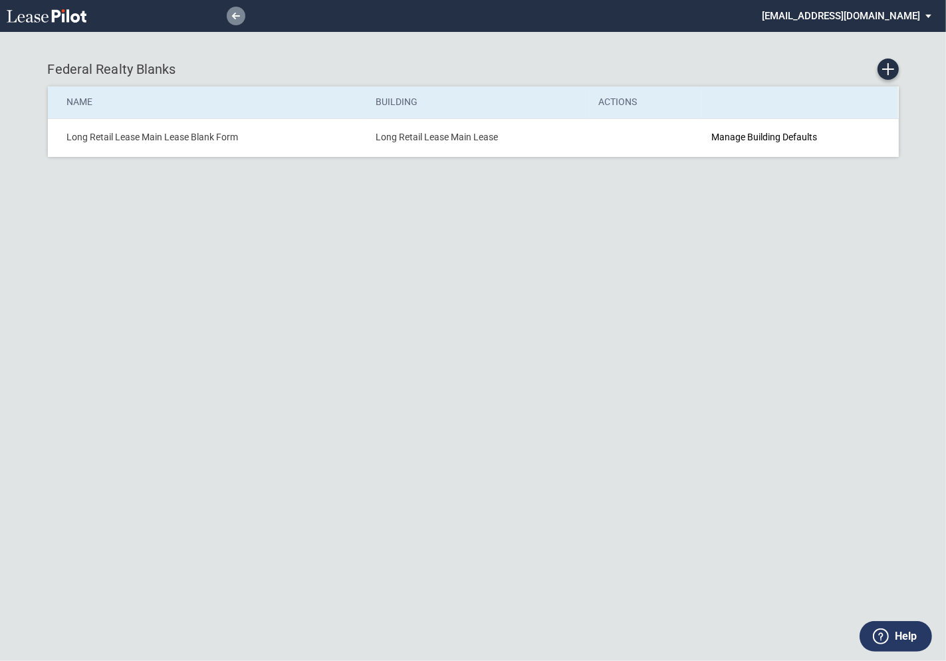
click at [235, 17] on icon at bounding box center [236, 16] width 8 height 7
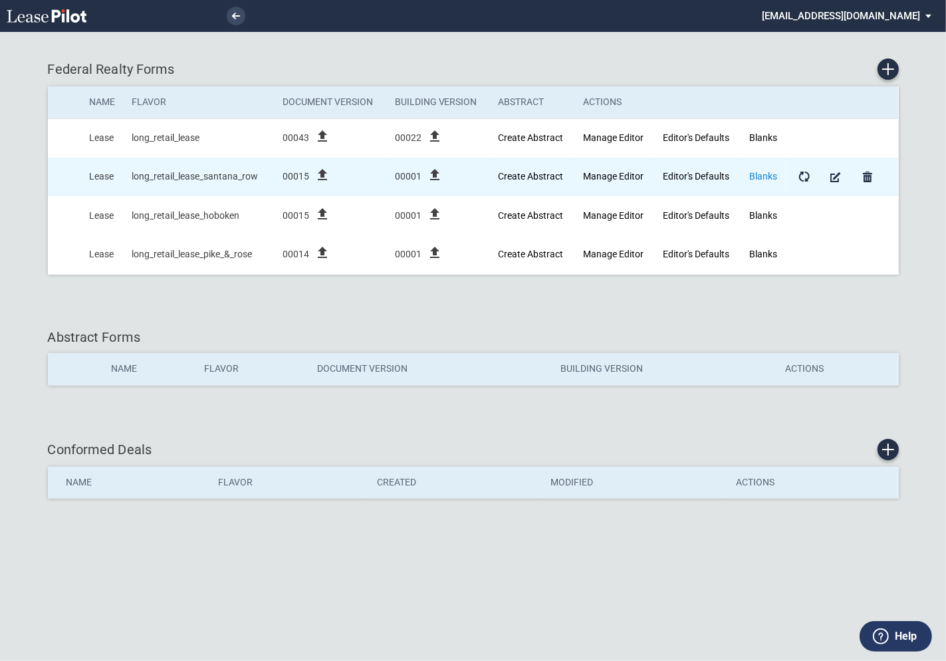
click at [761, 174] on link "Blanks" at bounding box center [763, 176] width 28 height 11
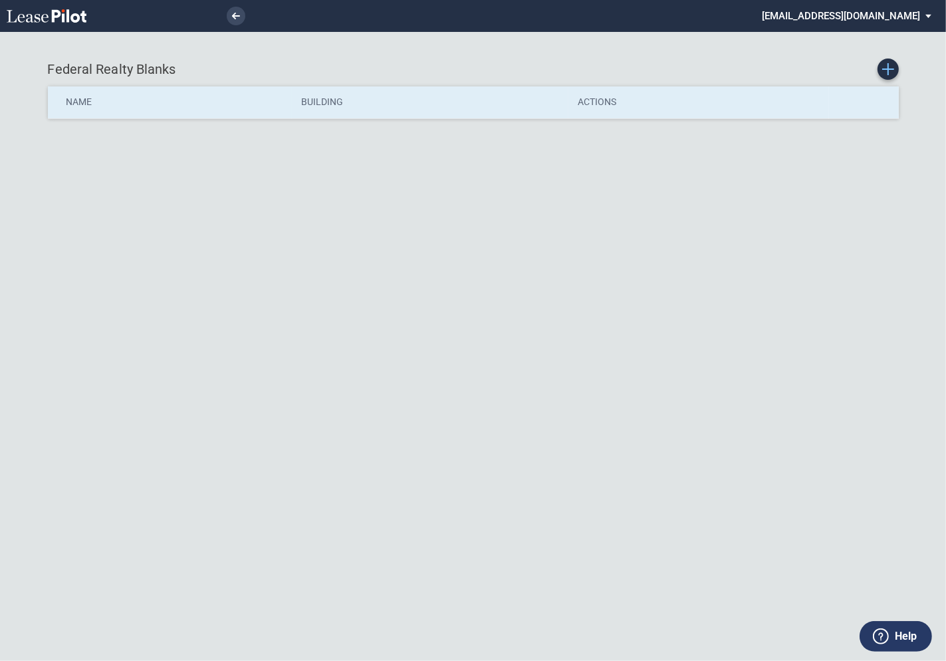
click at [891, 72] on icon "Create new Blank Form" at bounding box center [888, 69] width 12 height 12
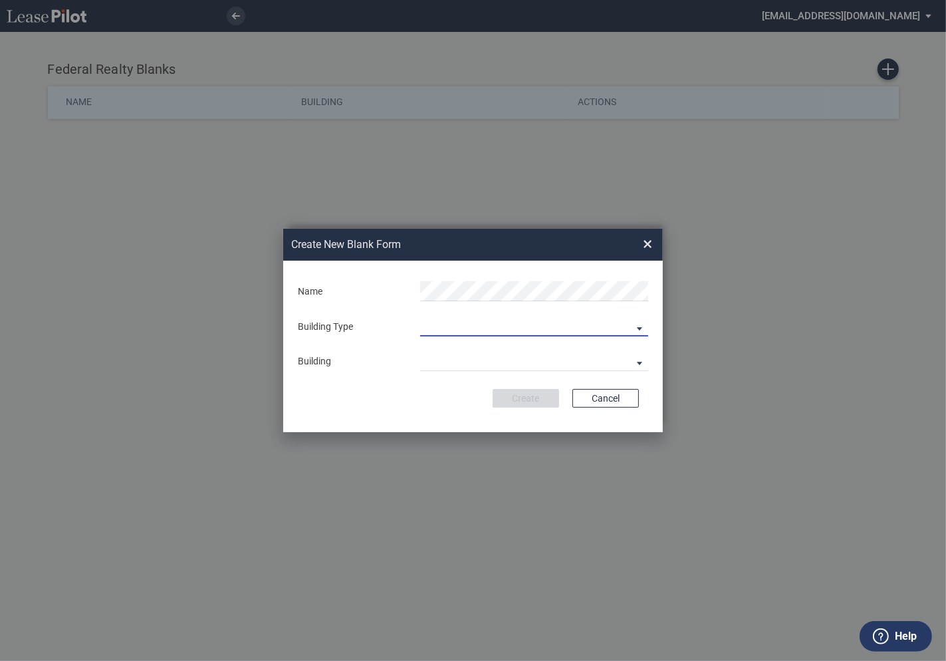
click at [631, 331] on md-select "Building Predefined Empty Building New Empty Building" at bounding box center [534, 326] width 228 height 20
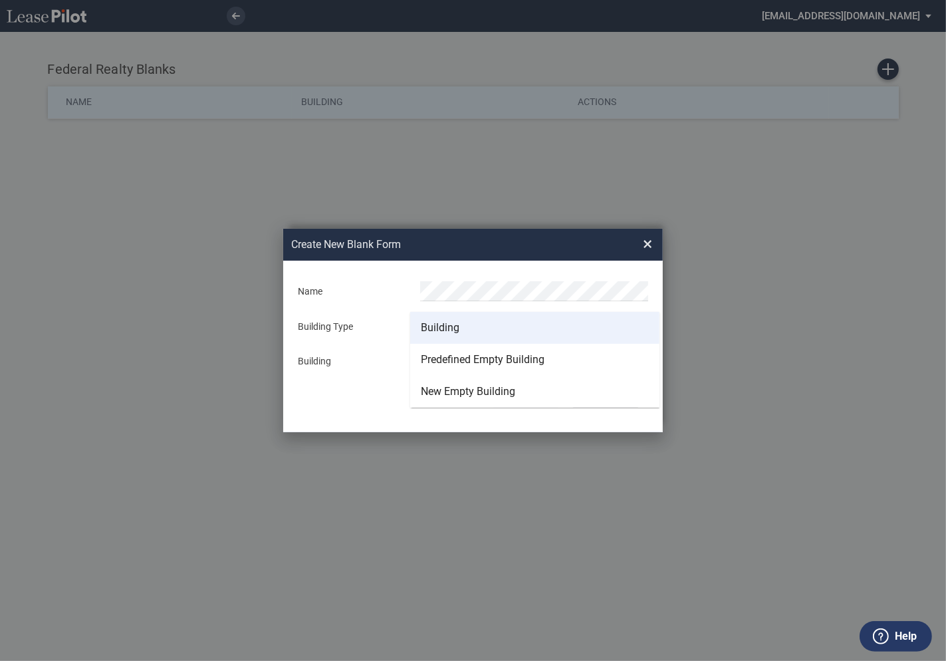
click at [445, 332] on div "Building" at bounding box center [440, 327] width 39 height 15
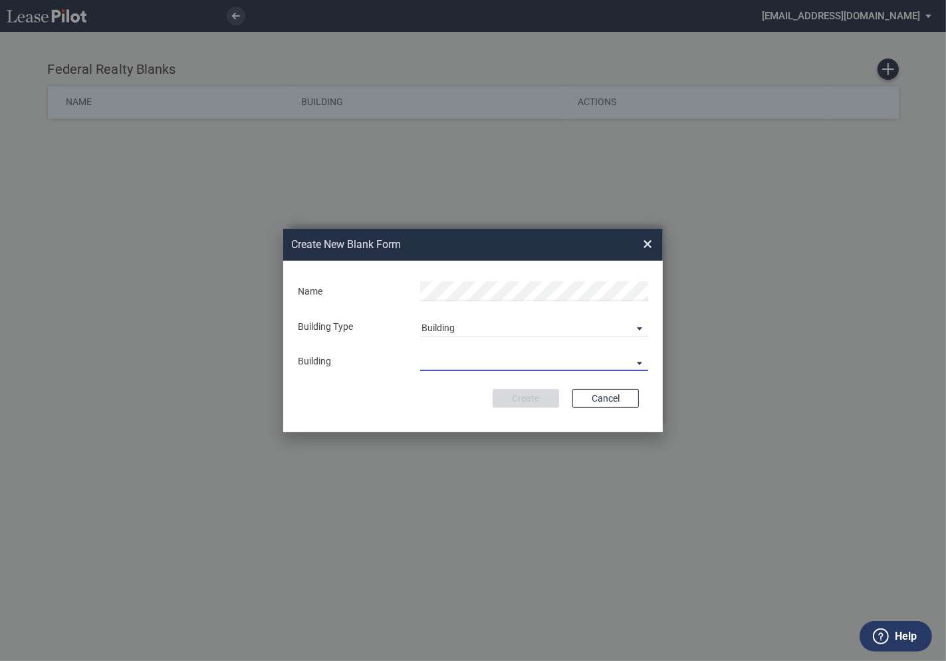
click at [443, 360] on md-select "29th Place 6464 Lincolnia Avenue 7770 Richmond Highway Andorra Azalea Bala Cynw…" at bounding box center [534, 361] width 228 height 20
type md-option "[object Object]"
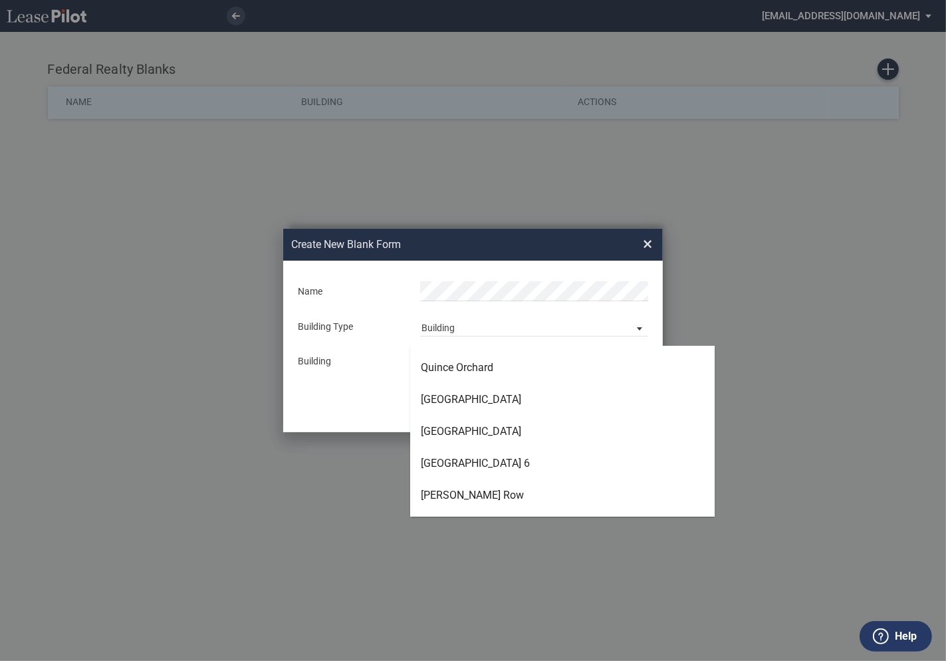
type md-option "[object Object]"
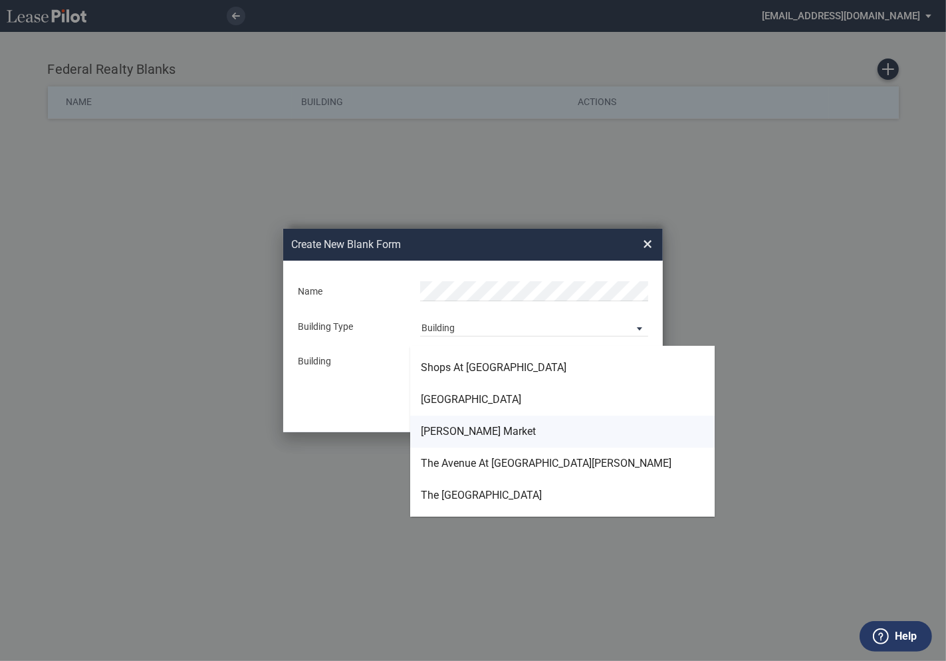
type md-option "[object Object]"
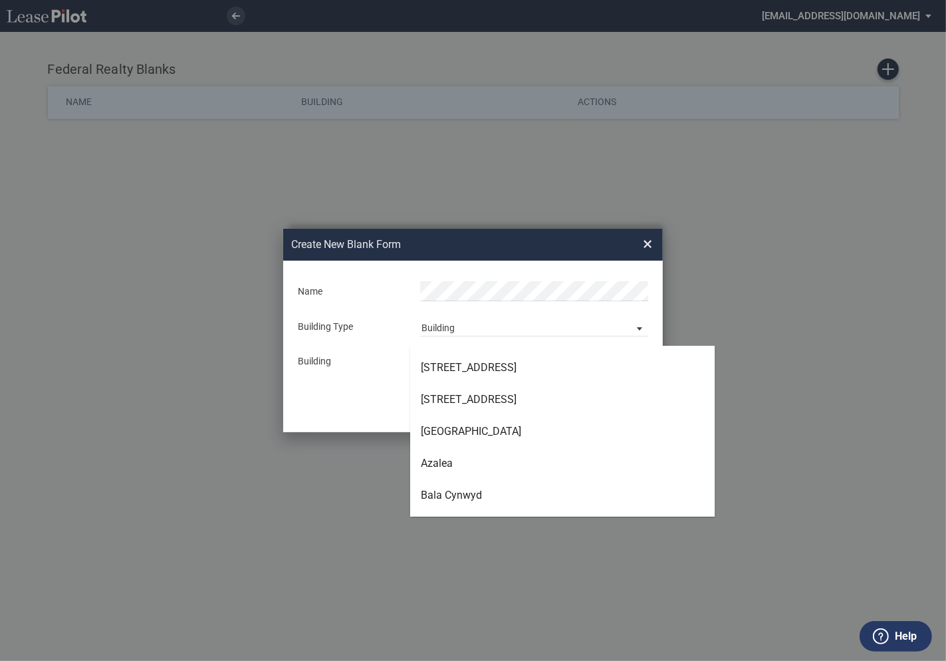
scroll to position [3313, 0]
type md-option "[object Object]"
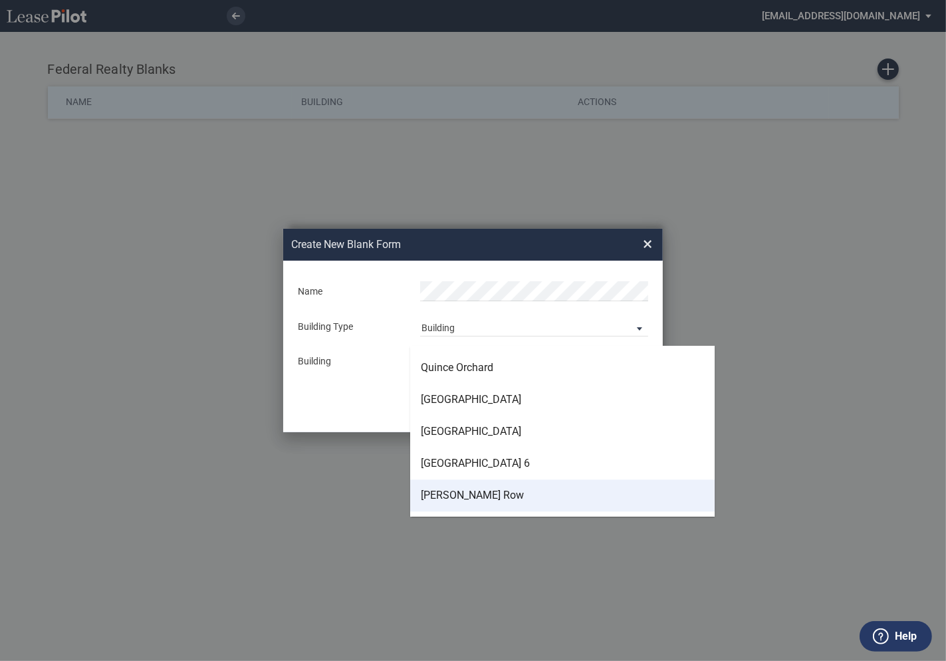
click at [435, 493] on div "Santana Row" at bounding box center [472, 495] width 103 height 15
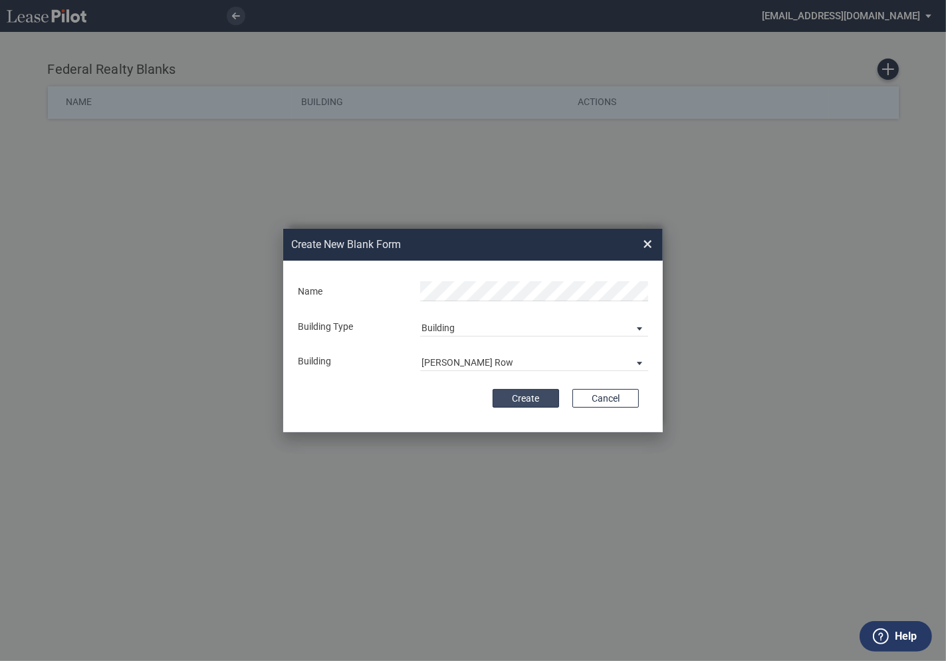
click at [533, 400] on button "Create" at bounding box center [526, 398] width 66 height 19
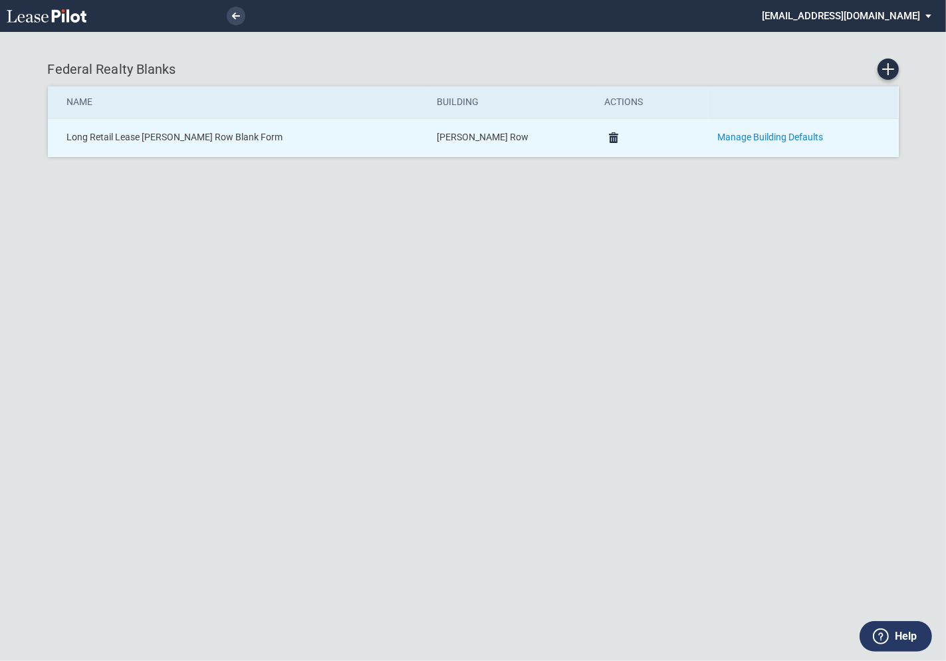
click at [737, 140] on link "Manage Building Defaults" at bounding box center [770, 137] width 106 height 11
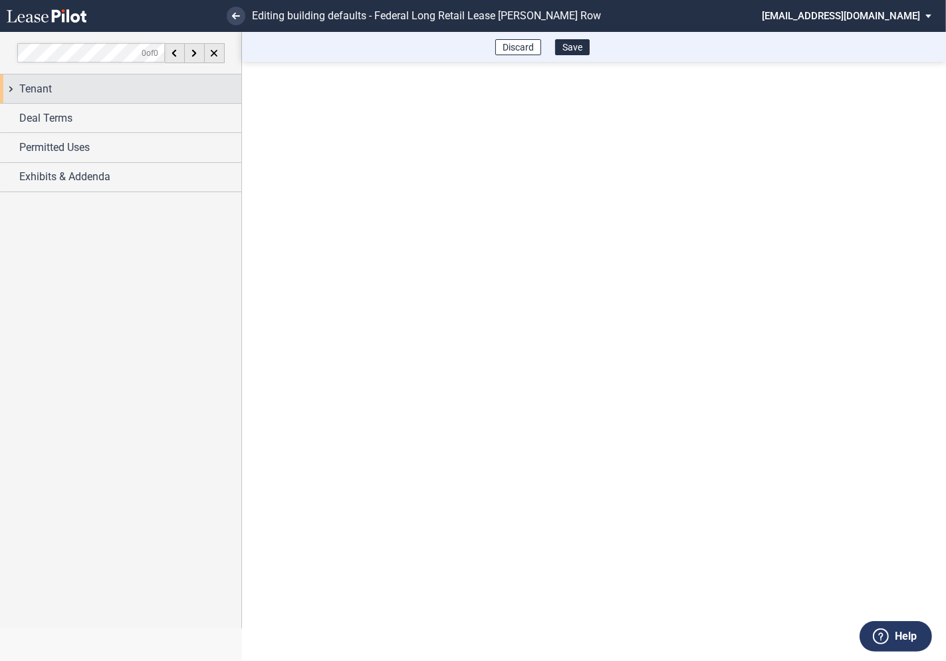
click at [13, 90] on div "Tenant" at bounding box center [120, 88] width 241 height 29
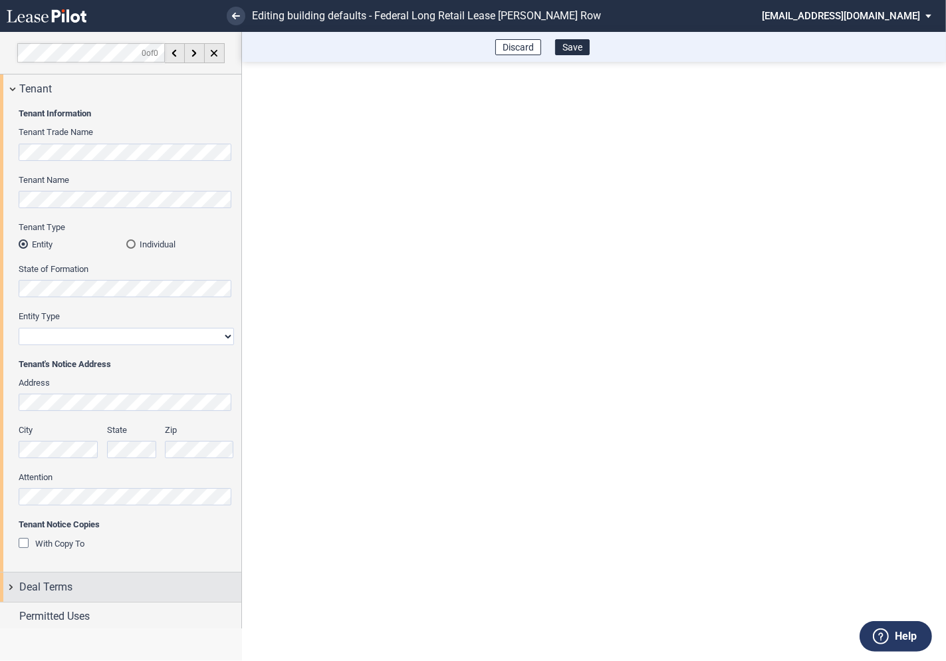
click at [12, 586] on div "Deal Terms" at bounding box center [120, 586] width 241 height 29
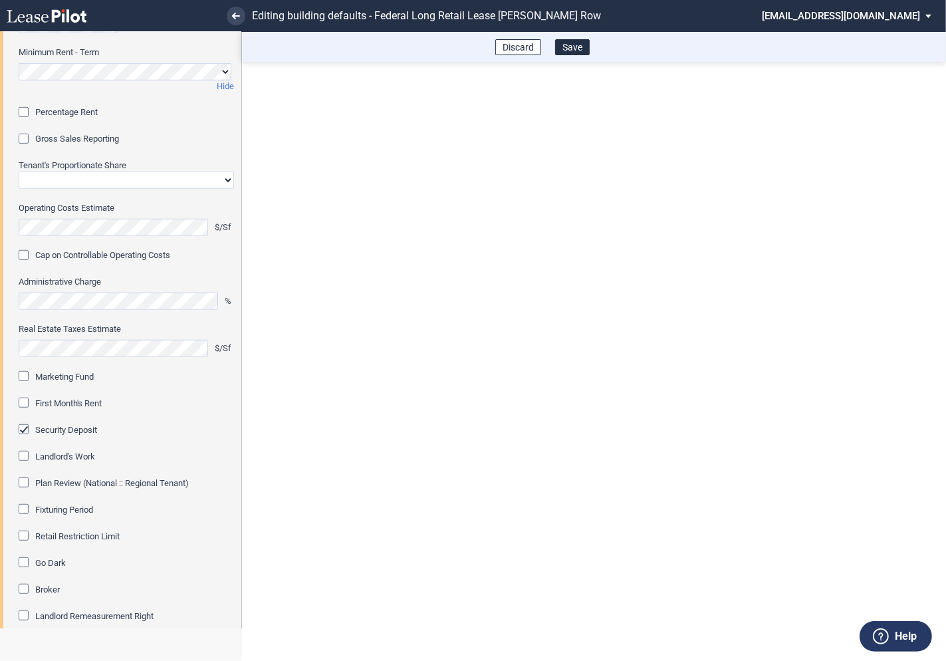
scroll to position [681, 0]
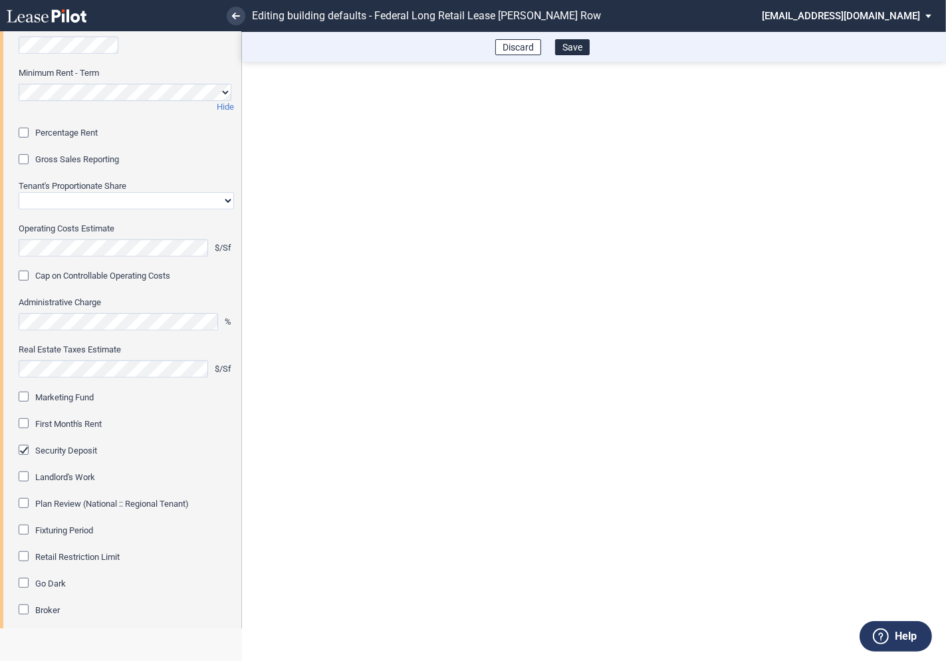
click at [52, 201] on select "Straight GLA Net Major" at bounding box center [126, 200] width 215 height 17
select select "straight GLA"
click at [19, 192] on select "Straight GLA Net Major" at bounding box center [126, 200] width 215 height 17
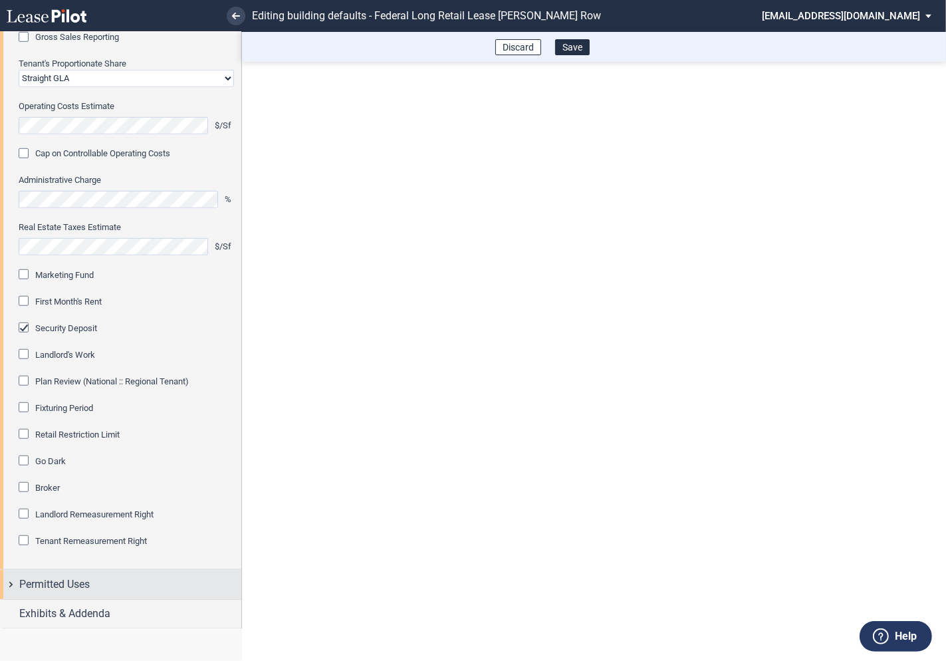
click at [11, 584] on div "Permitted Uses" at bounding box center [120, 584] width 241 height 29
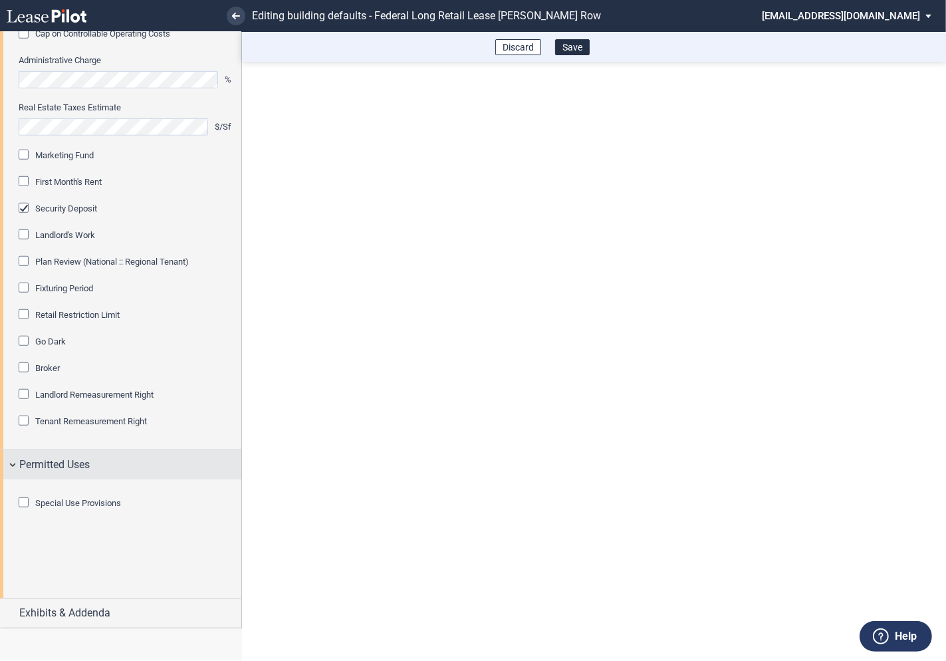
scroll to position [928, 0]
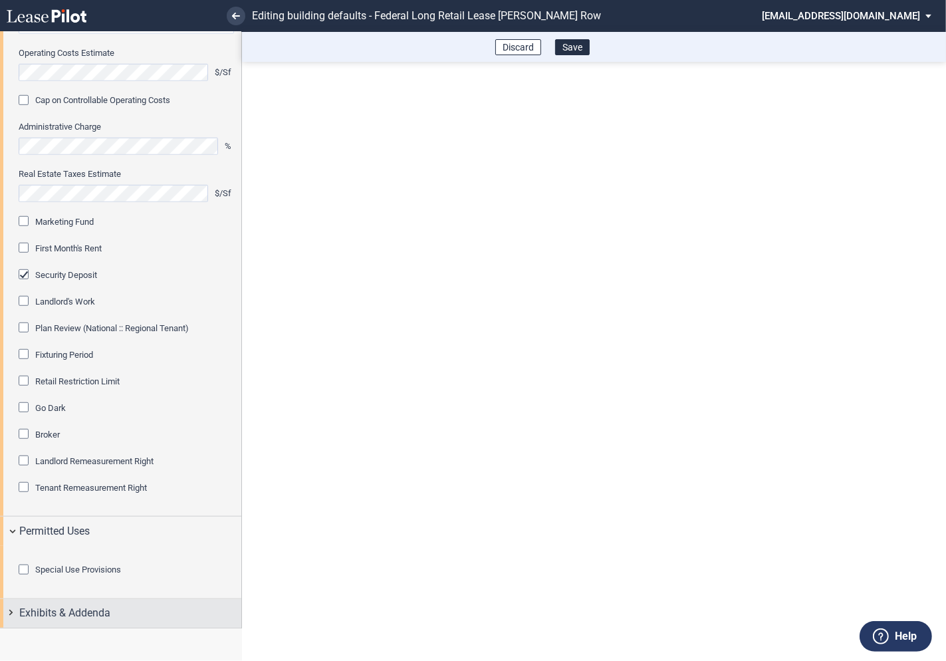
click at [7, 614] on div "Exhibits & Addenda" at bounding box center [120, 613] width 241 height 29
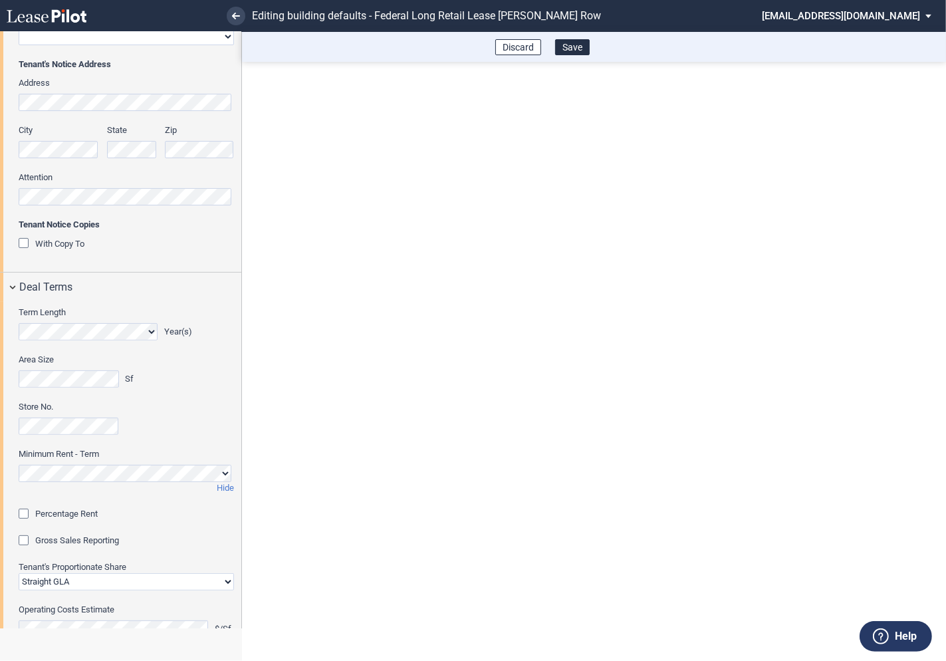
scroll to position [221, 0]
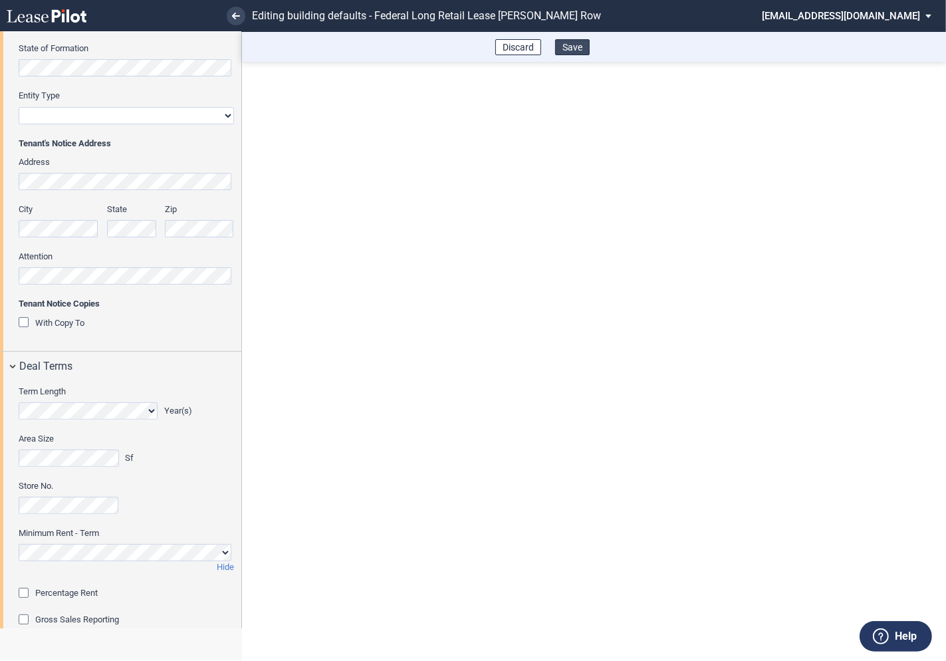
click at [579, 47] on button "Save" at bounding box center [572, 47] width 35 height 16
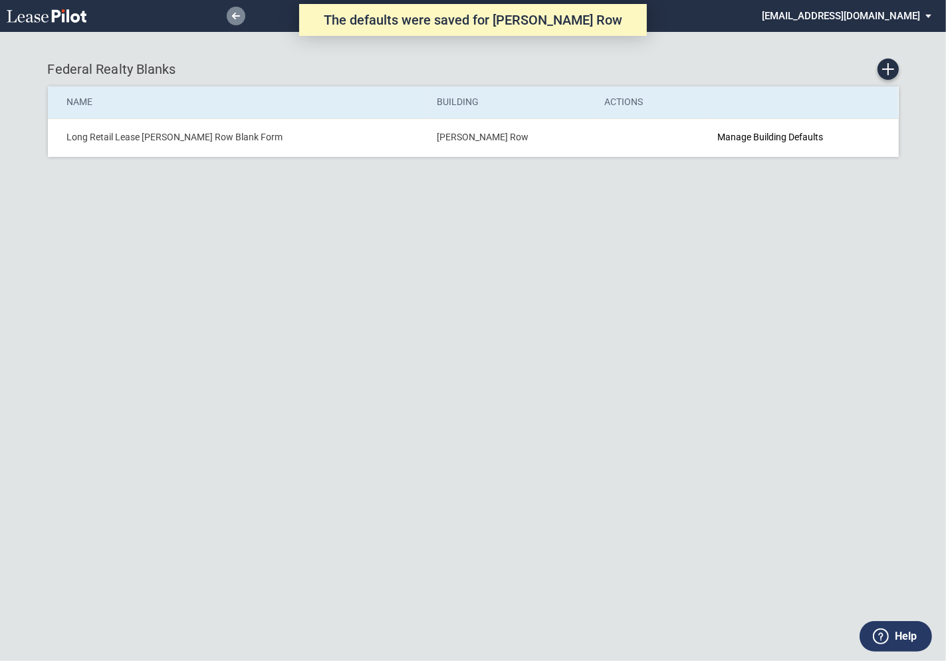
click at [235, 17] on use at bounding box center [236, 16] width 8 height 7
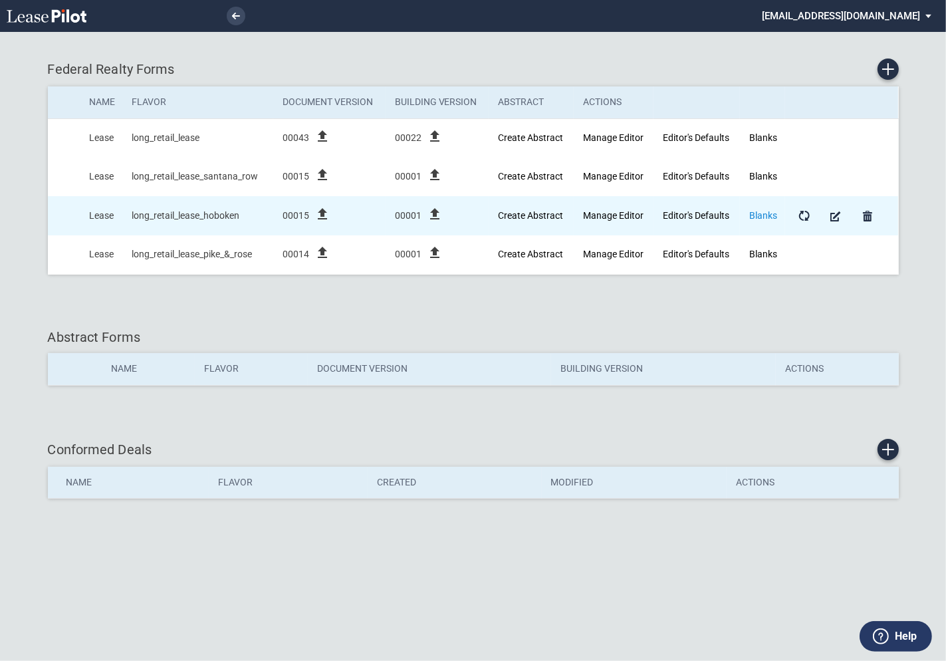
click at [764, 212] on link "Blanks" at bounding box center [763, 215] width 28 height 11
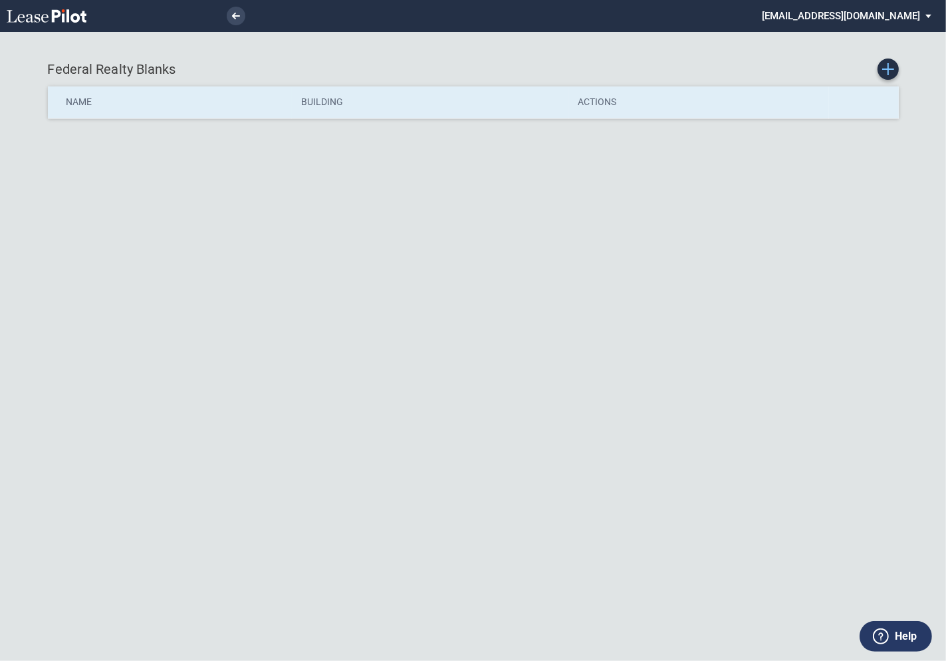
click at [887, 76] on link "Create new Blank Form" at bounding box center [887, 68] width 21 height 21
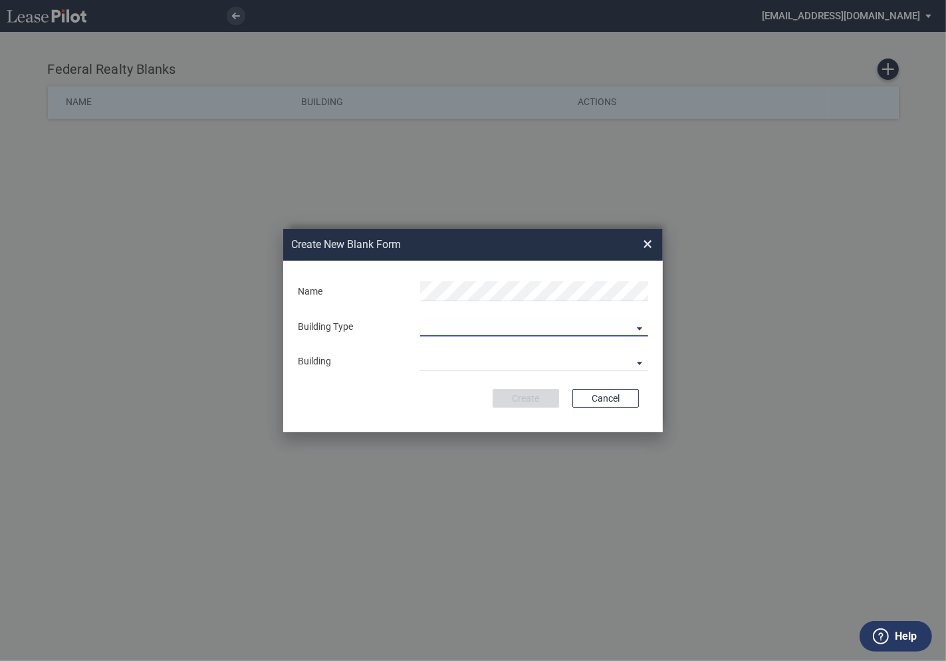
click at [639, 327] on md-select "Building Predefined Empty Building New Empty Building" at bounding box center [534, 326] width 228 height 20
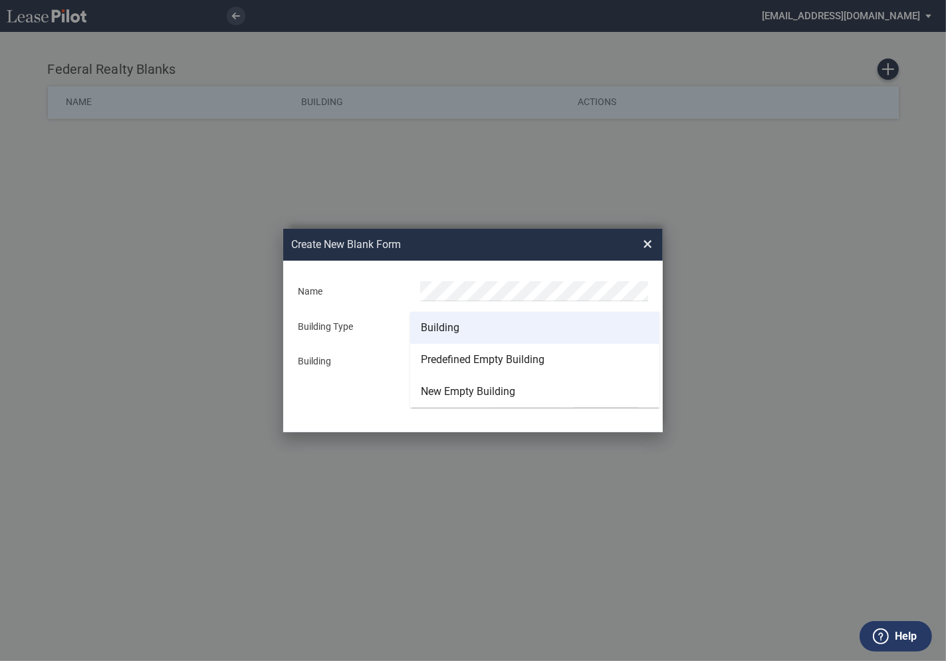
click at [472, 331] on md-option "Building" at bounding box center [534, 328] width 249 height 32
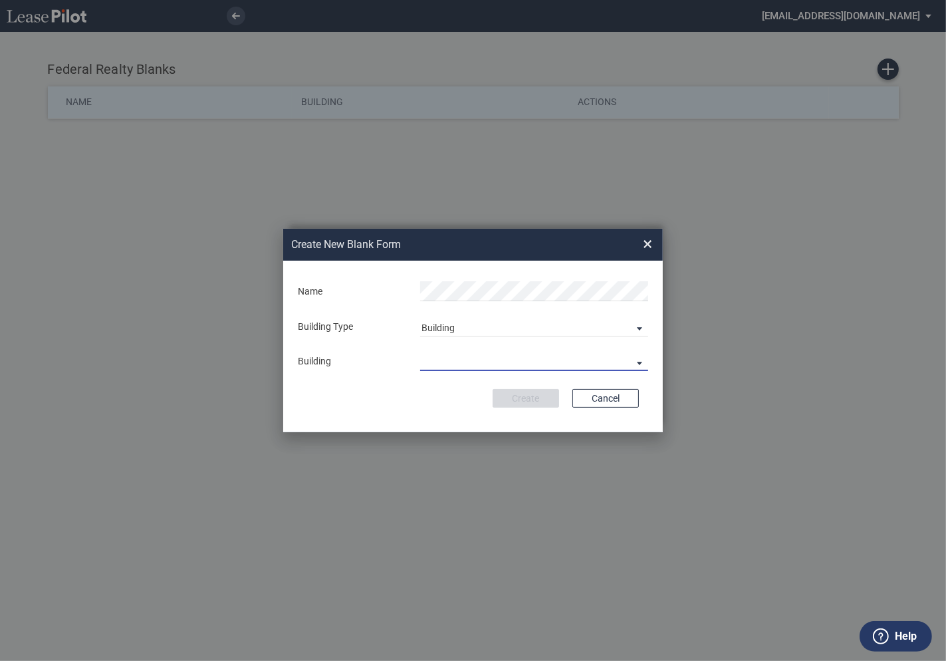
click at [440, 361] on md-select "29th Place [STREET_ADDRESS] [STREET_ADDRESS] [GEOGRAPHIC_DATA] Azalea Bala Cynw…" at bounding box center [534, 361] width 228 height 20
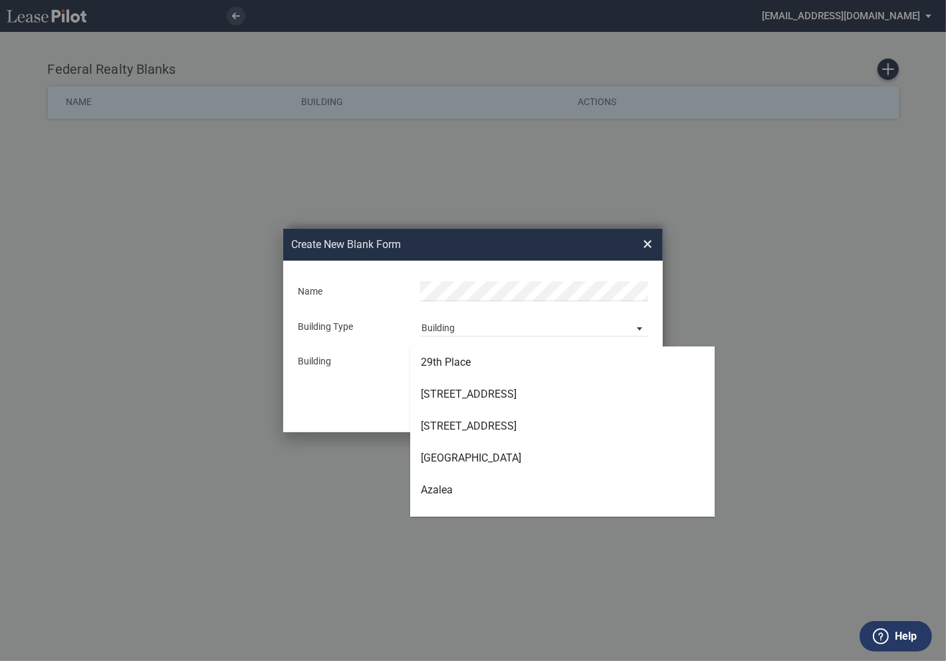
type md-option "[object Object]"
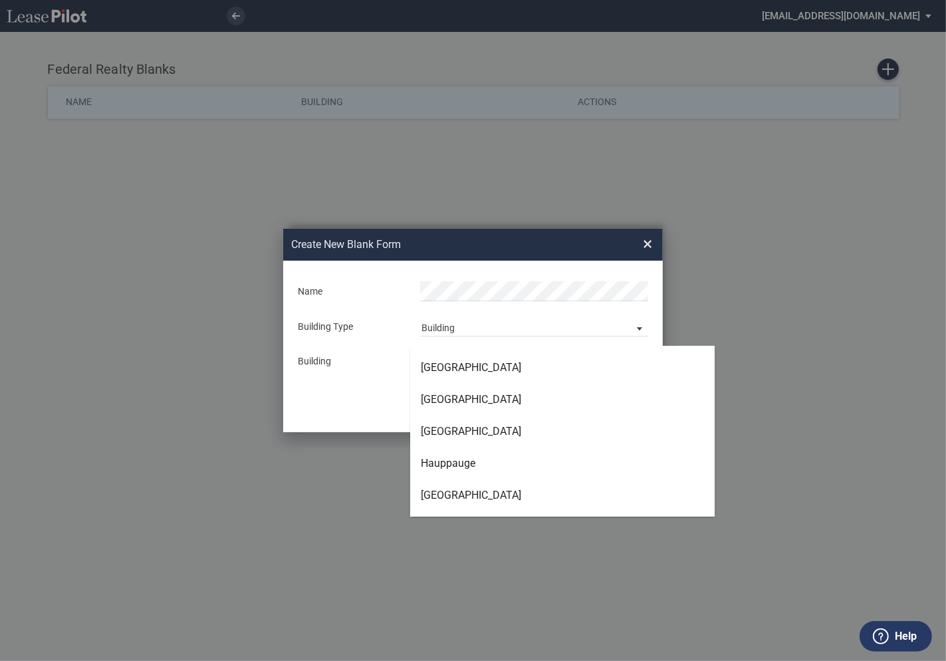
type md-option "[object Object]"
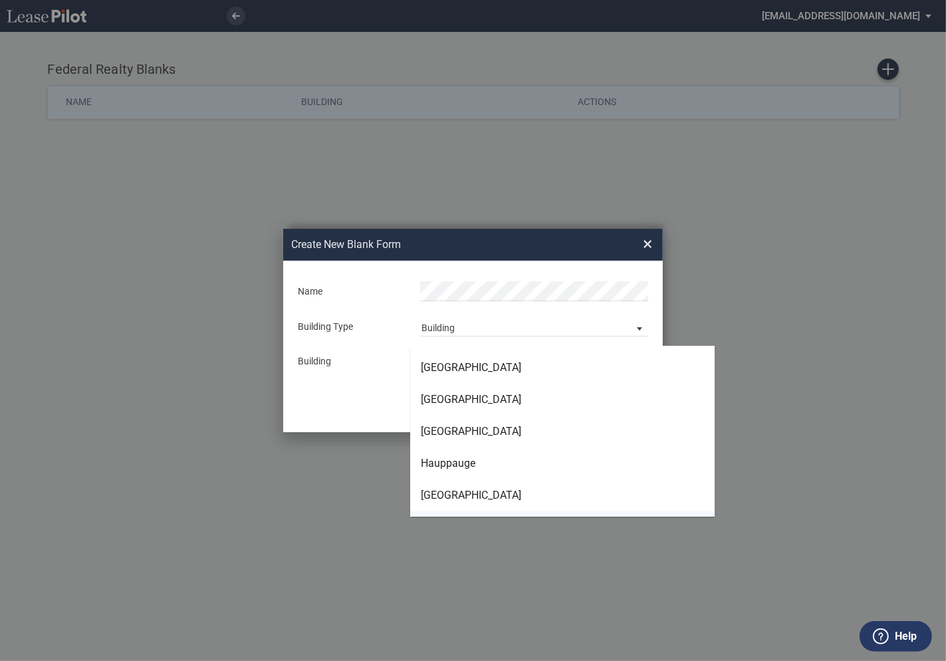
type md-option "[object Object]"
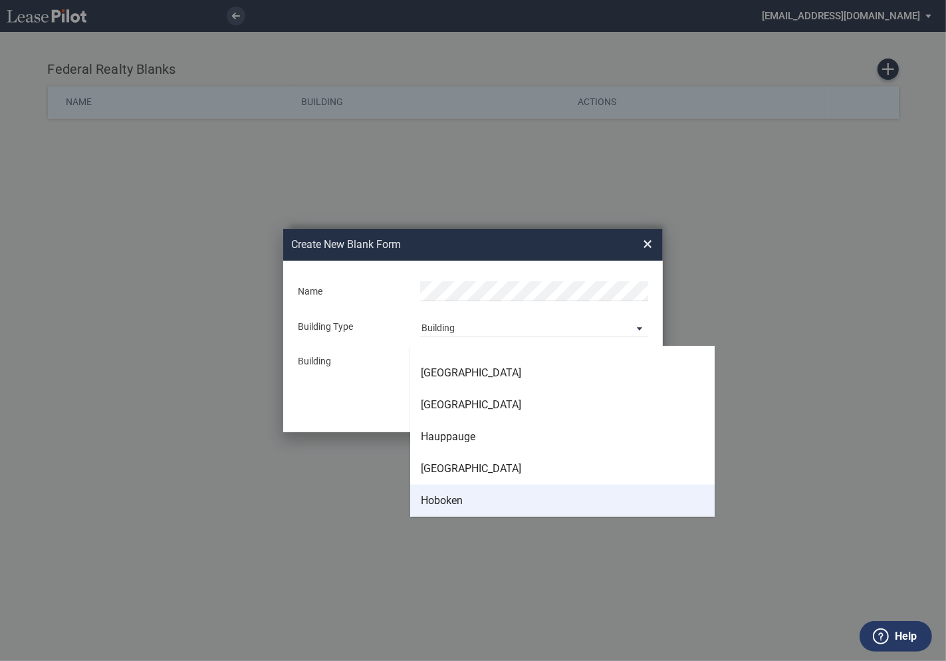
click at [443, 499] on div "Hoboken" at bounding box center [442, 500] width 42 height 15
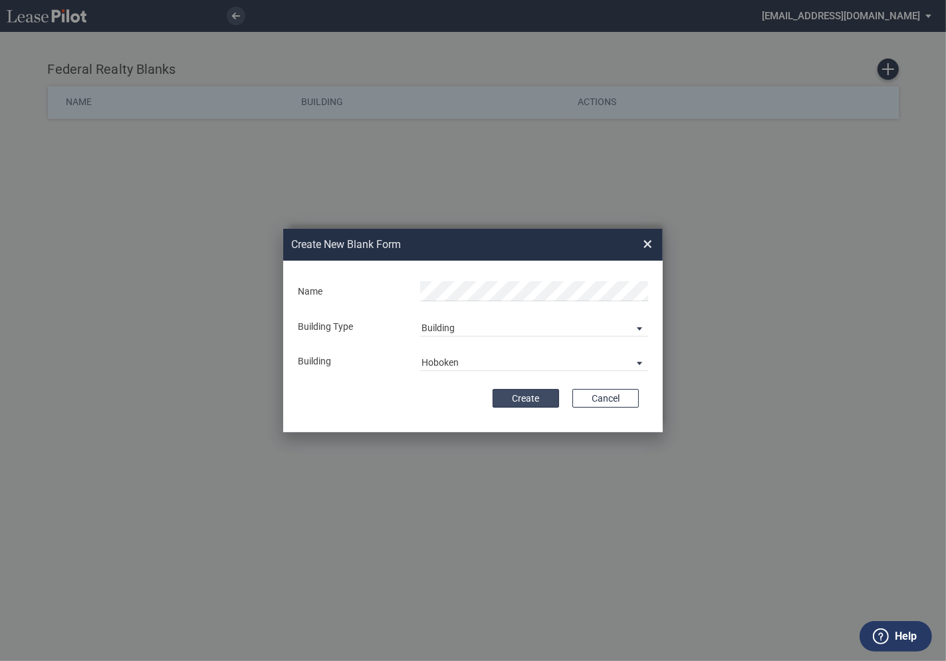
click at [526, 401] on button "Create" at bounding box center [526, 398] width 66 height 19
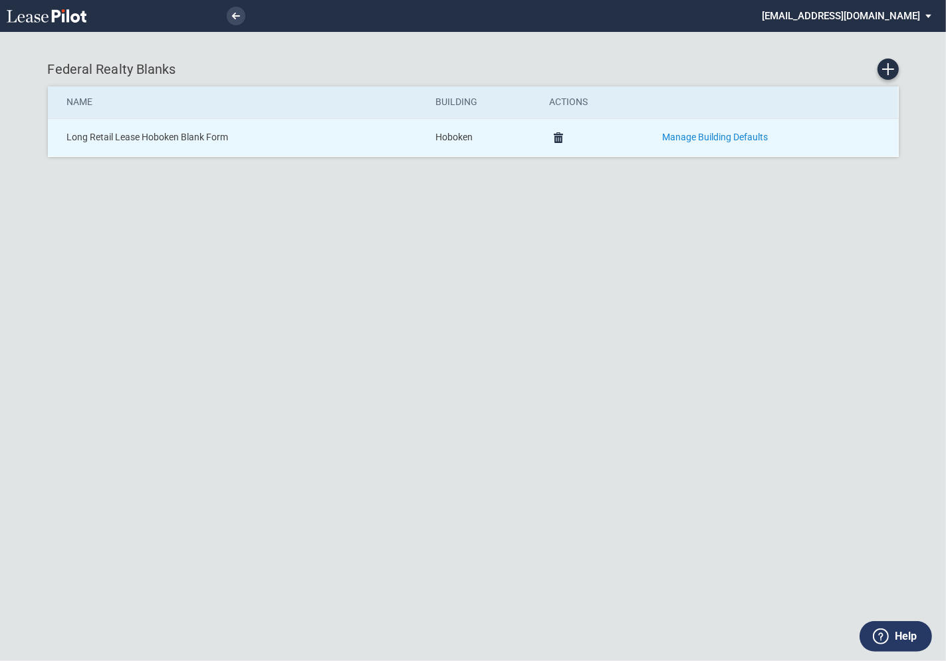
click at [685, 142] on link "Manage Building Defaults" at bounding box center [715, 137] width 106 height 11
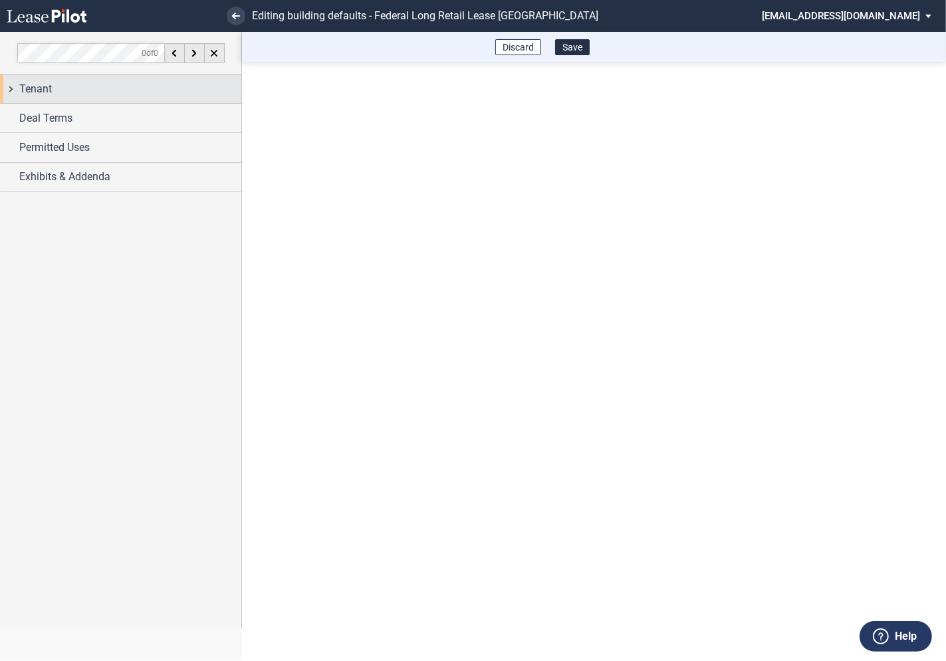
click at [9, 86] on div "Tenant" at bounding box center [120, 88] width 241 height 29
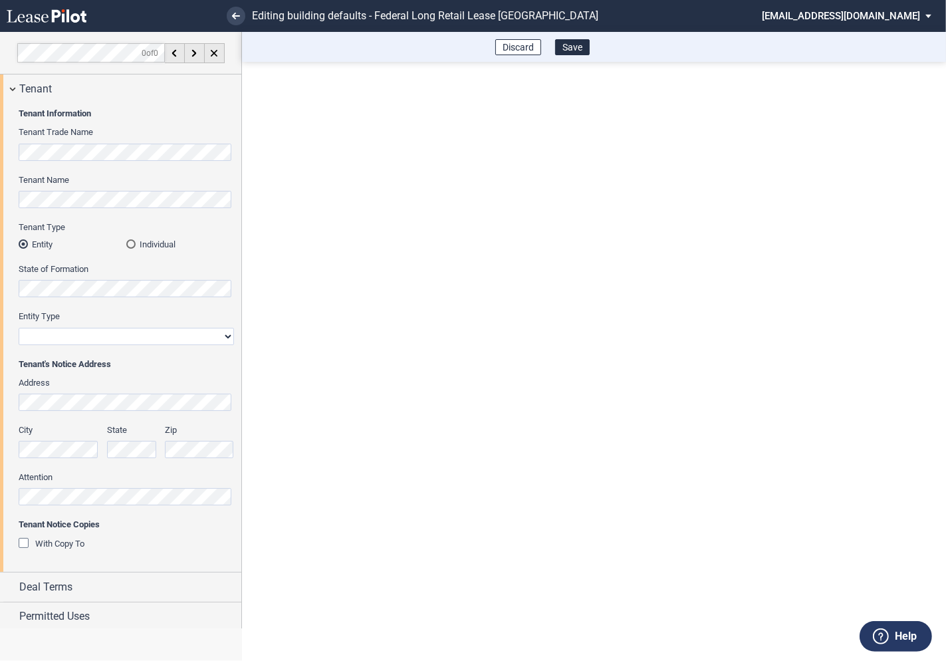
scroll to position [32, 0]
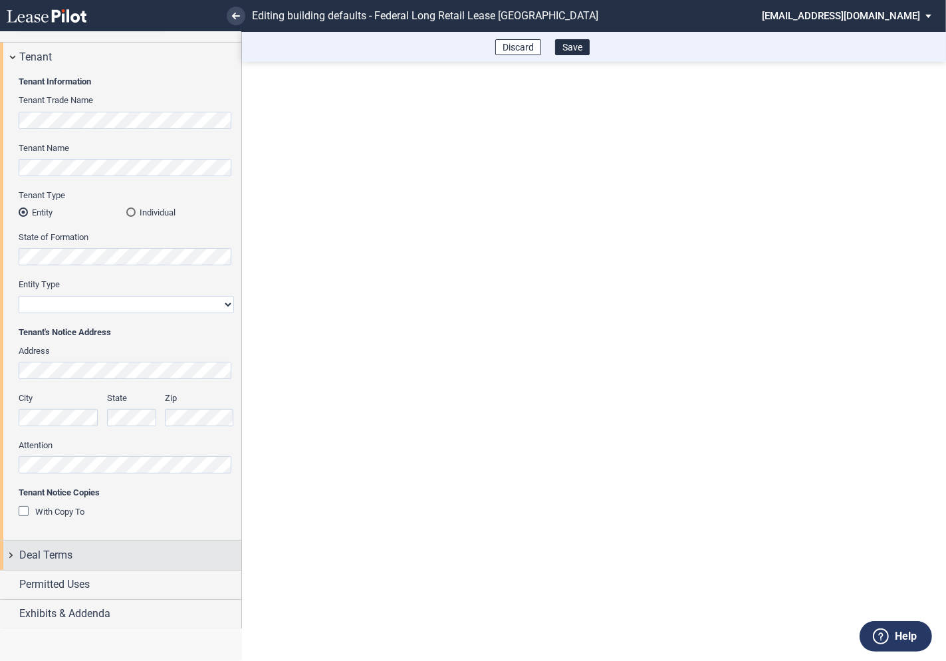
click at [12, 553] on div "Deal Terms" at bounding box center [120, 554] width 241 height 29
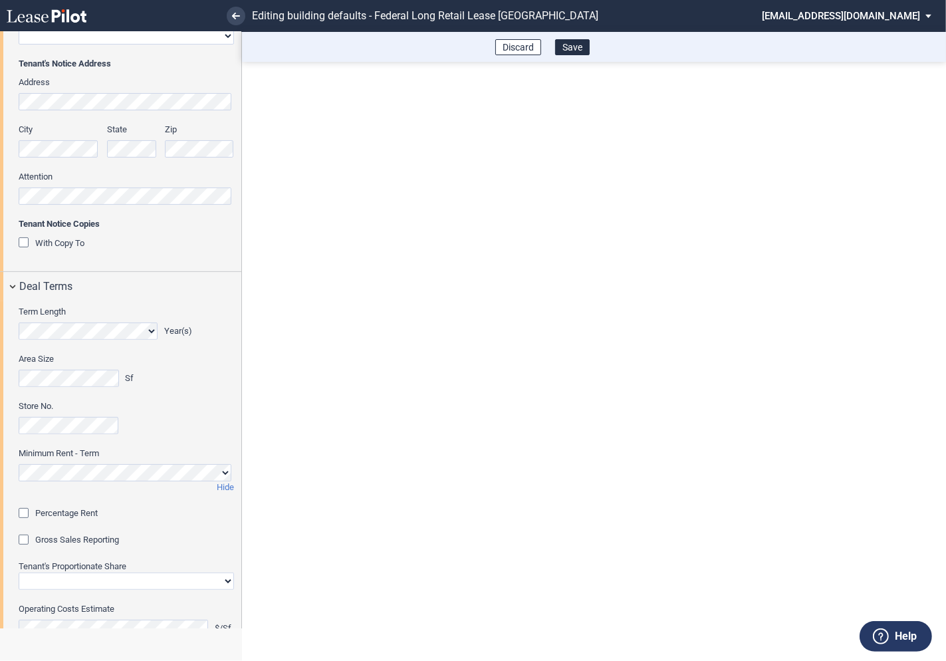
scroll to position [520, 0]
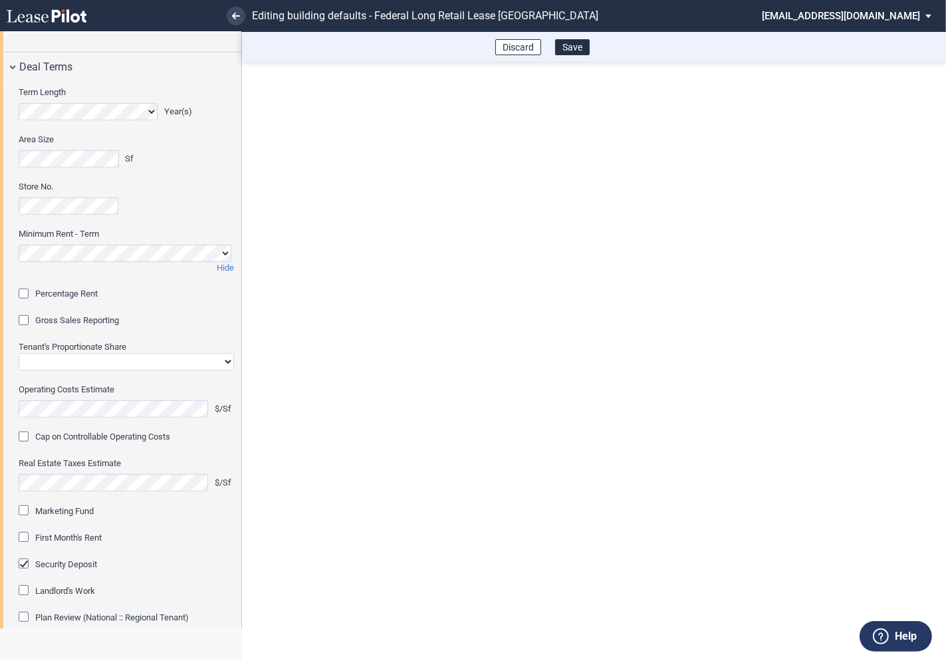
click at [47, 363] on select "Straight GLA Net Major" at bounding box center [126, 361] width 215 height 17
select select "straight GLA"
click at [19, 353] on select "Straight GLA Net Major" at bounding box center [126, 361] width 215 height 17
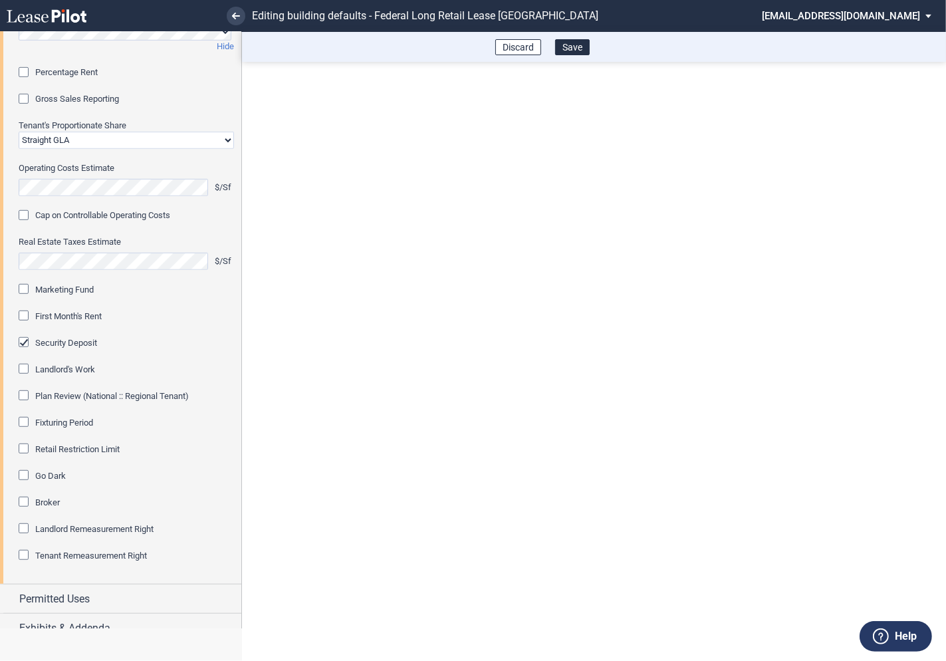
scroll to position [755, 0]
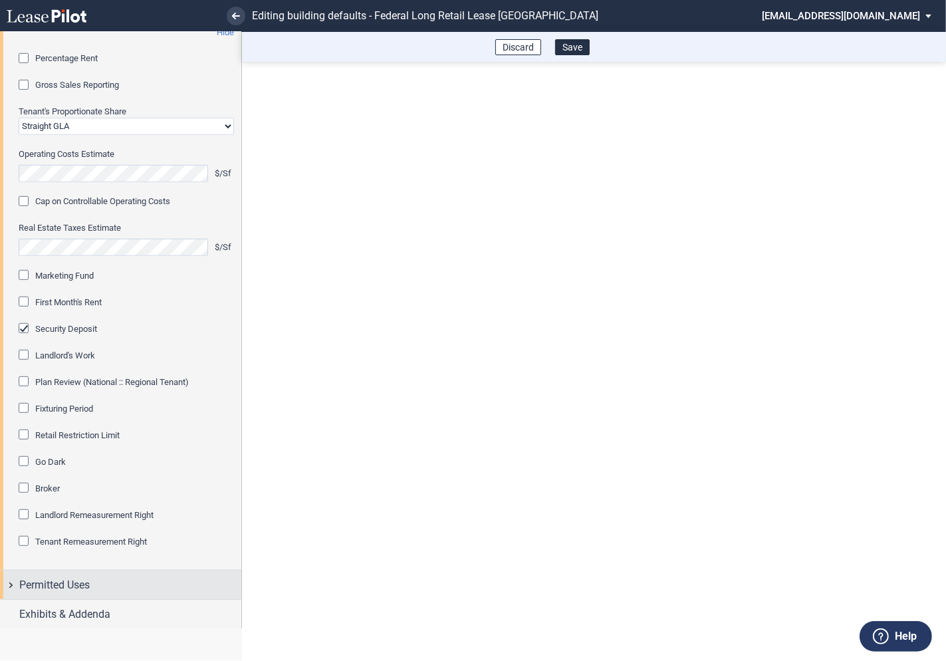
click at [11, 582] on div "Permitted Uses" at bounding box center [120, 584] width 241 height 29
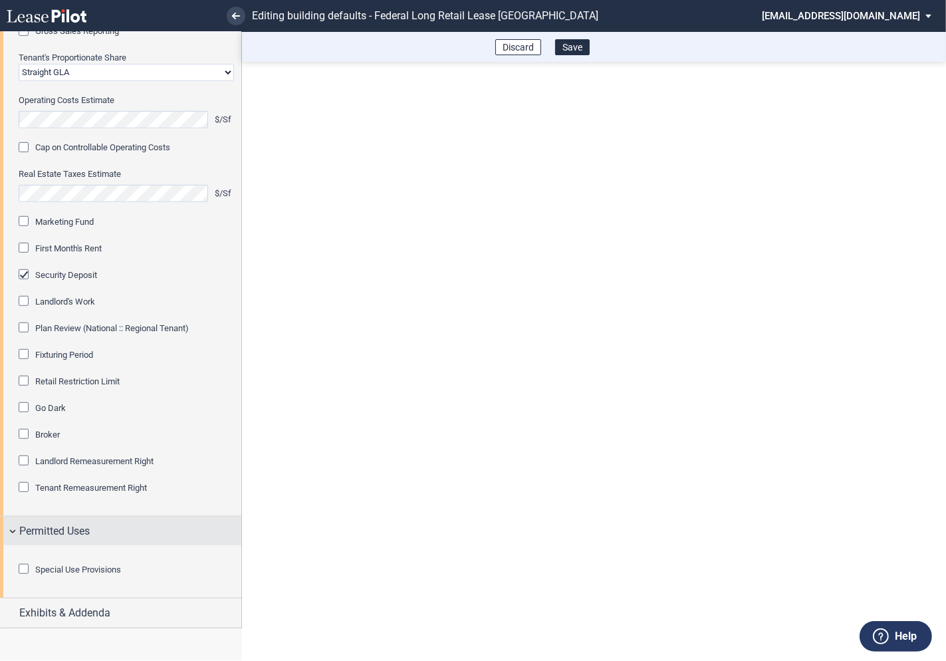
scroll to position [881, 0]
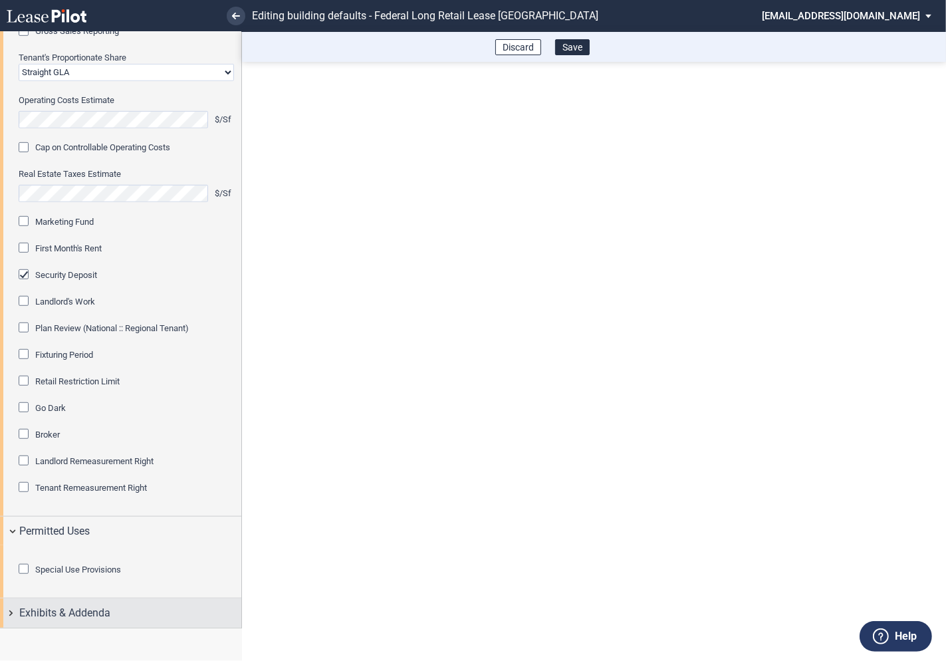
click at [9, 610] on div "Exhibits & Addenda" at bounding box center [120, 612] width 241 height 29
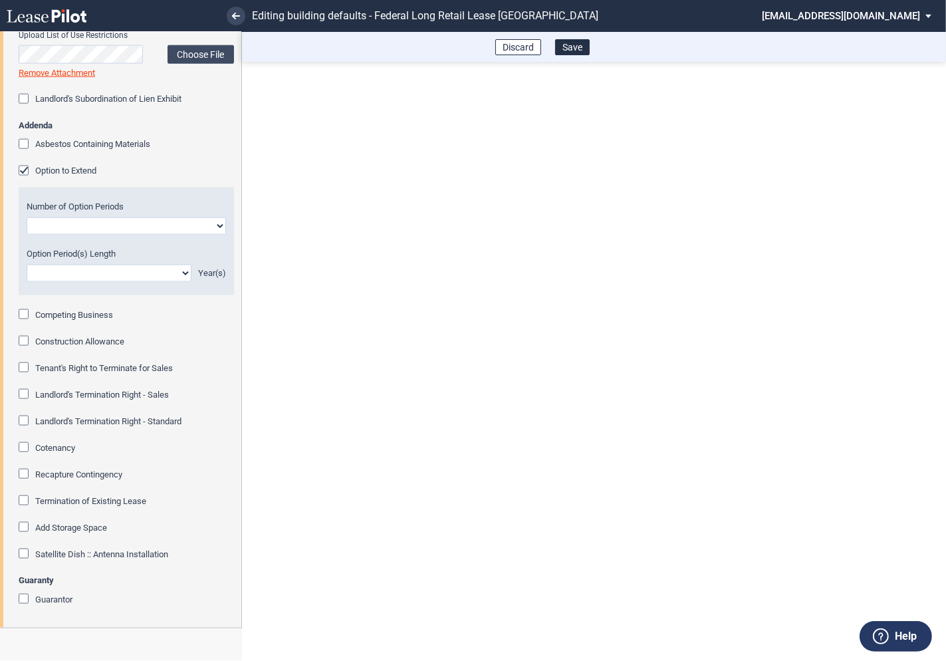
scroll to position [1672, 0]
click at [571, 51] on button "Save" at bounding box center [572, 47] width 35 height 16
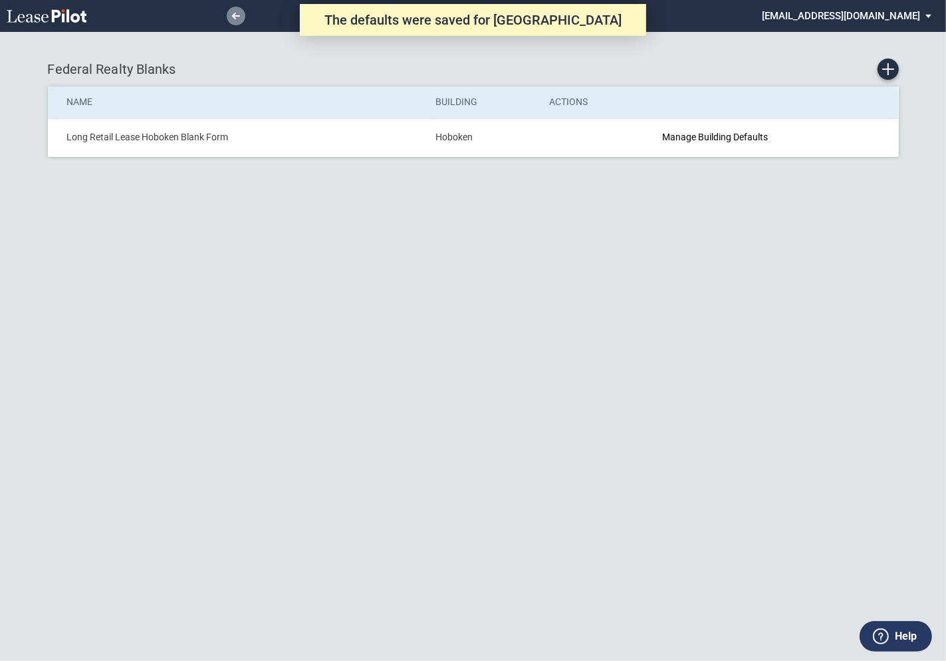
click at [235, 17] on icon at bounding box center [236, 16] width 8 height 7
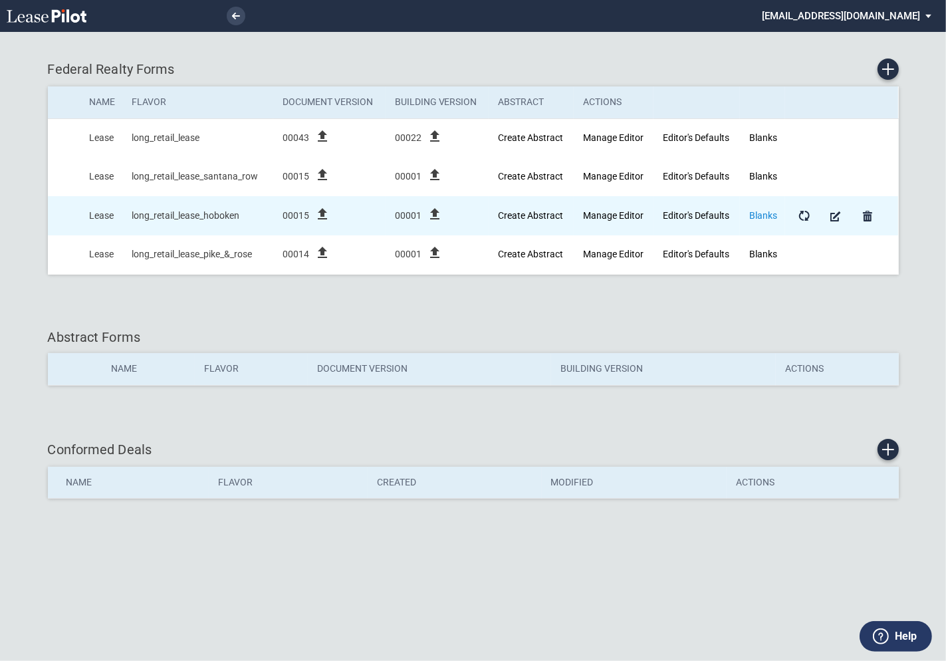
click at [768, 215] on link "Blanks" at bounding box center [763, 215] width 28 height 11
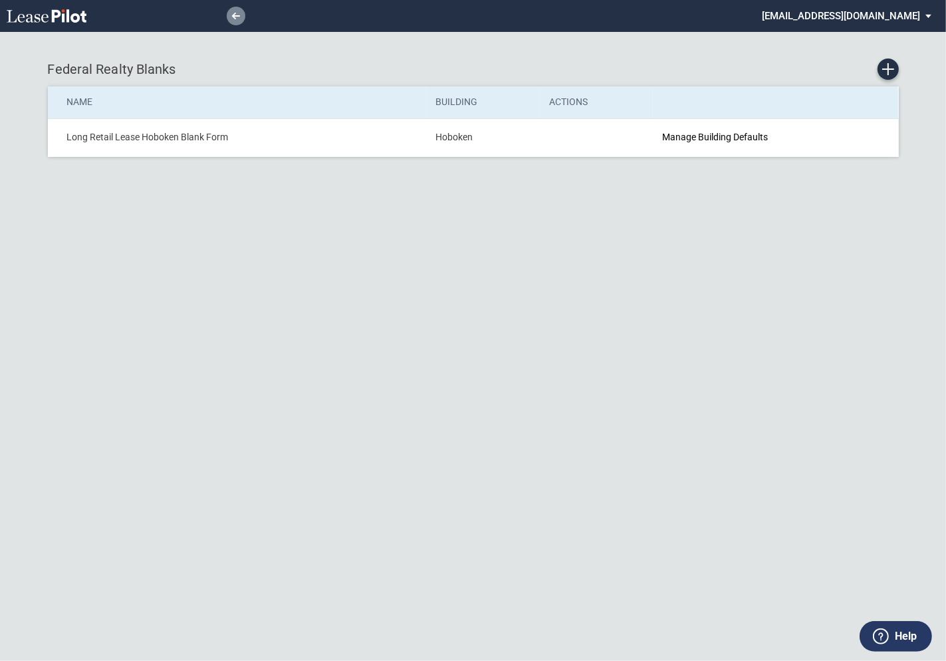
click at [241, 21] on link at bounding box center [236, 16] width 19 height 19
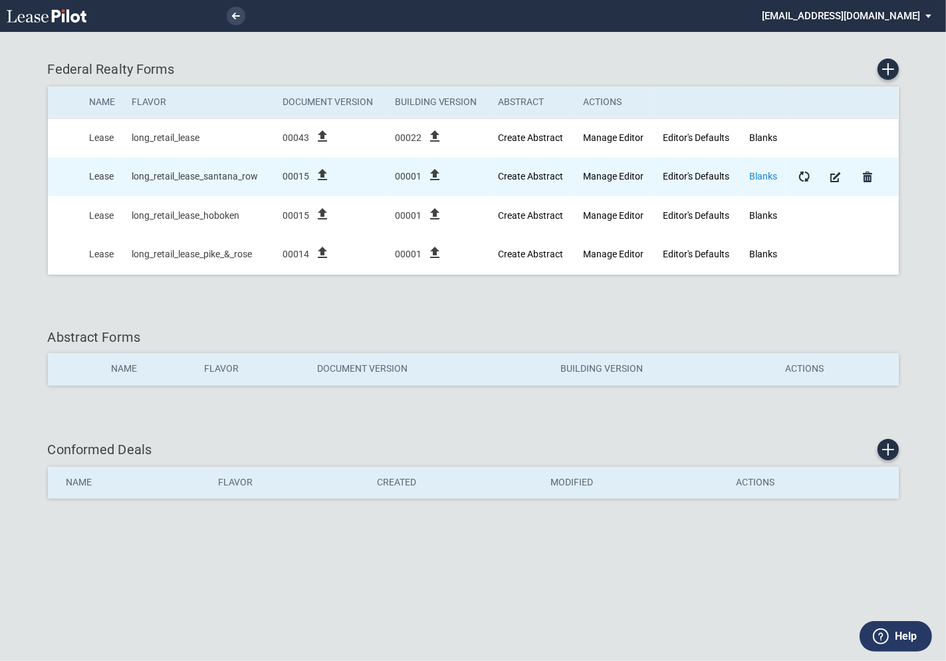
click at [762, 178] on link "Blanks" at bounding box center [763, 176] width 28 height 11
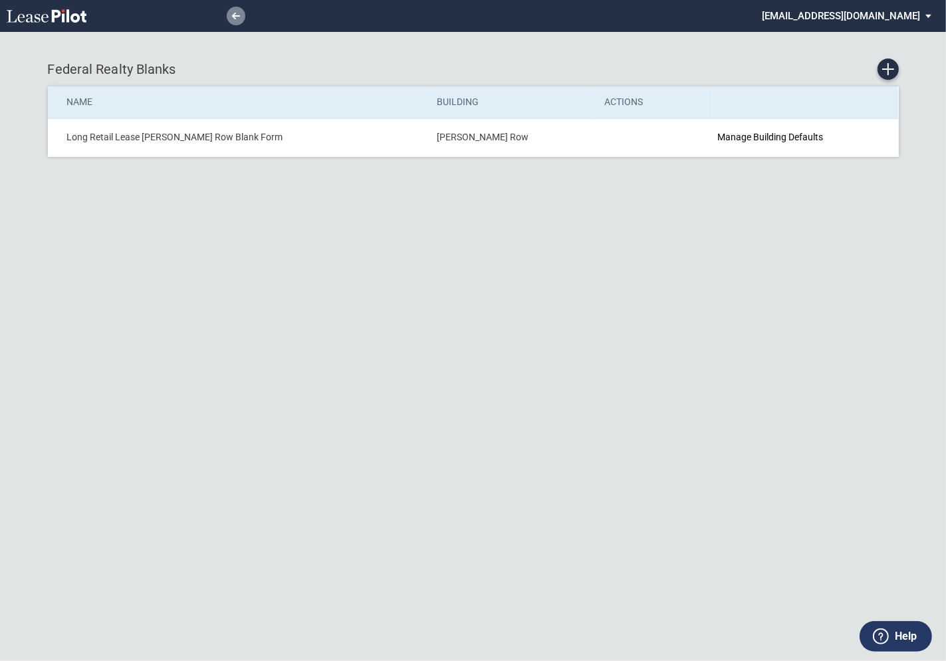
click at [234, 13] on use at bounding box center [236, 16] width 8 height 7
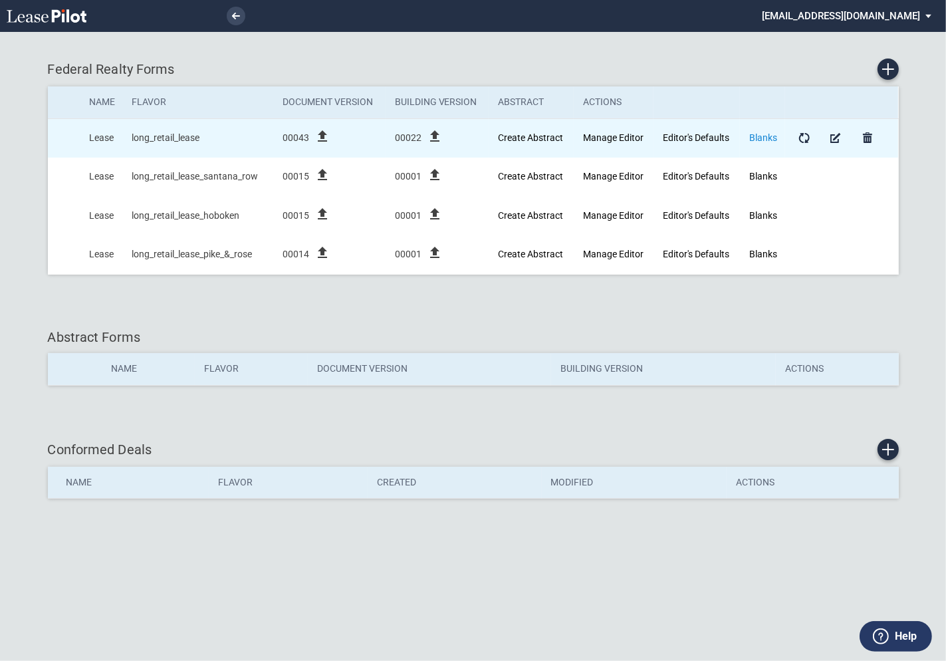
click at [763, 137] on link "Blanks" at bounding box center [763, 137] width 28 height 11
click at [764, 138] on link "Blanks" at bounding box center [763, 137] width 28 height 11
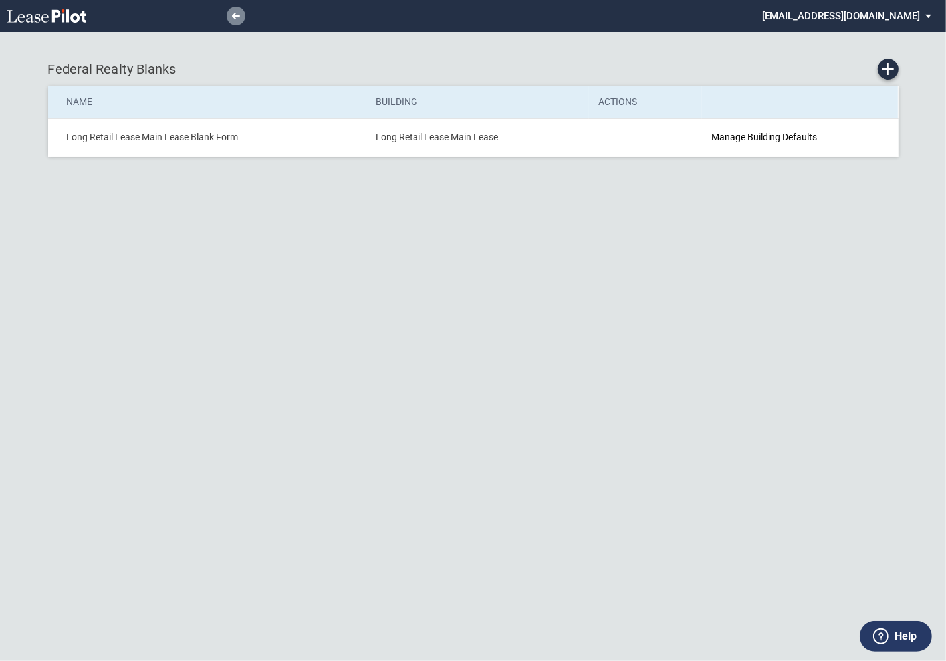
click at [239, 15] on use at bounding box center [236, 16] width 8 height 7
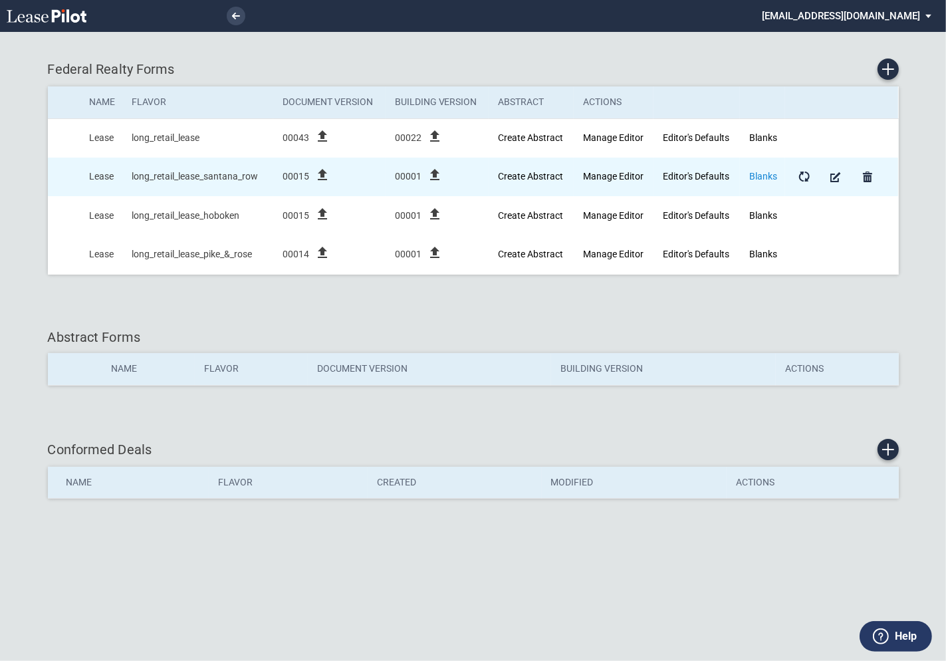
click at [759, 176] on link "Blanks" at bounding box center [763, 176] width 28 height 11
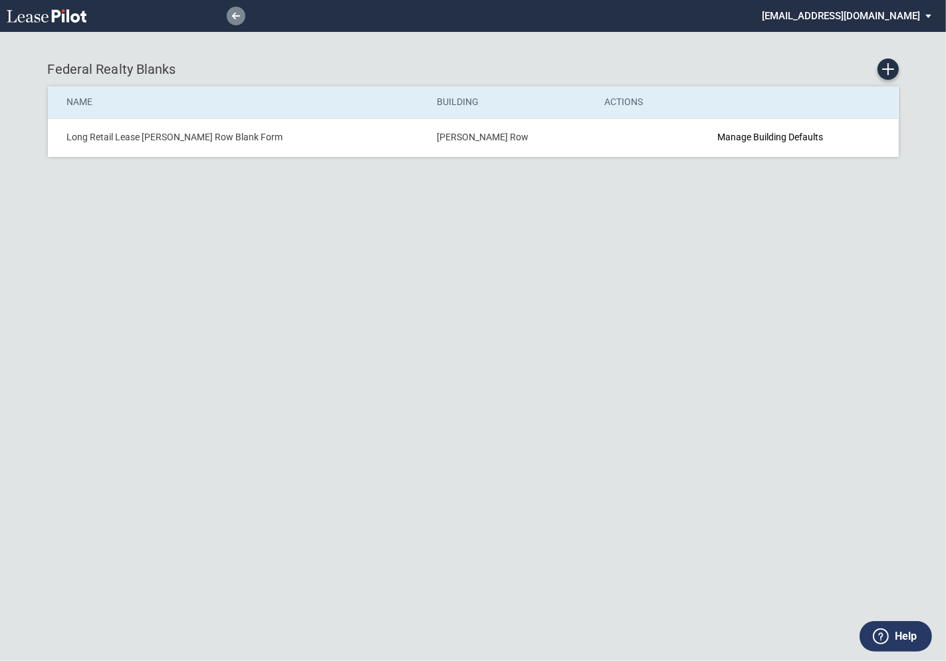
click at [237, 13] on icon at bounding box center [236, 16] width 8 height 7
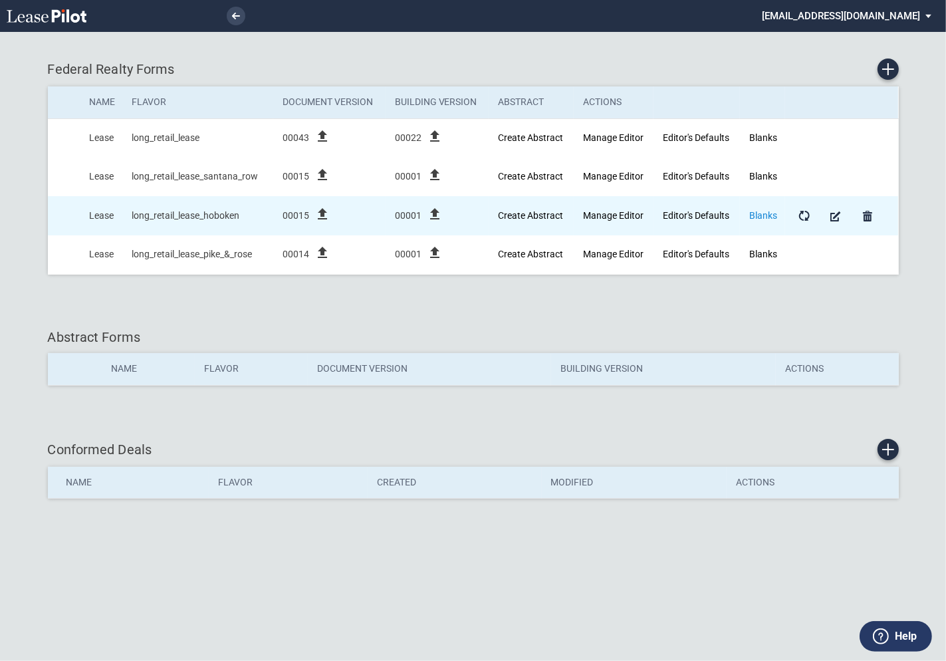
click at [761, 216] on link "Blanks" at bounding box center [763, 215] width 28 height 11
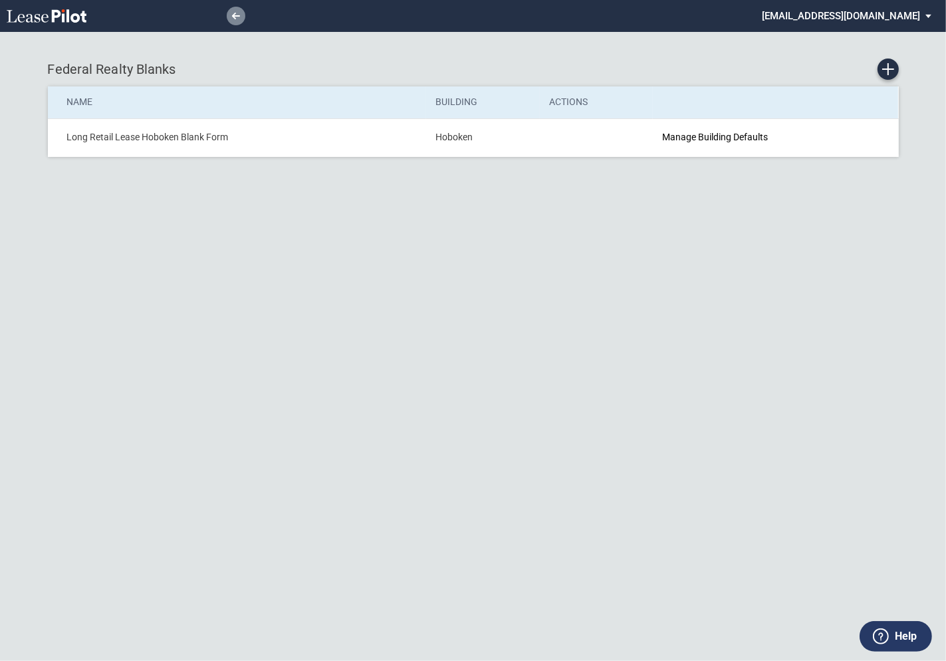
click at [230, 18] on link at bounding box center [236, 16] width 19 height 19
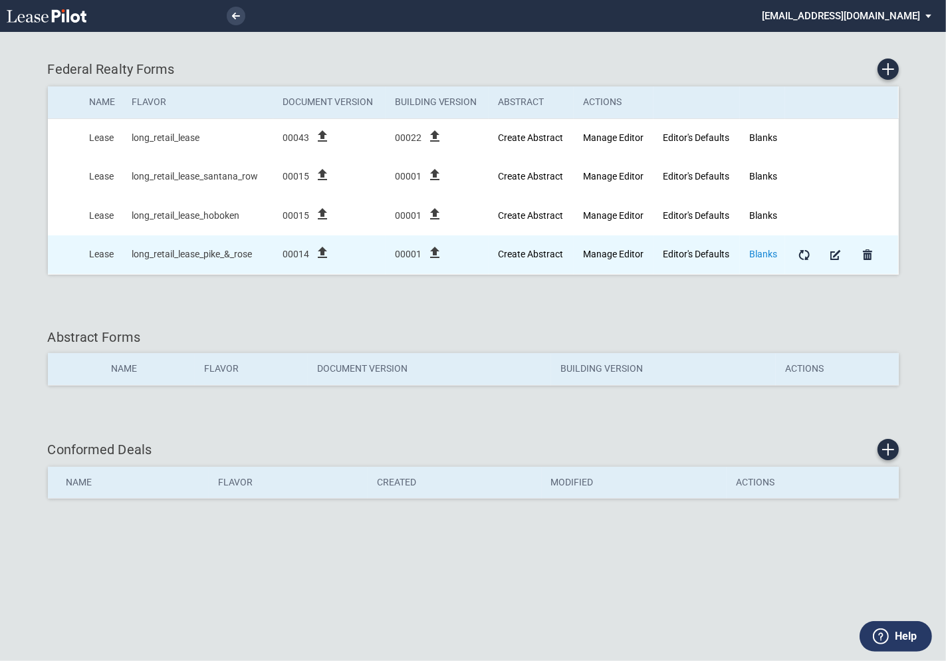
click at [758, 253] on link "Blanks" at bounding box center [763, 254] width 28 height 11
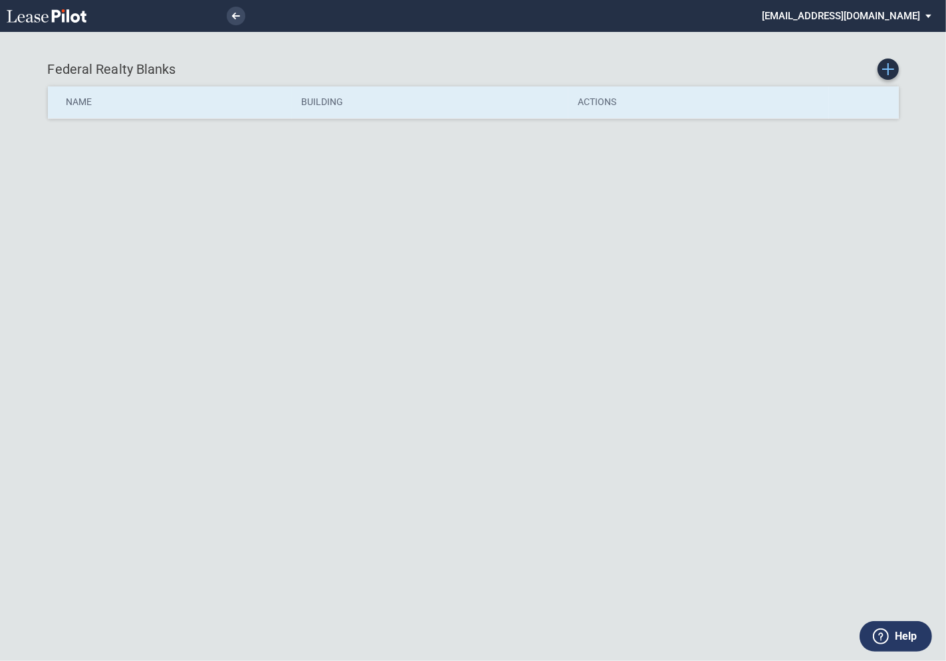
click at [887, 72] on icon "Create new Blank Form" at bounding box center [888, 69] width 12 height 12
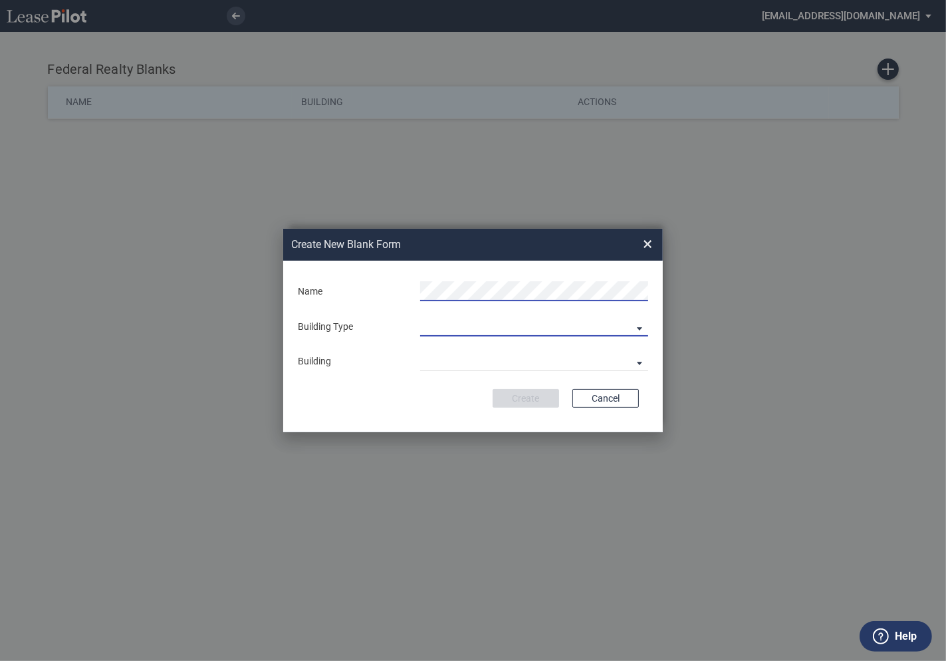
click at [638, 329] on md-select "Building Predefined Empty Building New Empty Building" at bounding box center [534, 326] width 228 height 20
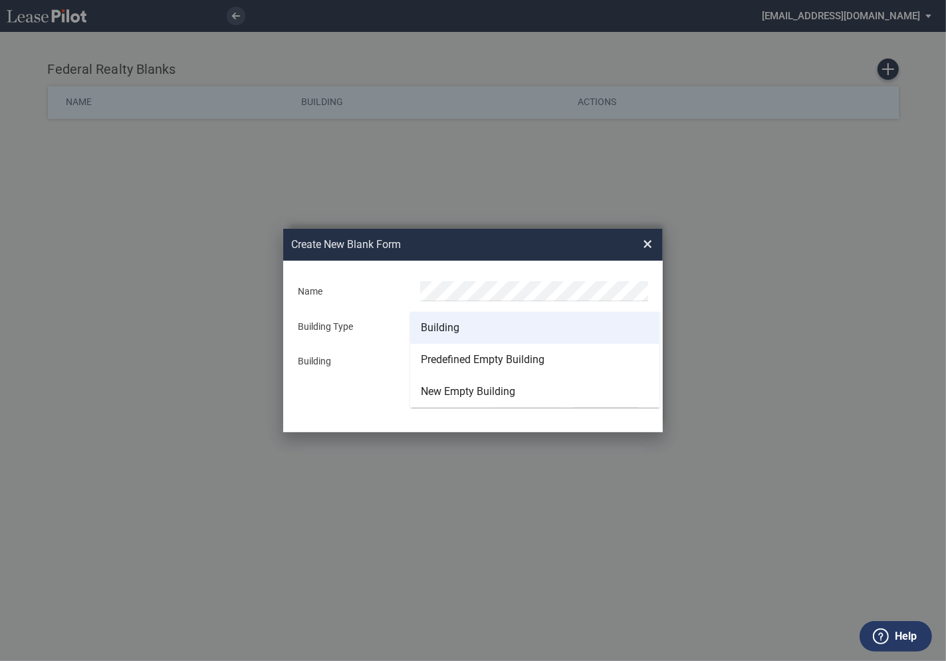
click at [542, 330] on md-option "Building" at bounding box center [534, 328] width 249 height 32
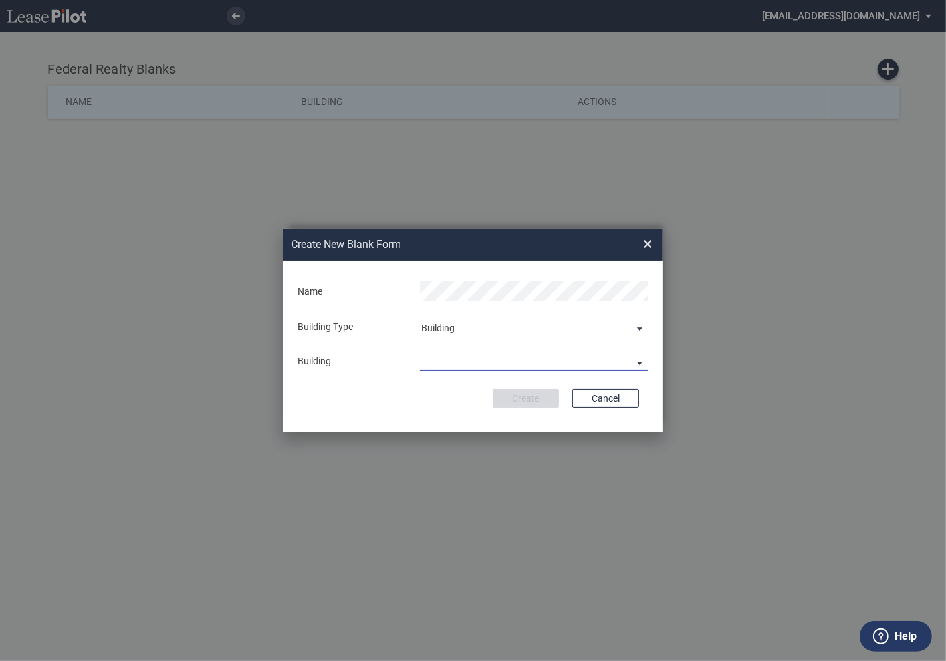
click at [481, 356] on md-select "29th Place 6464 Lincolnia Avenue 7770 Richmond Highway Andorra Azalea Bala Cynw…" at bounding box center [534, 361] width 228 height 20
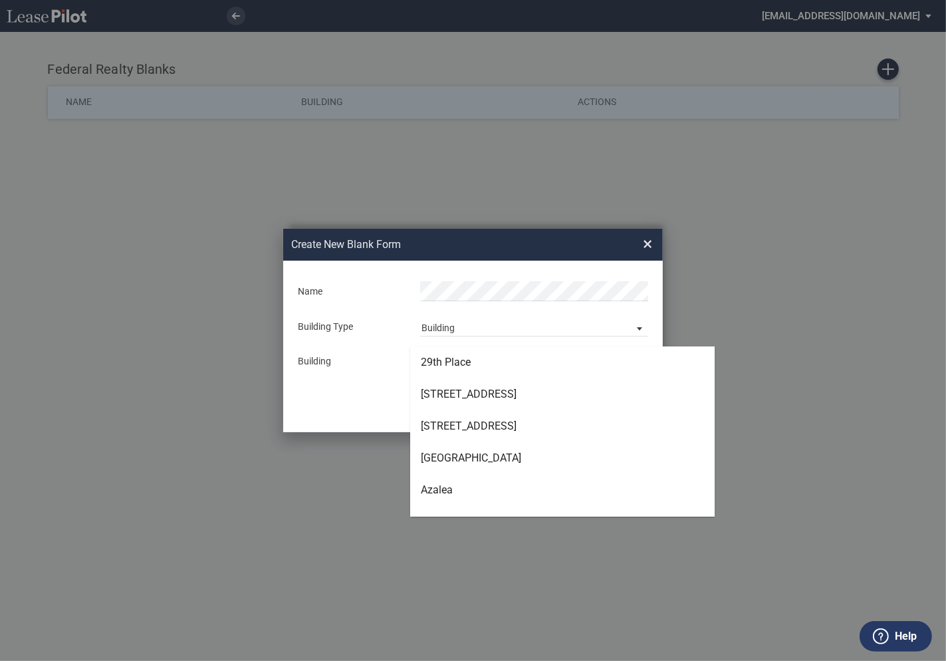
type md-option "[object Object]"
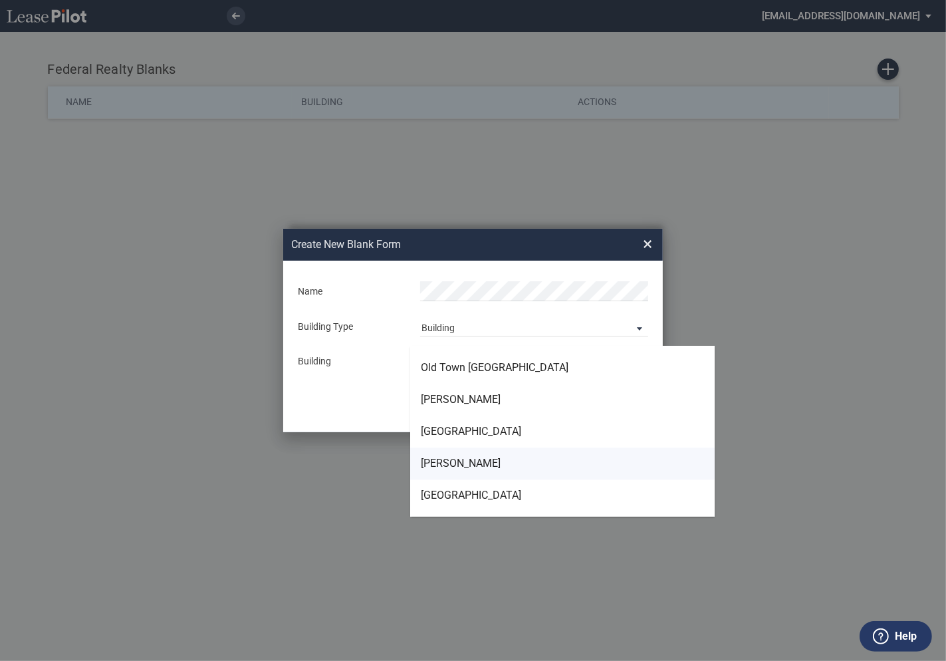
type md-option "[object Object]"
click at [458, 460] on div "Pike Rose" at bounding box center [461, 463] width 80 height 15
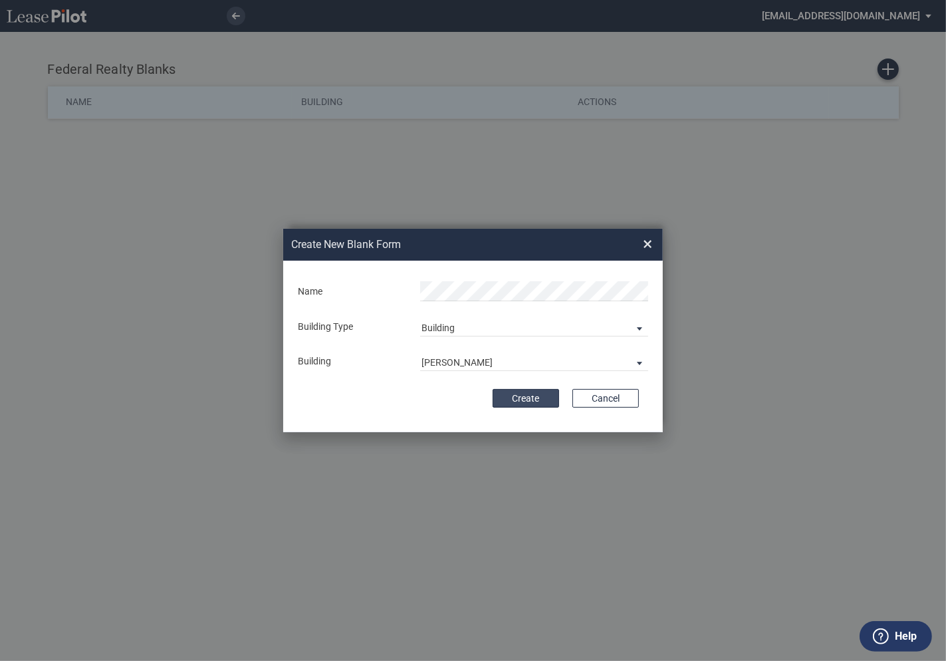
click at [530, 396] on button "Create" at bounding box center [526, 398] width 66 height 19
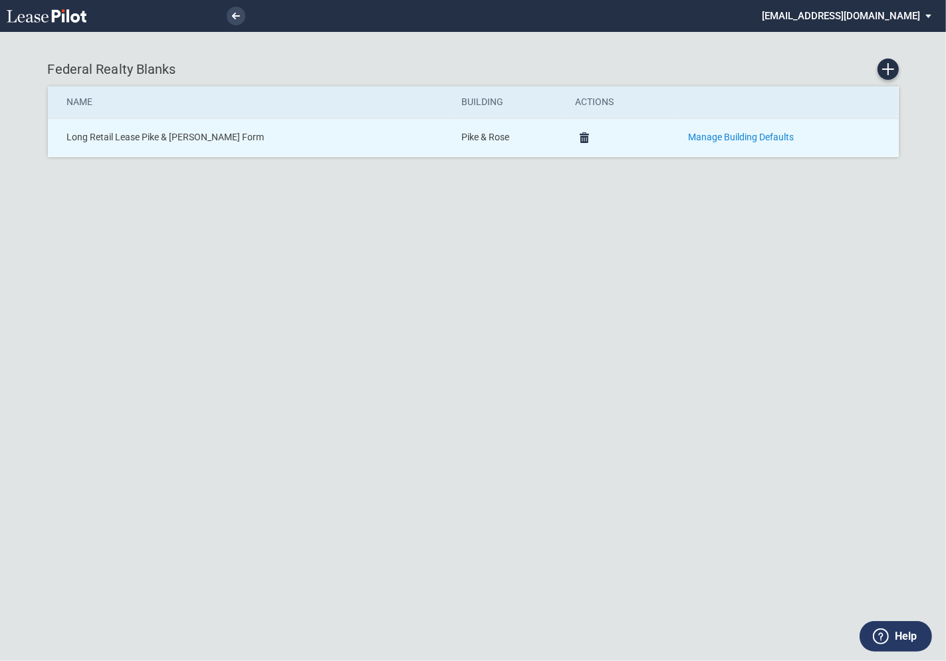
click at [694, 137] on link "Manage Building Defaults" at bounding box center [741, 137] width 106 height 11
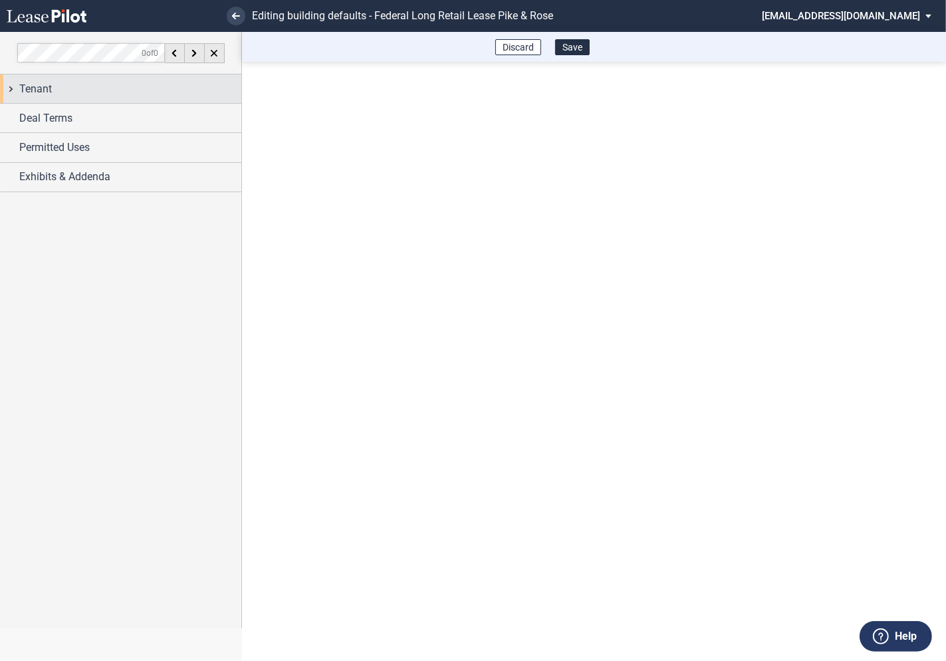
click at [12, 88] on div "Tenant" at bounding box center [120, 88] width 241 height 29
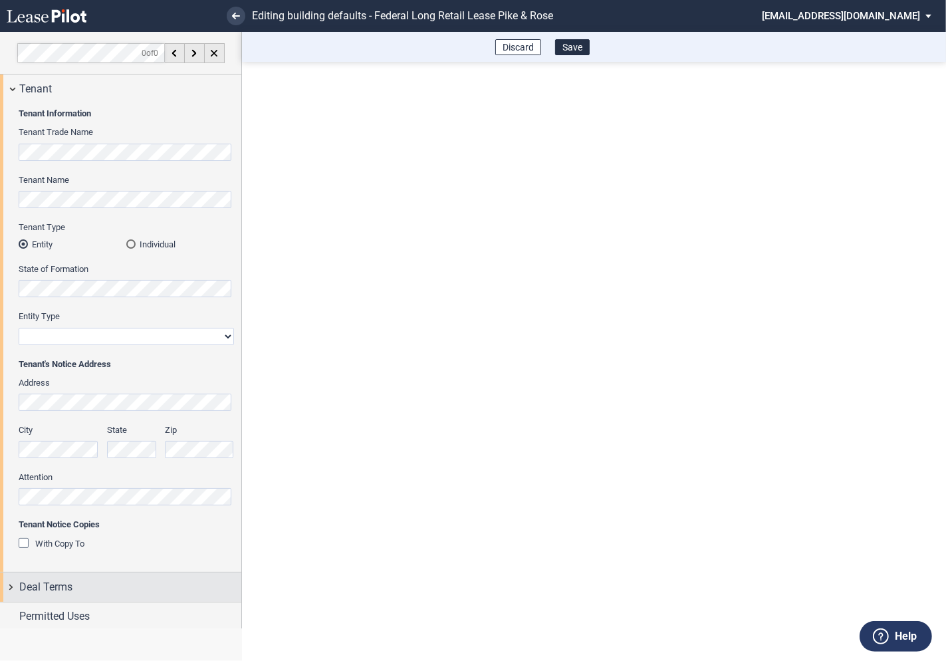
click at [11, 592] on div "Deal Terms" at bounding box center [120, 586] width 241 height 29
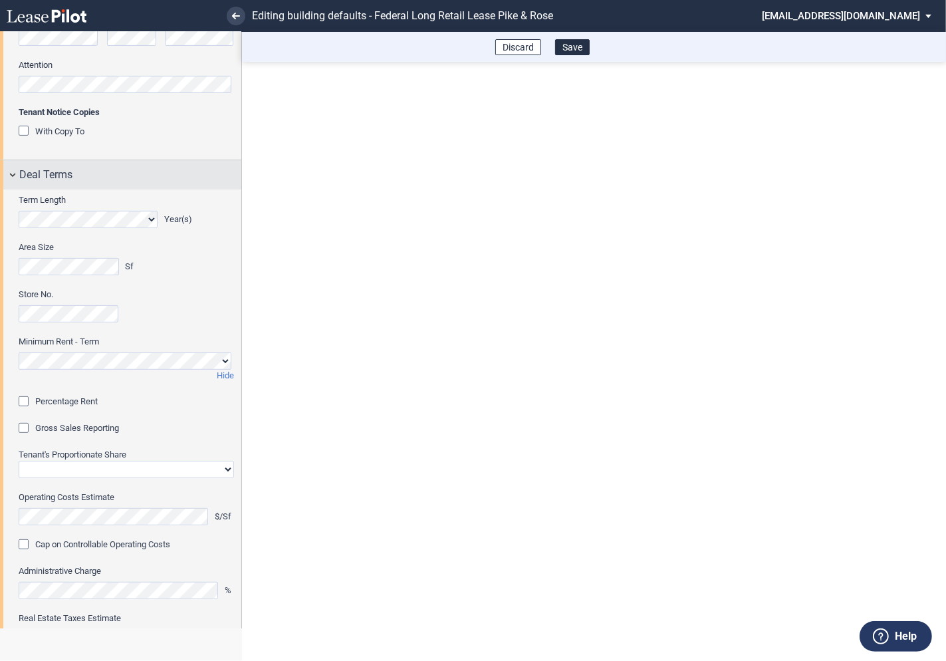
scroll to position [417, 0]
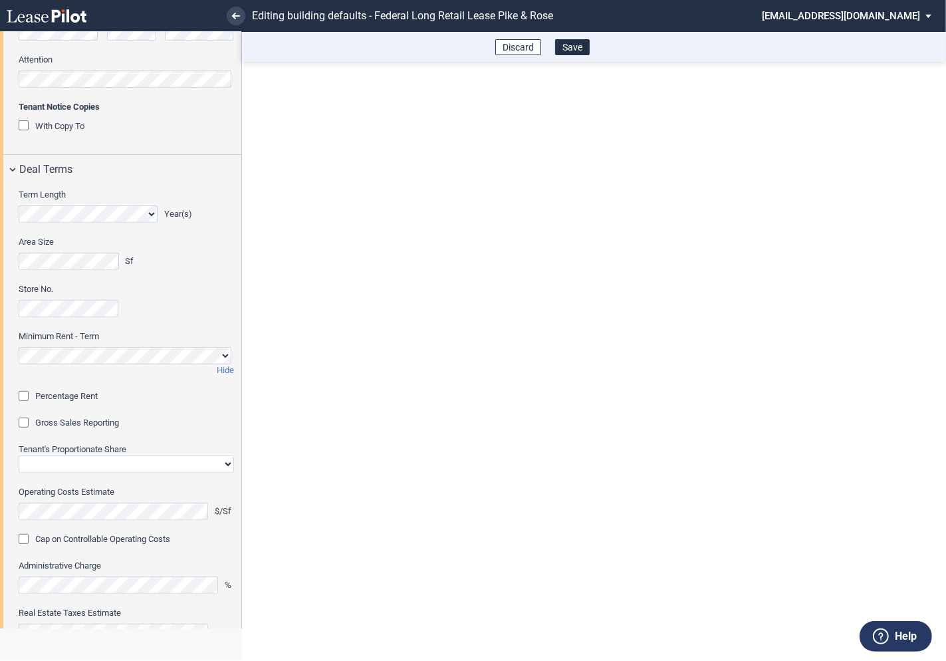
click at [35, 462] on select "Straight GLA Net Major" at bounding box center [126, 463] width 215 height 17
select select "straight GLA"
click at [19, 455] on select "Straight GLA Net Major" at bounding box center [126, 463] width 215 height 17
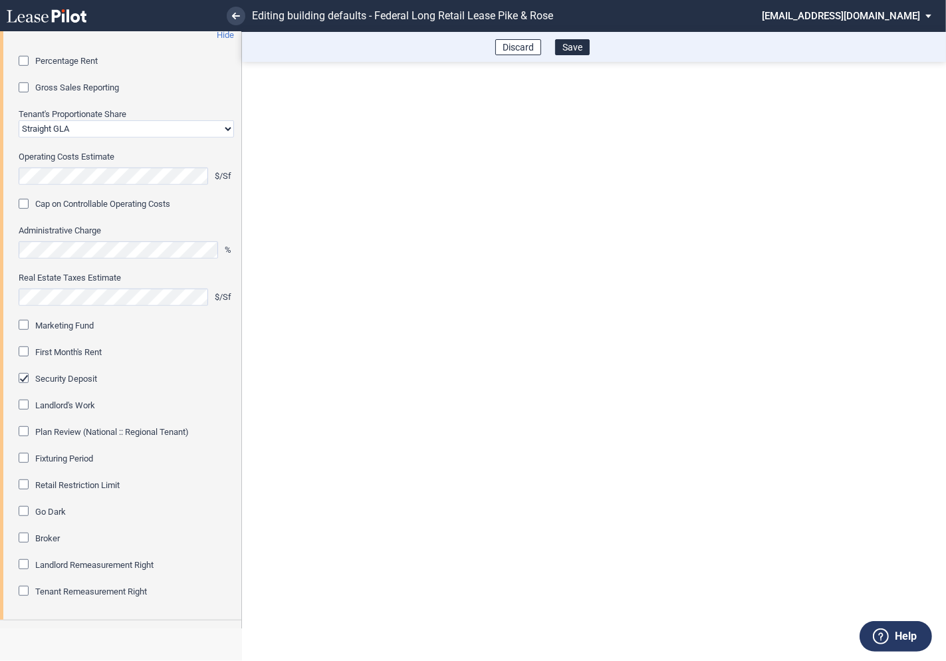
scroll to position [803, 0]
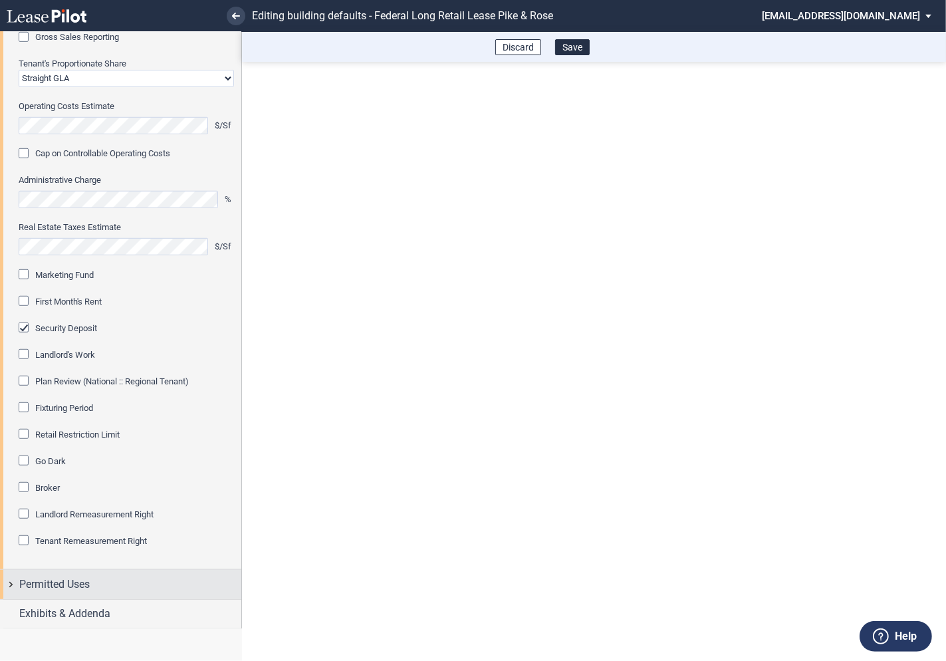
click at [10, 582] on div "Permitted Uses" at bounding box center [120, 584] width 241 height 29
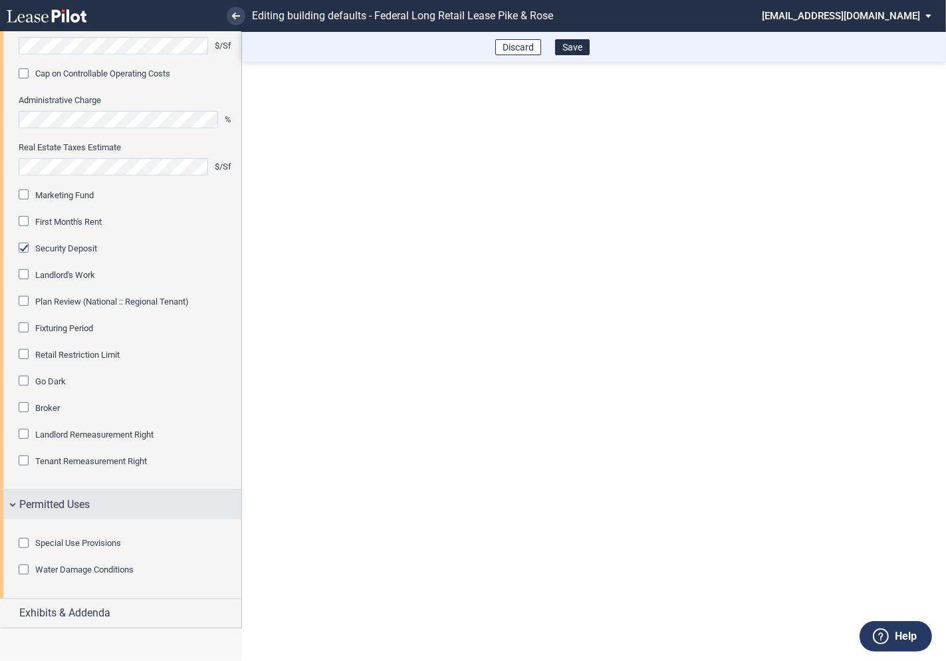
scroll to position [955, 0]
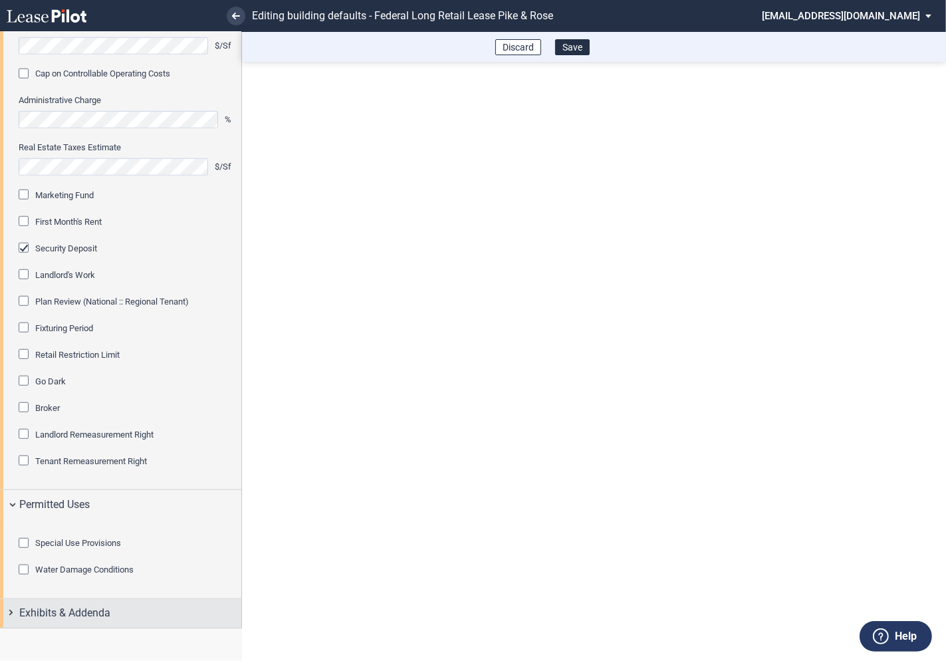
click at [7, 613] on div "Exhibits & Addenda" at bounding box center [120, 613] width 241 height 29
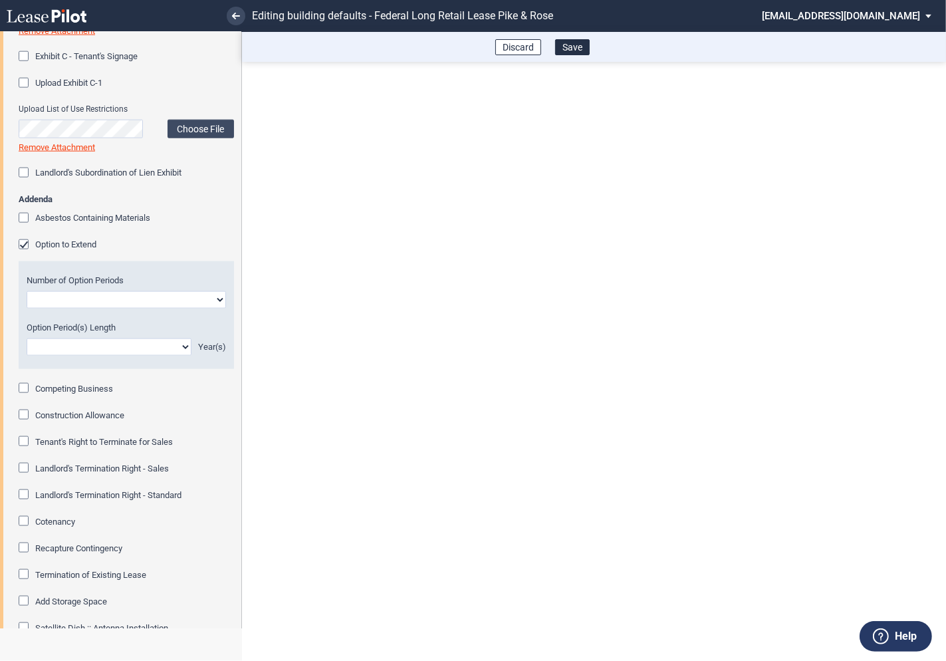
scroll to position [1756, 0]
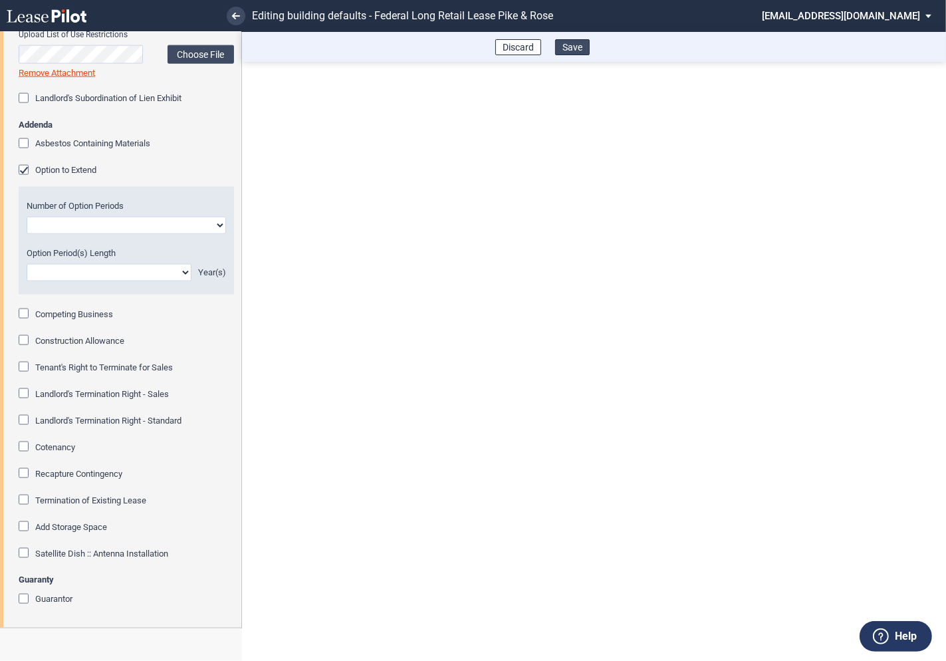
click at [576, 50] on button "Save" at bounding box center [572, 47] width 35 height 16
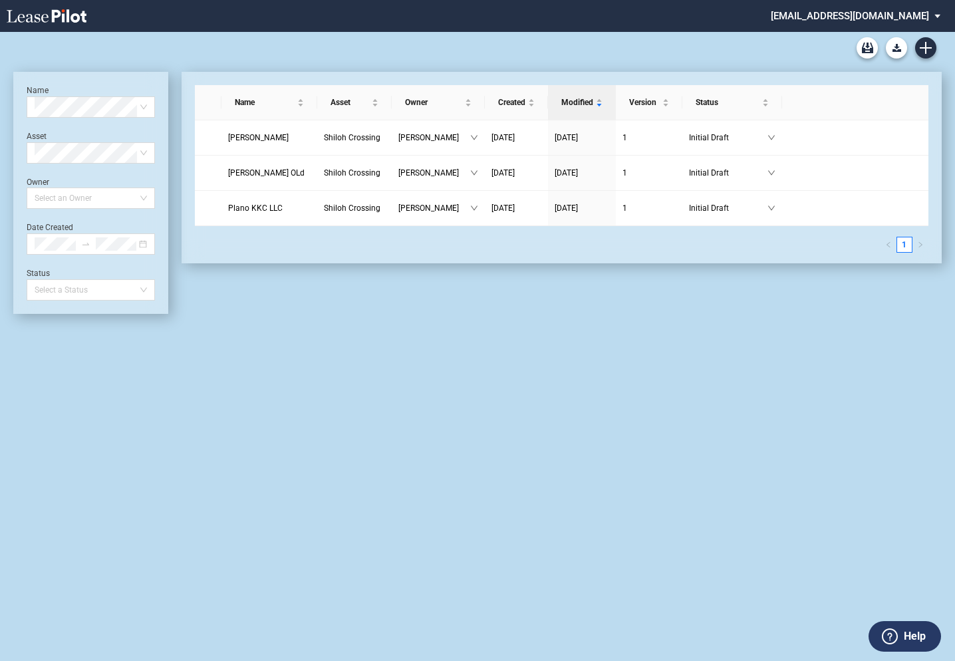
click at [903, 14] on md-select "[EMAIL_ADDRESS][DOMAIN_NAME] Change Password 2-Factor Authentication Admin Area…" at bounding box center [860, 15] width 182 height 30
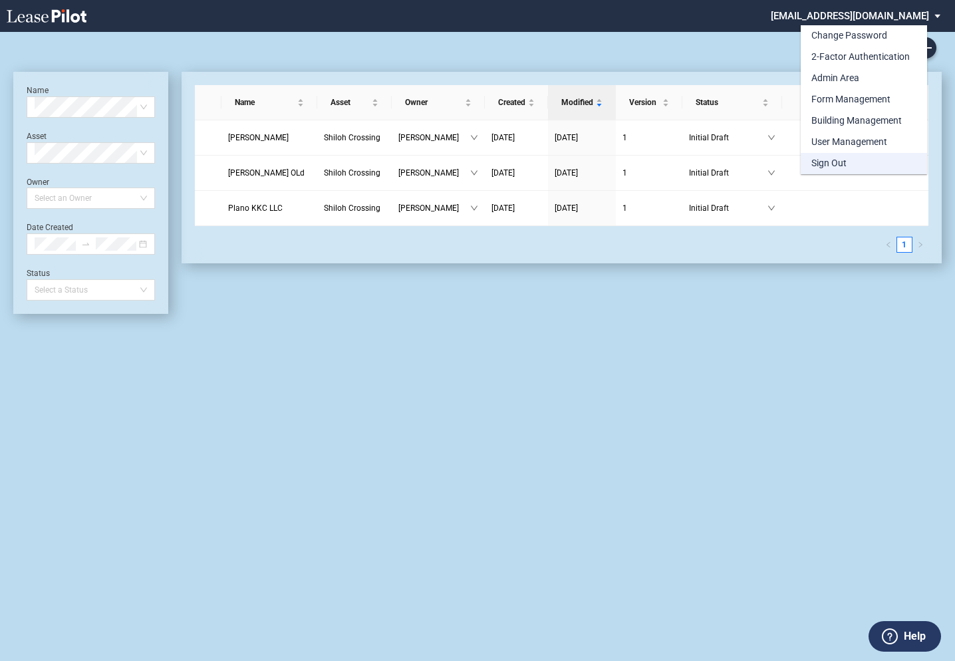
click at [840, 166] on div "Sign Out" at bounding box center [828, 163] width 35 height 13
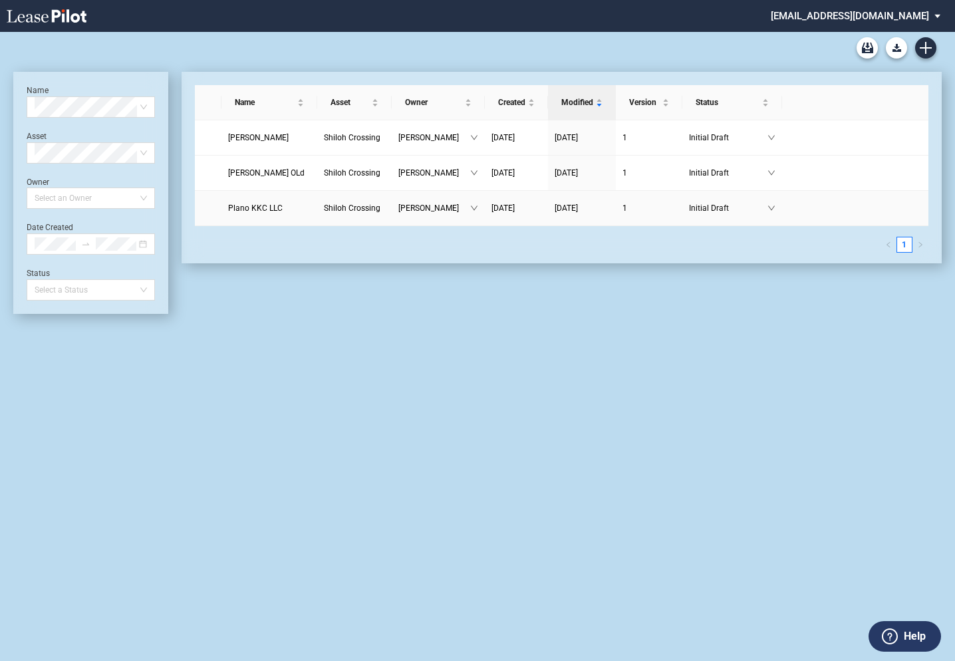
scroll to position [32, 0]
